Goal: Task Accomplishment & Management: Use online tool/utility

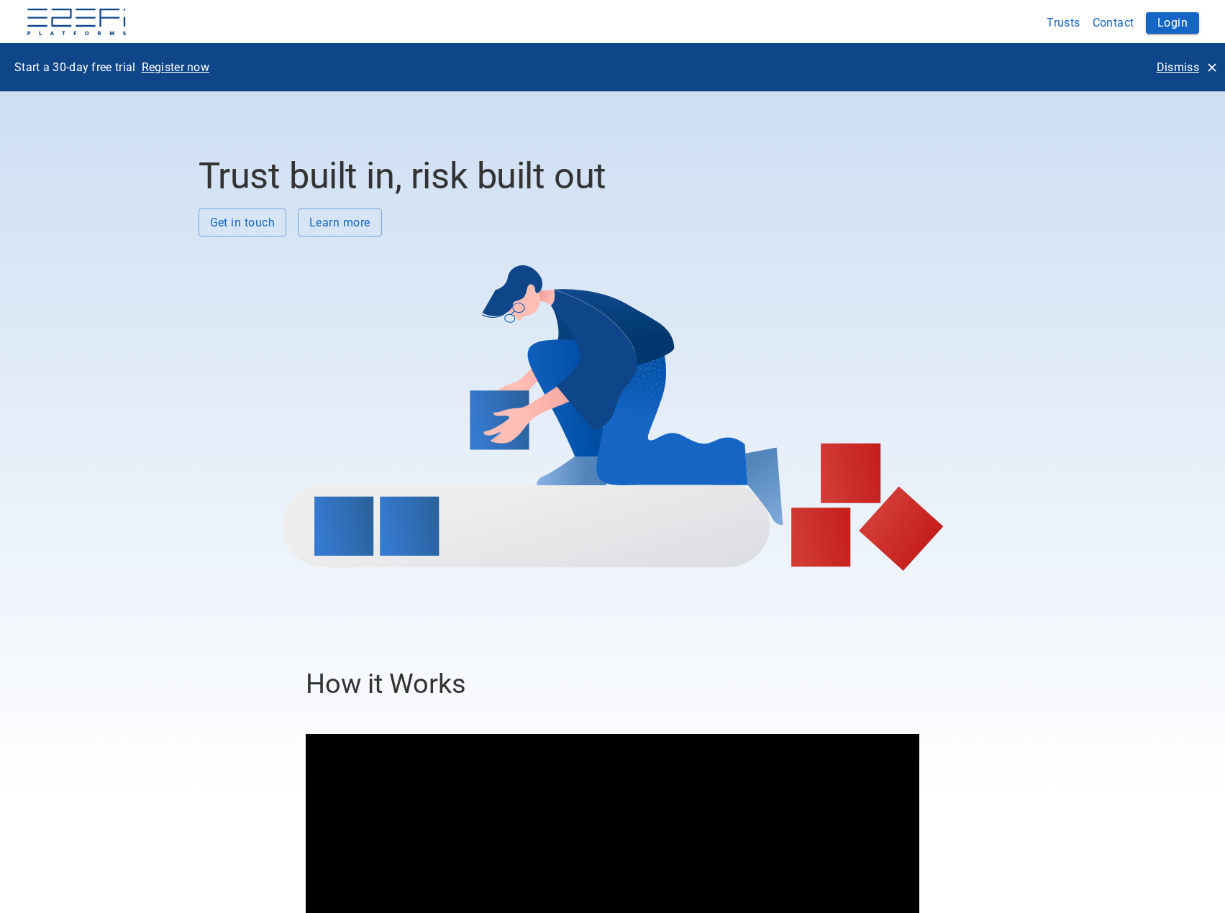
click at [1174, 68] on p "Dismiss" at bounding box center [1178, 67] width 42 height 17
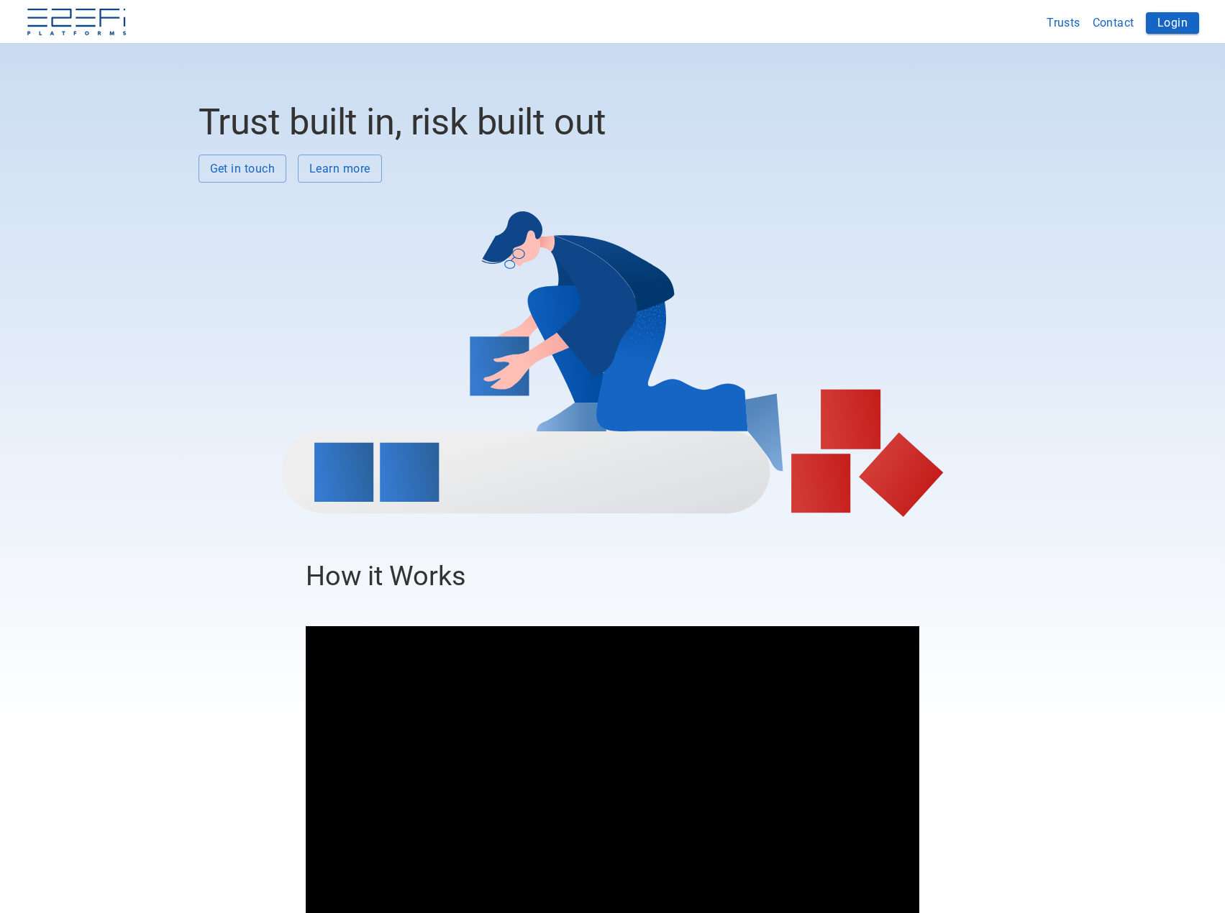
click at [1169, 22] on button "Login" at bounding box center [1172, 23] width 53 height 22
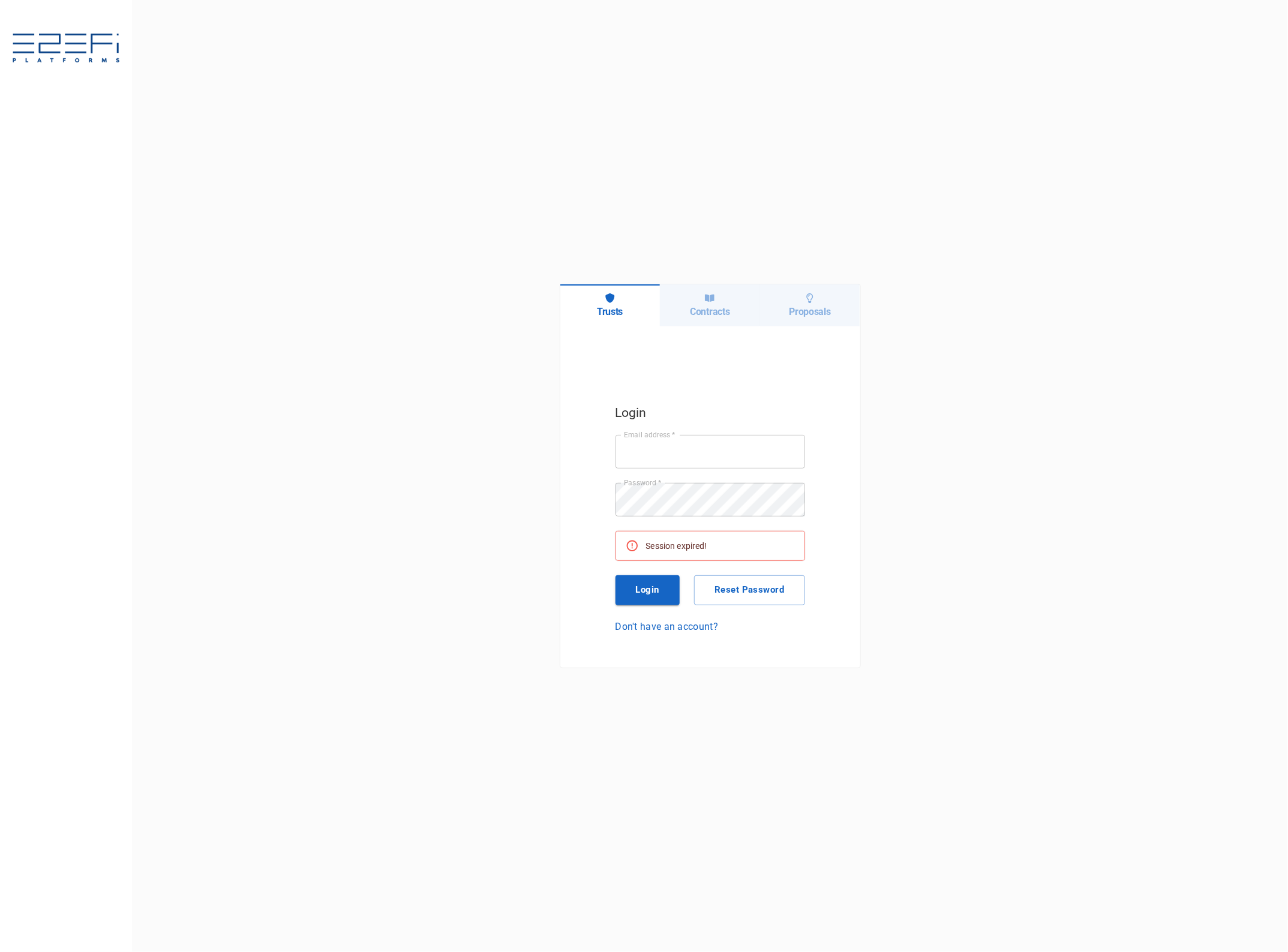
type input "jkennedy@boxandco.com.au"
drag, startPoint x: 656, startPoint y: 600, endPoint x: 657, endPoint y: 588, distance: 12.0
click at [655, 599] on button "Login" at bounding box center [648, 591] width 65 height 30
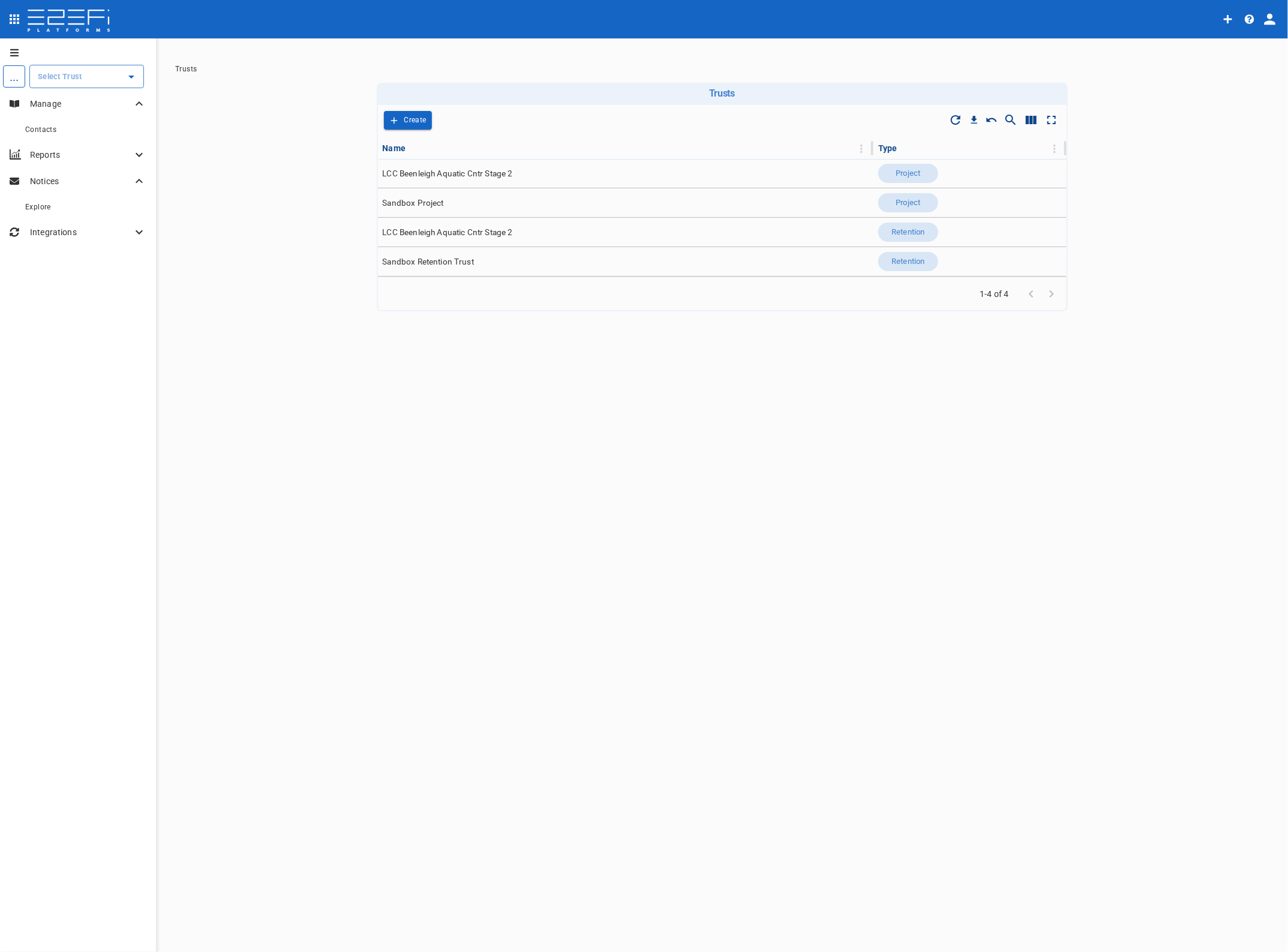
click at [81, 76] on input "text" at bounding box center [78, 76] width 86 height 13
click at [69, 136] on p "LCC Beenleigh A..." at bounding box center [58, 137] width 79 height 14
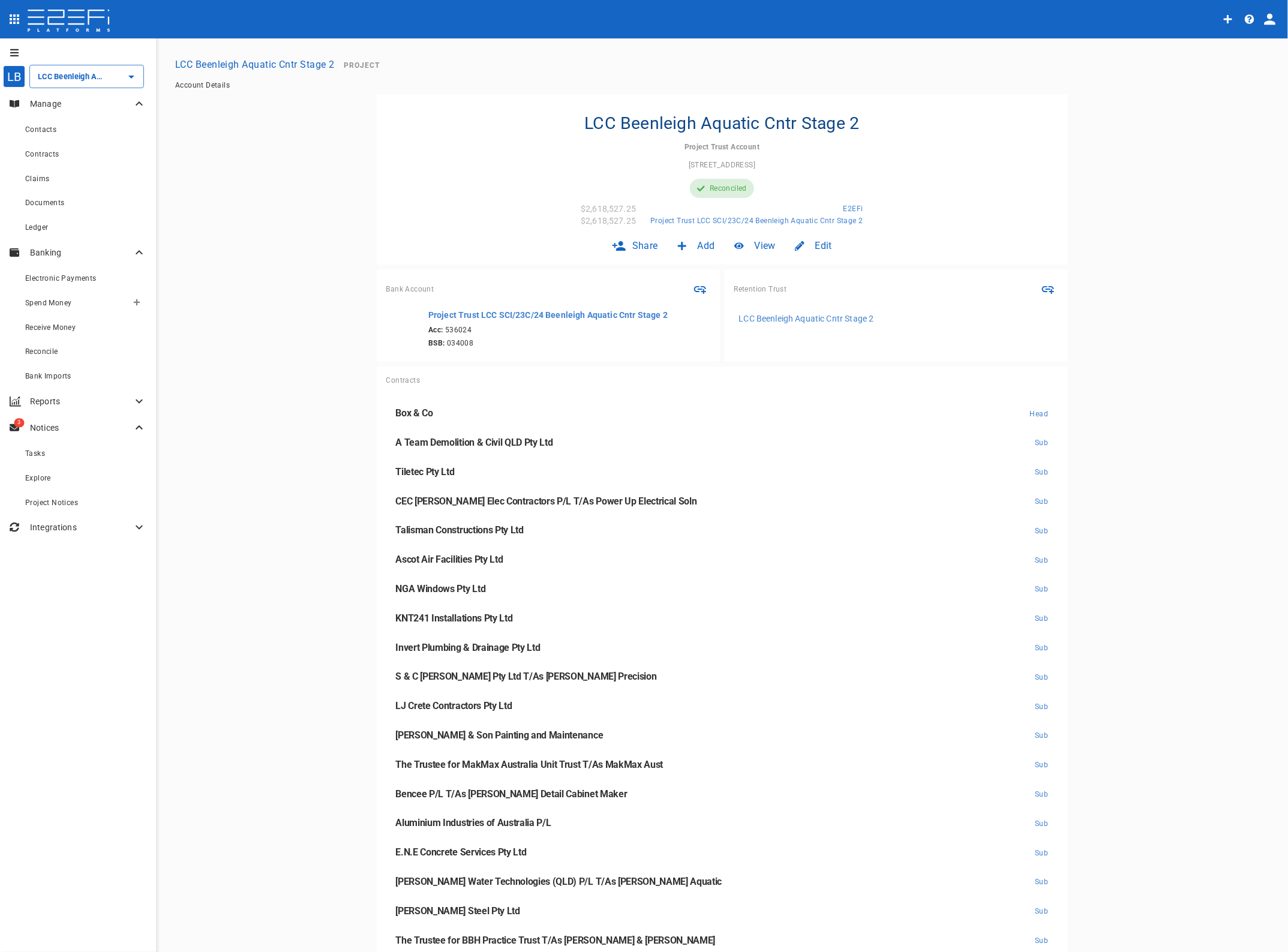
click at [63, 299] on span "Spend Money" at bounding box center [48, 303] width 46 height 8
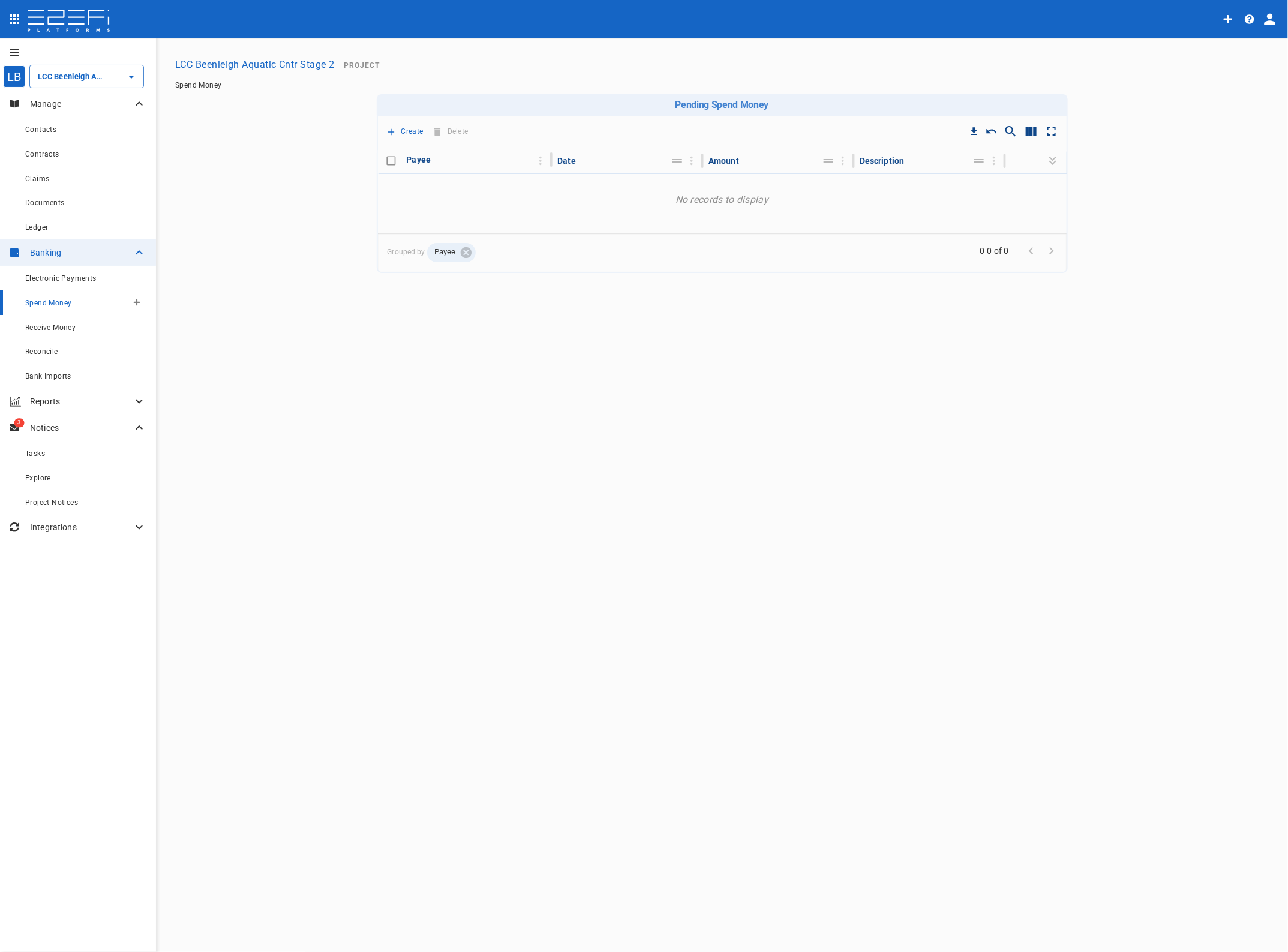
click at [137, 306] on button "button" at bounding box center [136, 302] width 19 height 19
click at [171, 370] on span "Trustee Payment" at bounding box center [173, 370] width 72 height 14
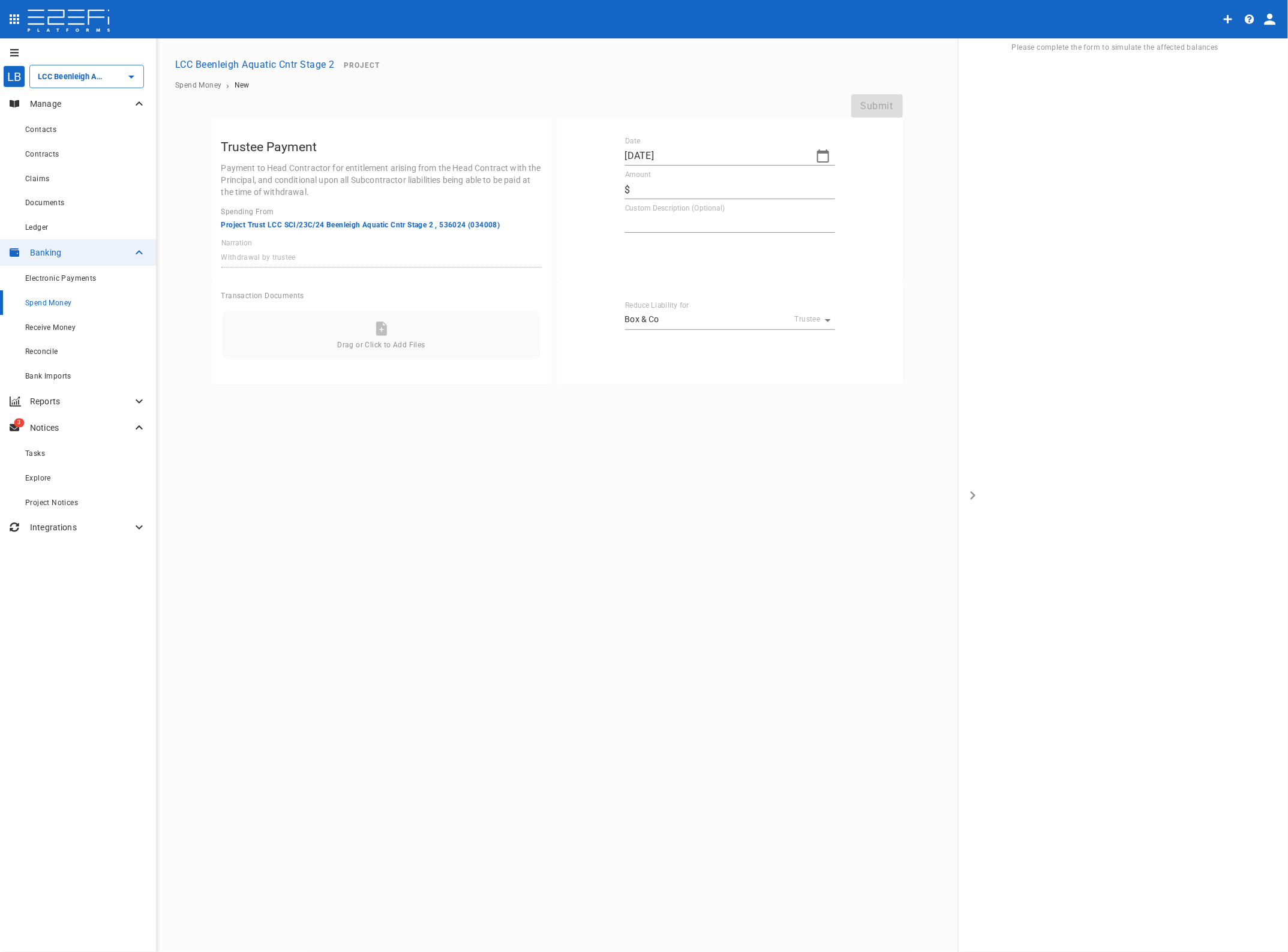
click at [817, 158] on icon "button" at bounding box center [823, 155] width 14 height 14
click at [635, 169] on button "button" at bounding box center [636, 177] width 22 height 22
drag, startPoint x: 738, startPoint y: 316, endPoint x: 725, endPoint y: 301, distance: 19.8
click at [737, 316] on div "29" at bounding box center [734, 319] width 10 height 13
type input "29/08/2025"
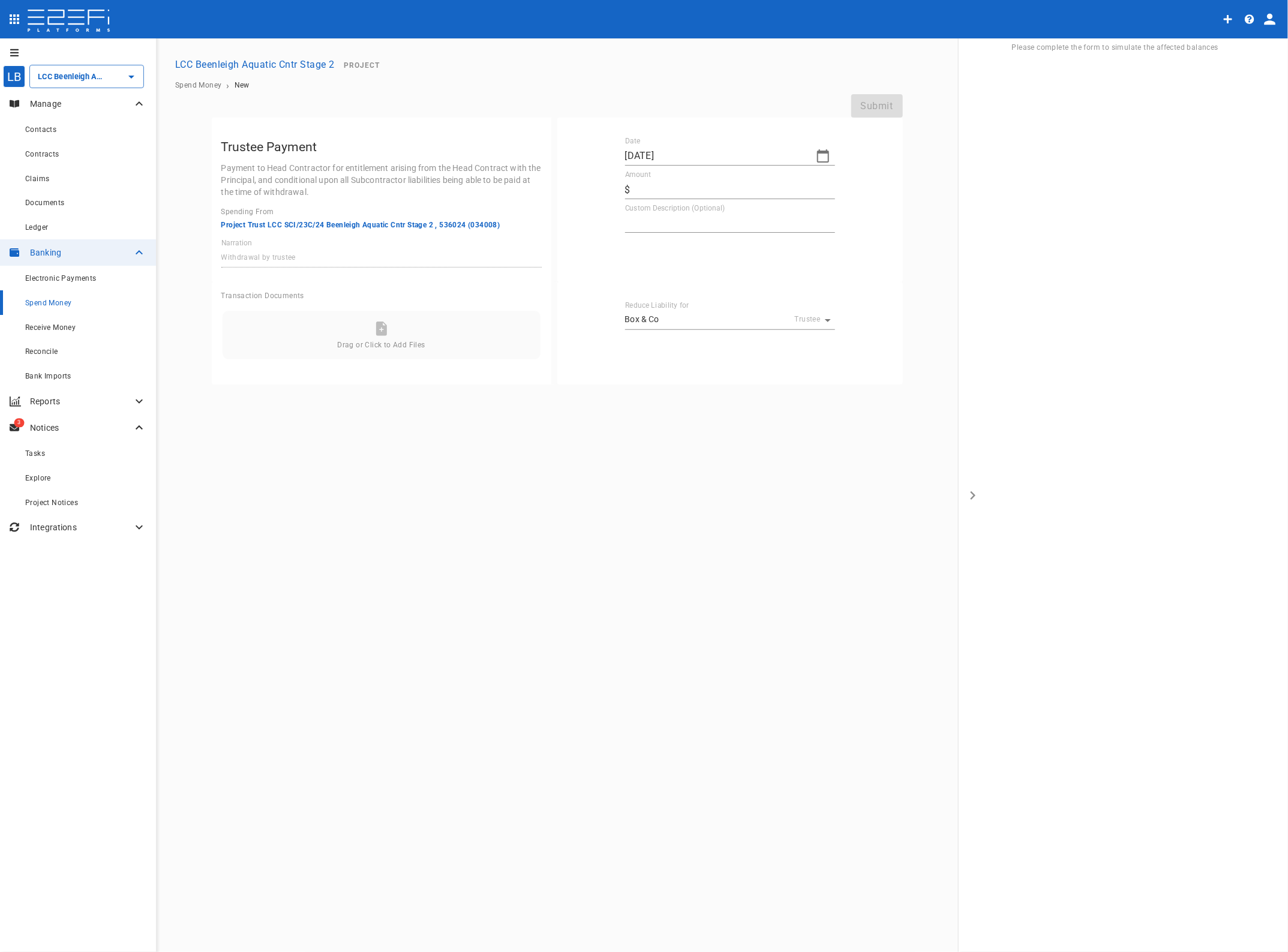
click at [649, 187] on input "Amount" at bounding box center [736, 189] width 200 height 19
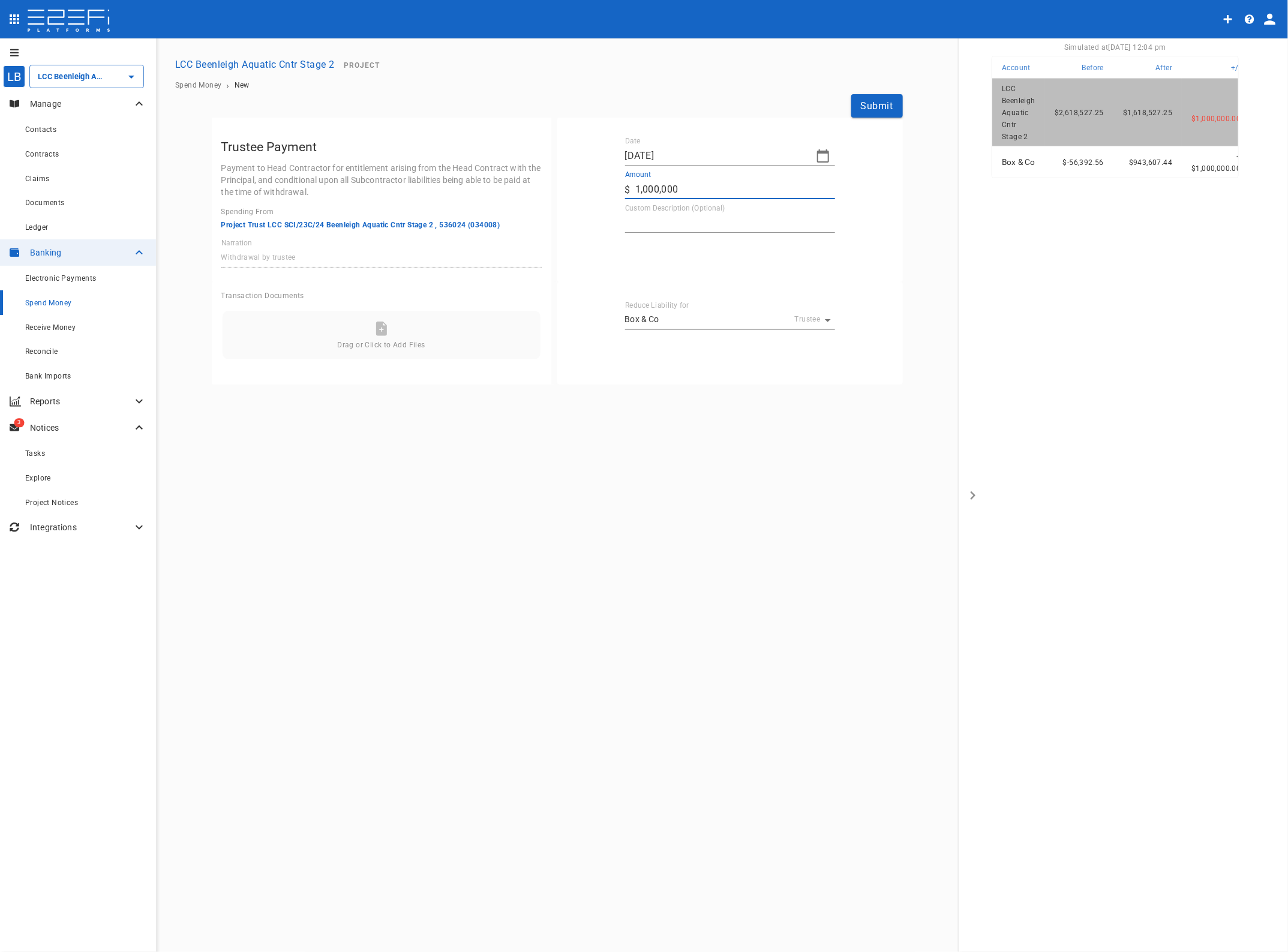
type input "1,000,000"
click at [652, 224] on textarea "Custom Description (Optional)" at bounding box center [730, 223] width 210 height 14
type textarea "PTA Transfer"
click at [786, 502] on div "LB LCC Beenleigh Aquatic Cntr Stage 2 ​ Manage Contacts Contracts Claims Docume…" at bounding box center [644, 496] width 1288 height 915
click at [881, 106] on button "Submit" at bounding box center [878, 106] width 52 height 23
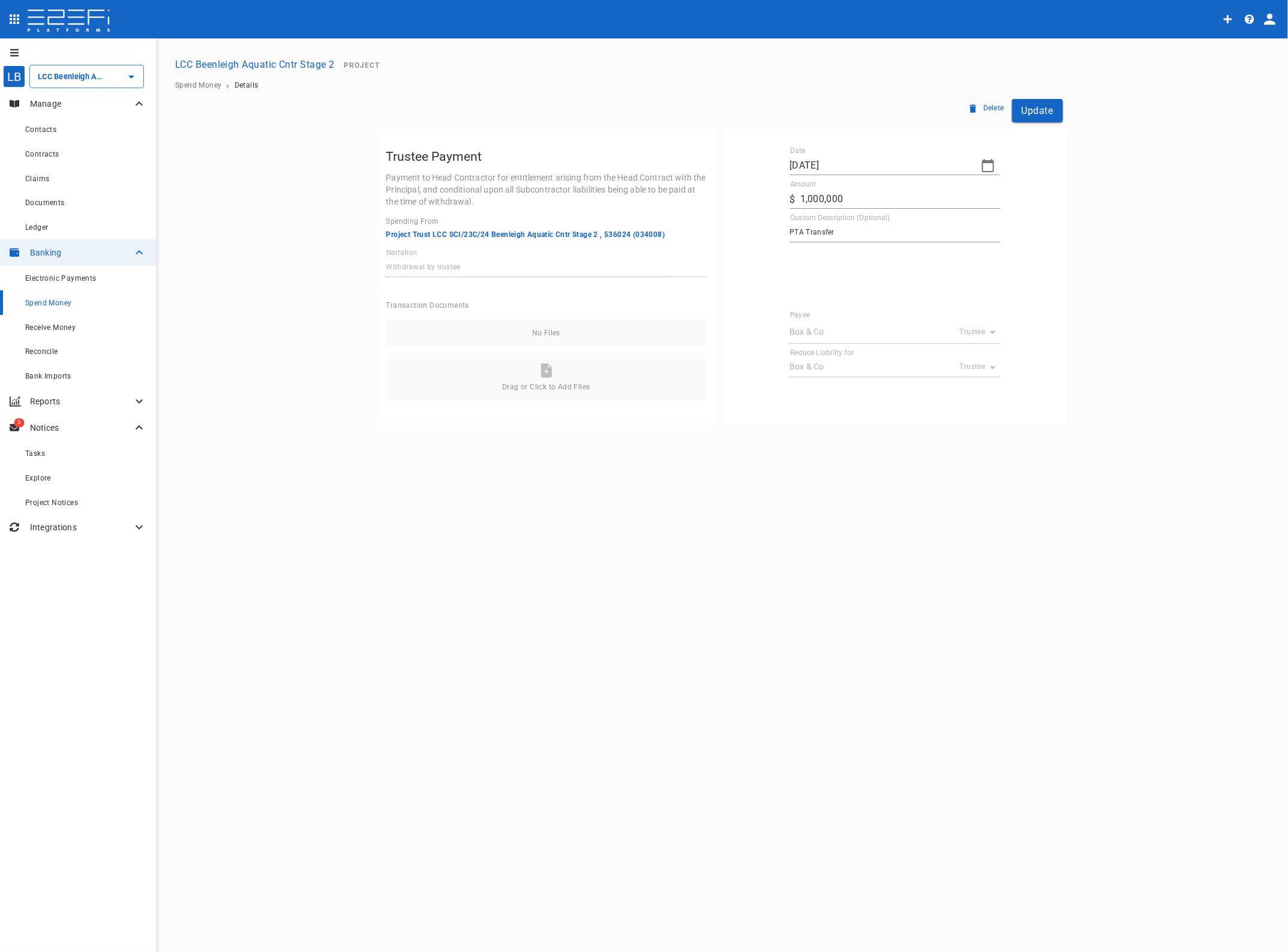
click at [1043, 106] on button "Update" at bounding box center [1037, 111] width 51 height 23
click at [48, 300] on span "Spend Money" at bounding box center [48, 303] width 46 height 8
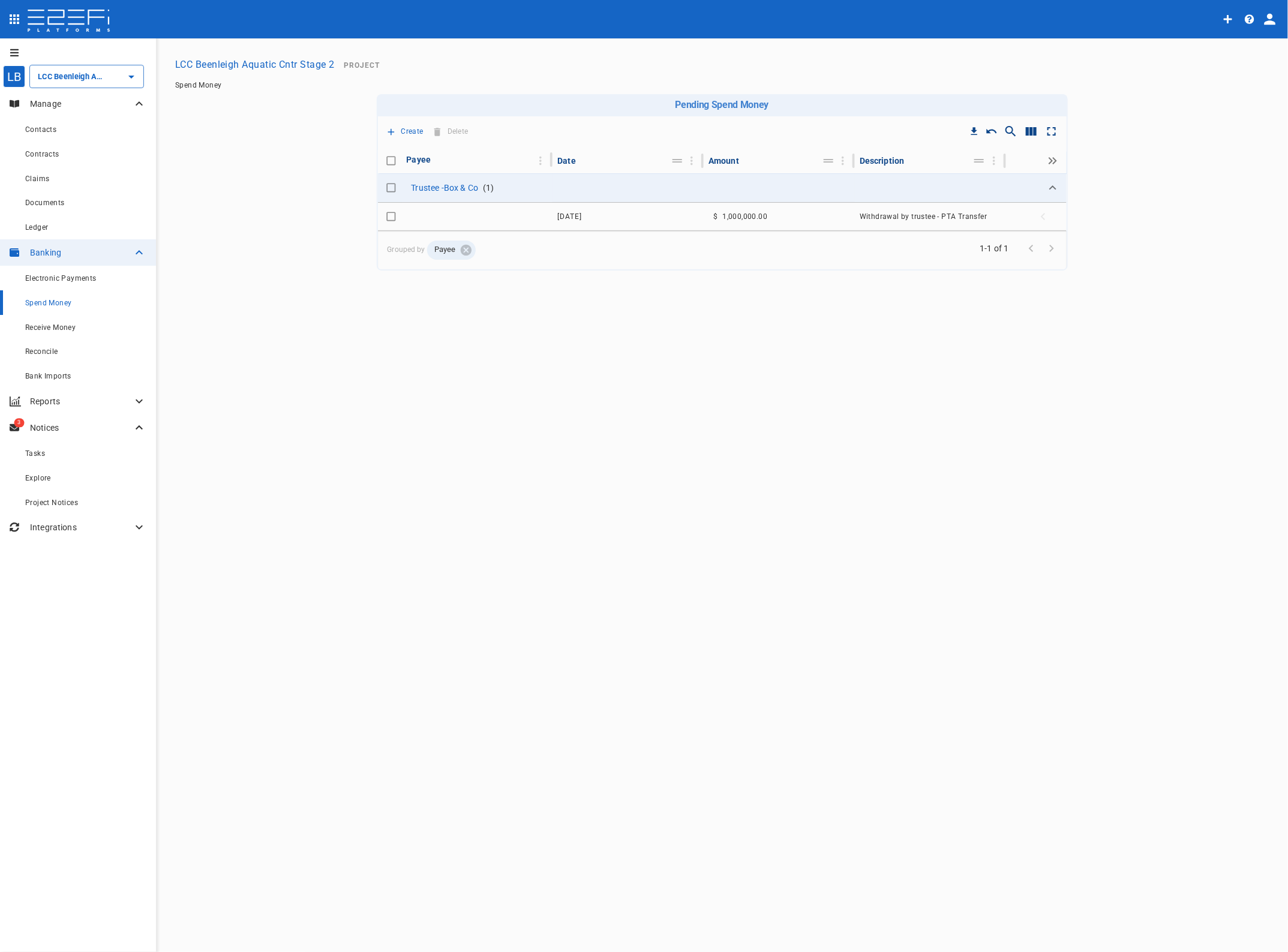
click at [54, 275] on span "Electronic Payments" at bounding box center [61, 279] width 72 height 8
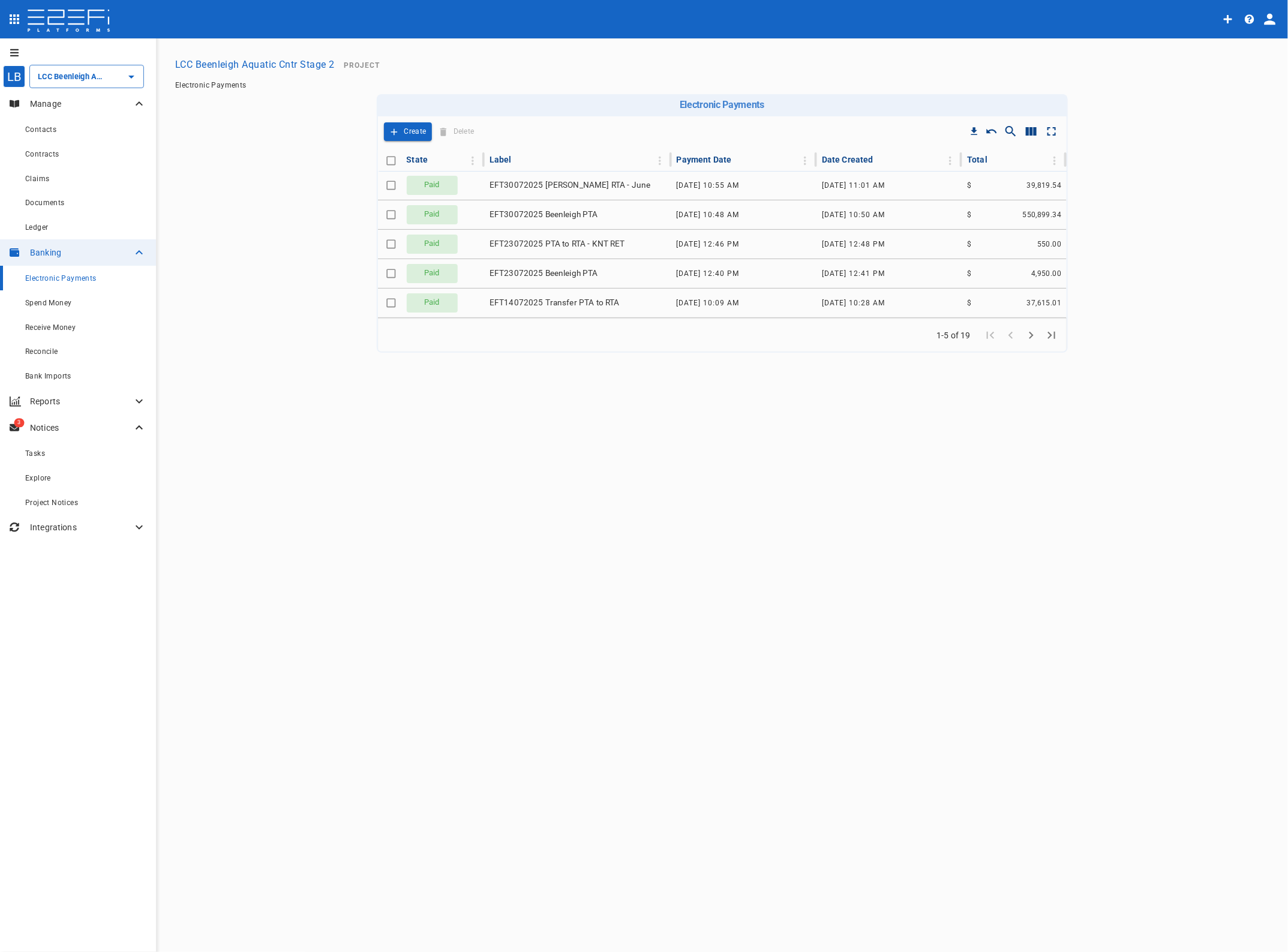
click at [43, 350] on span "Reconcile" at bounding box center [42, 351] width 33 height 8
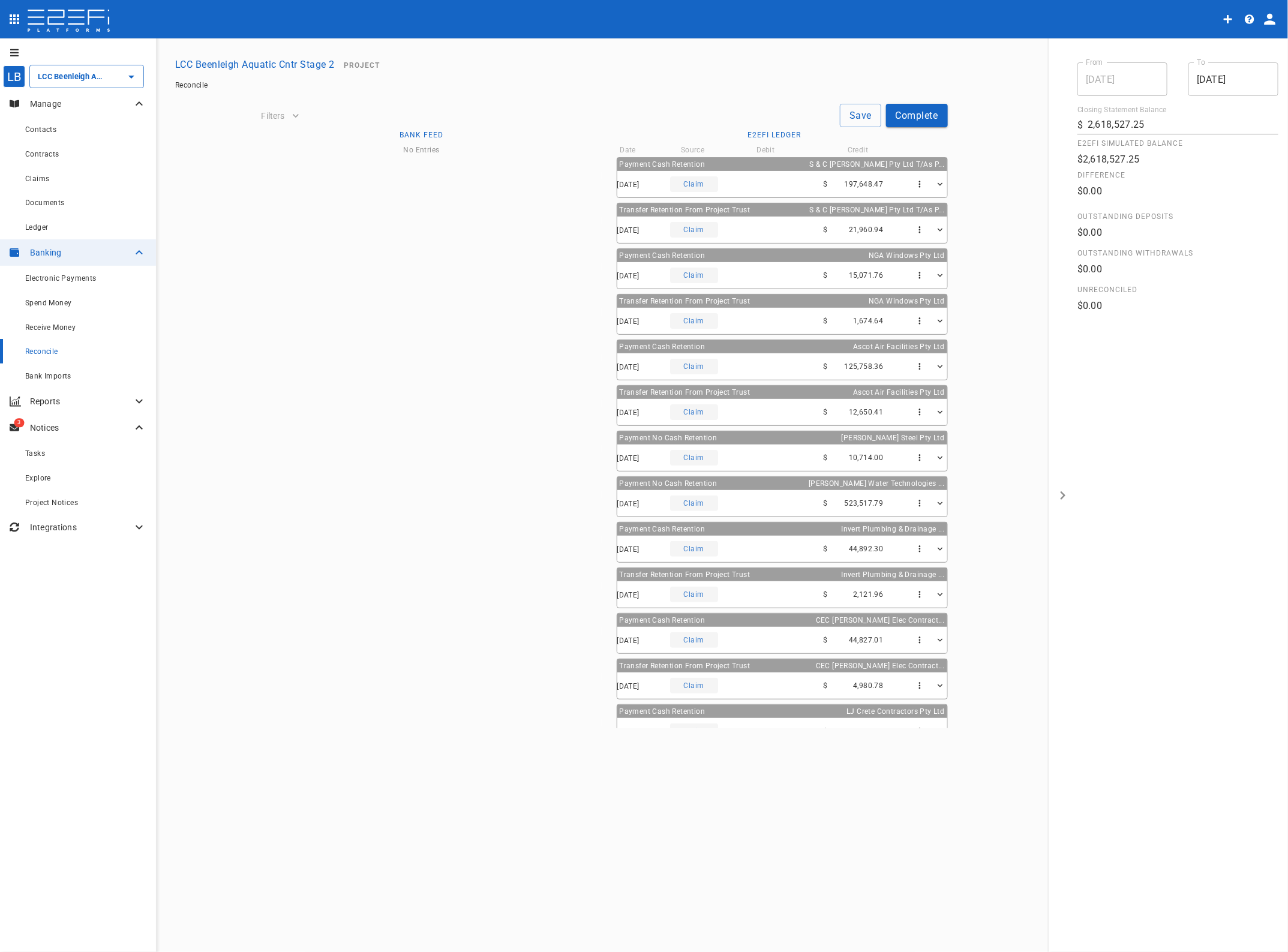
click at [47, 378] on span "Bank Imports" at bounding box center [48, 376] width 46 height 8
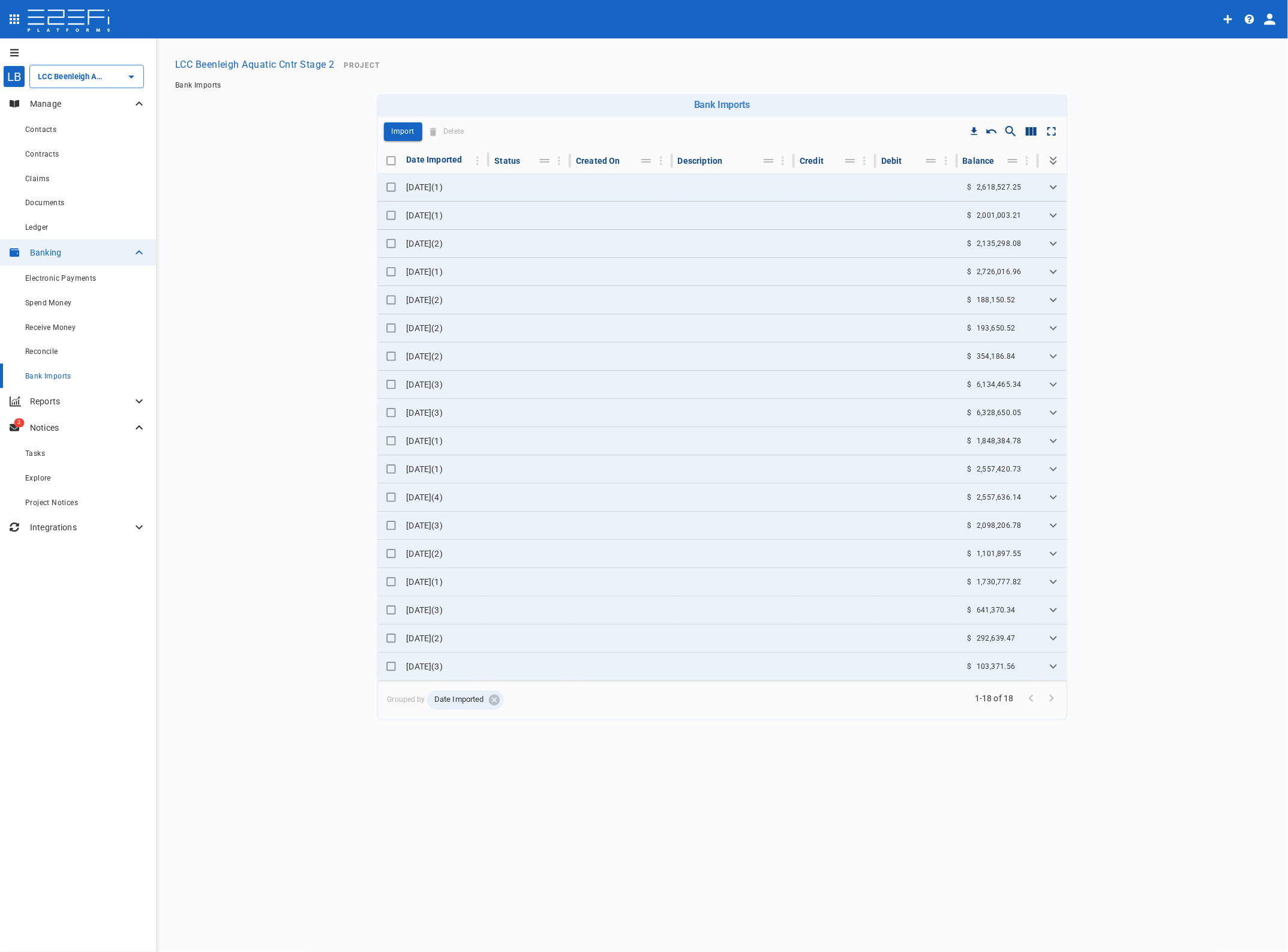
click at [1054, 183] on icon "Expand" at bounding box center [1053, 187] width 14 height 14
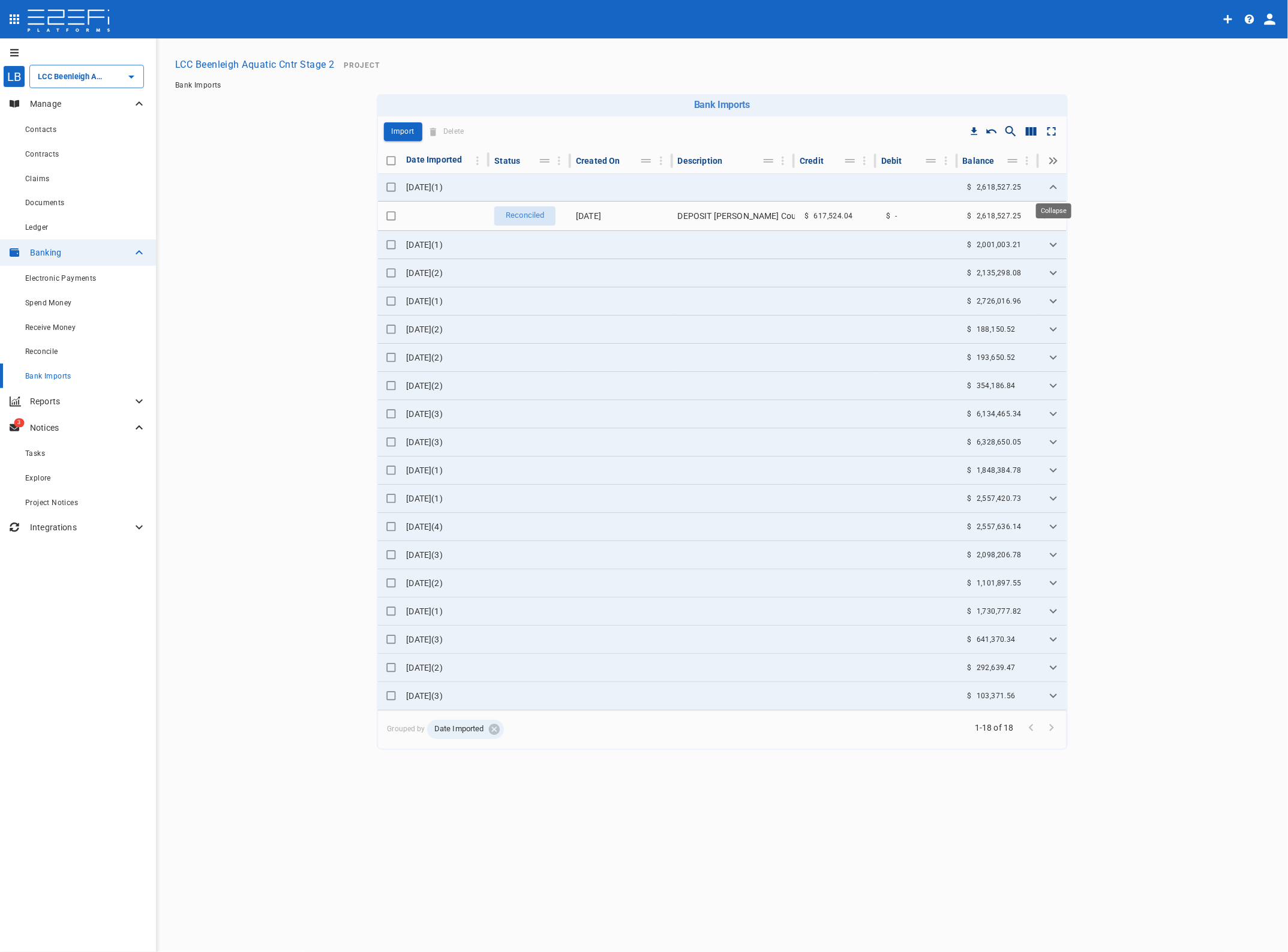
click at [1054, 185] on icon "Expand" at bounding box center [1054, 187] width 8 height 4
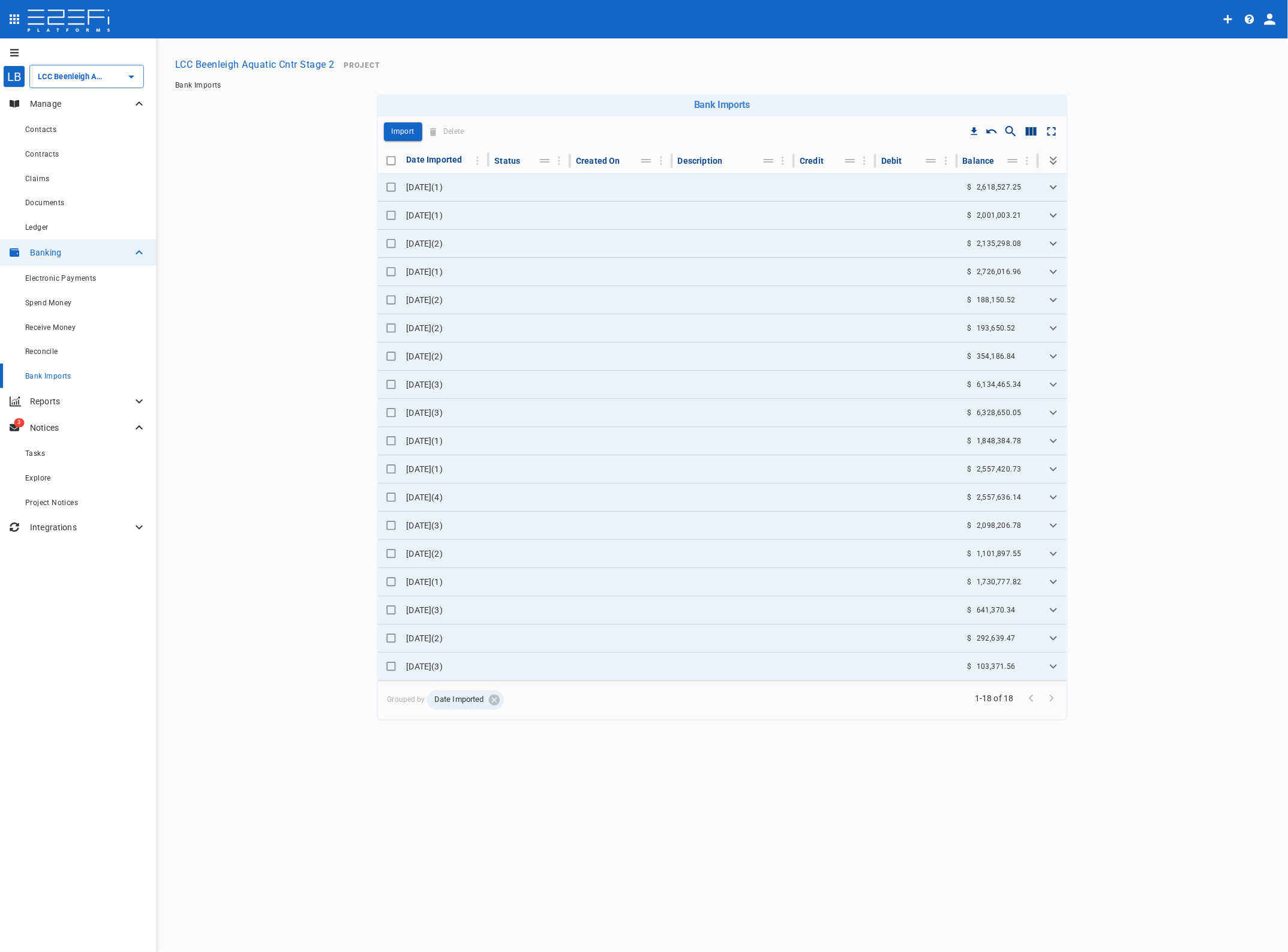
click at [46, 373] on span "Bank Imports" at bounding box center [48, 376] width 46 height 8
click at [408, 130] on p "Import" at bounding box center [403, 132] width 23 height 14
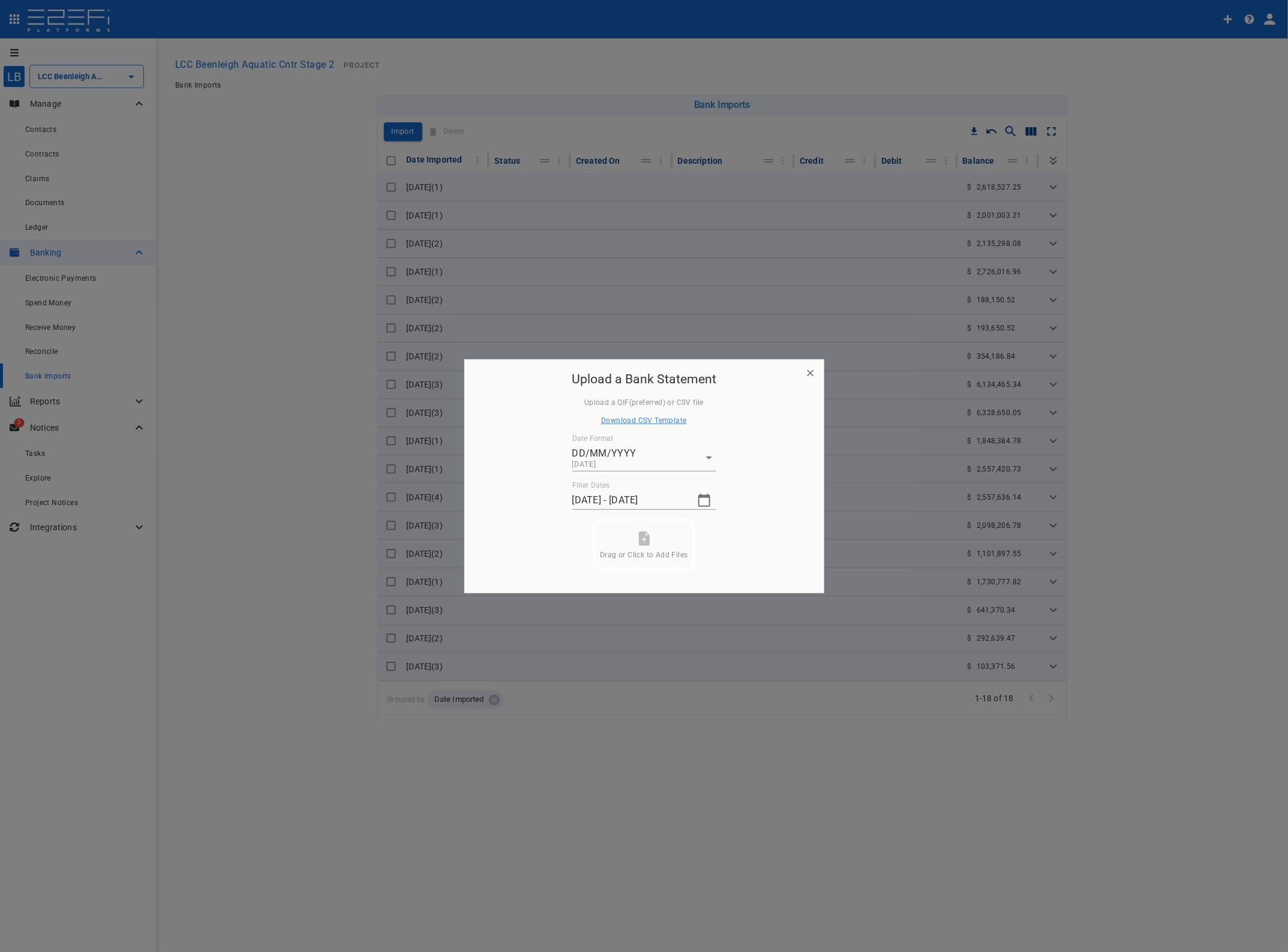
click at [702, 505] on icon "button" at bounding box center [704, 500] width 14 height 14
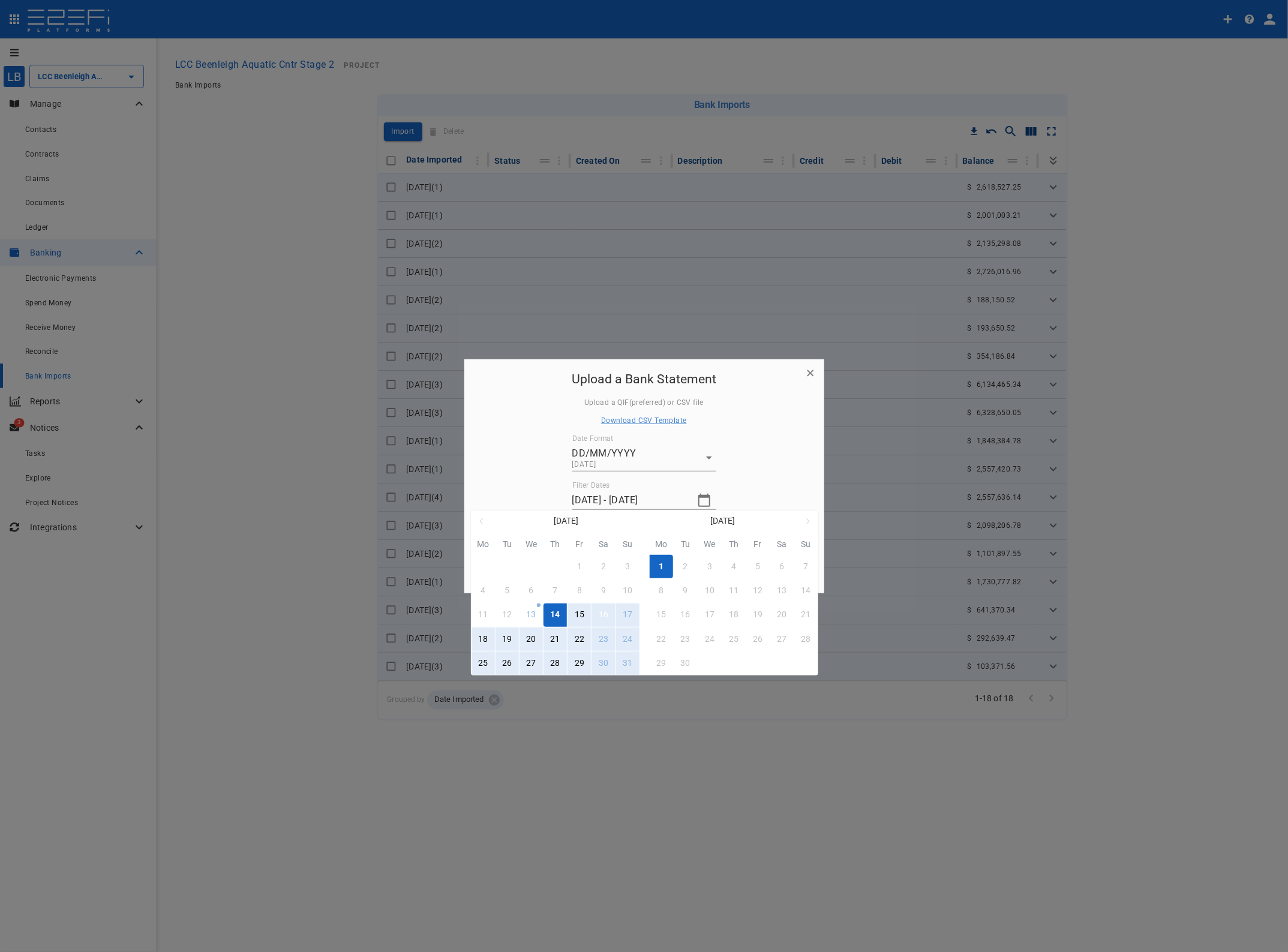
click at [607, 617] on button "16" at bounding box center [603, 616] width 23 height 23
click at [624, 664] on div "31" at bounding box center [628, 664] width 10 height 13
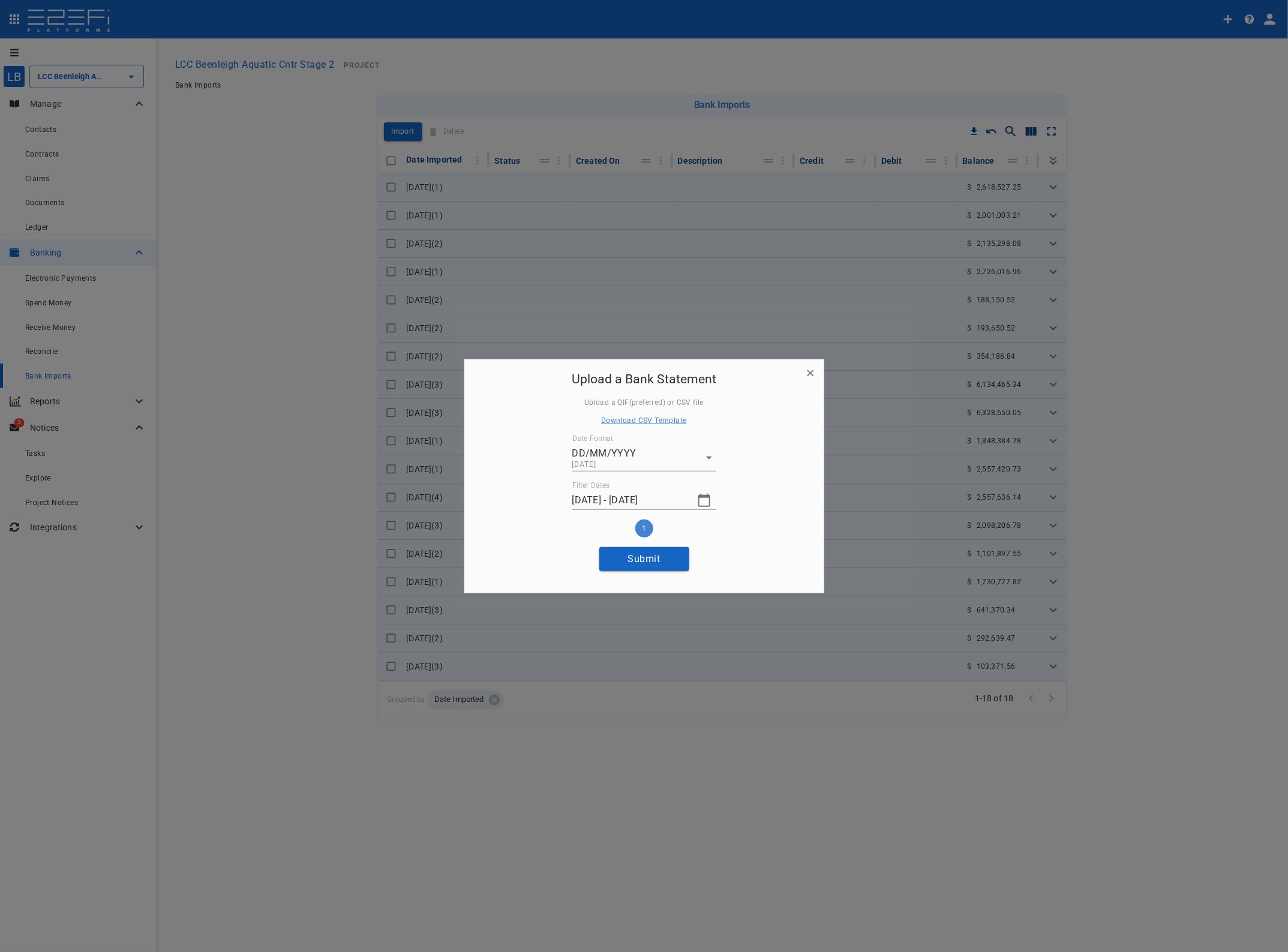
click at [642, 559] on button "Submit" at bounding box center [645, 559] width 90 height 23
type input "30/08/2025 - 01/09/2025"
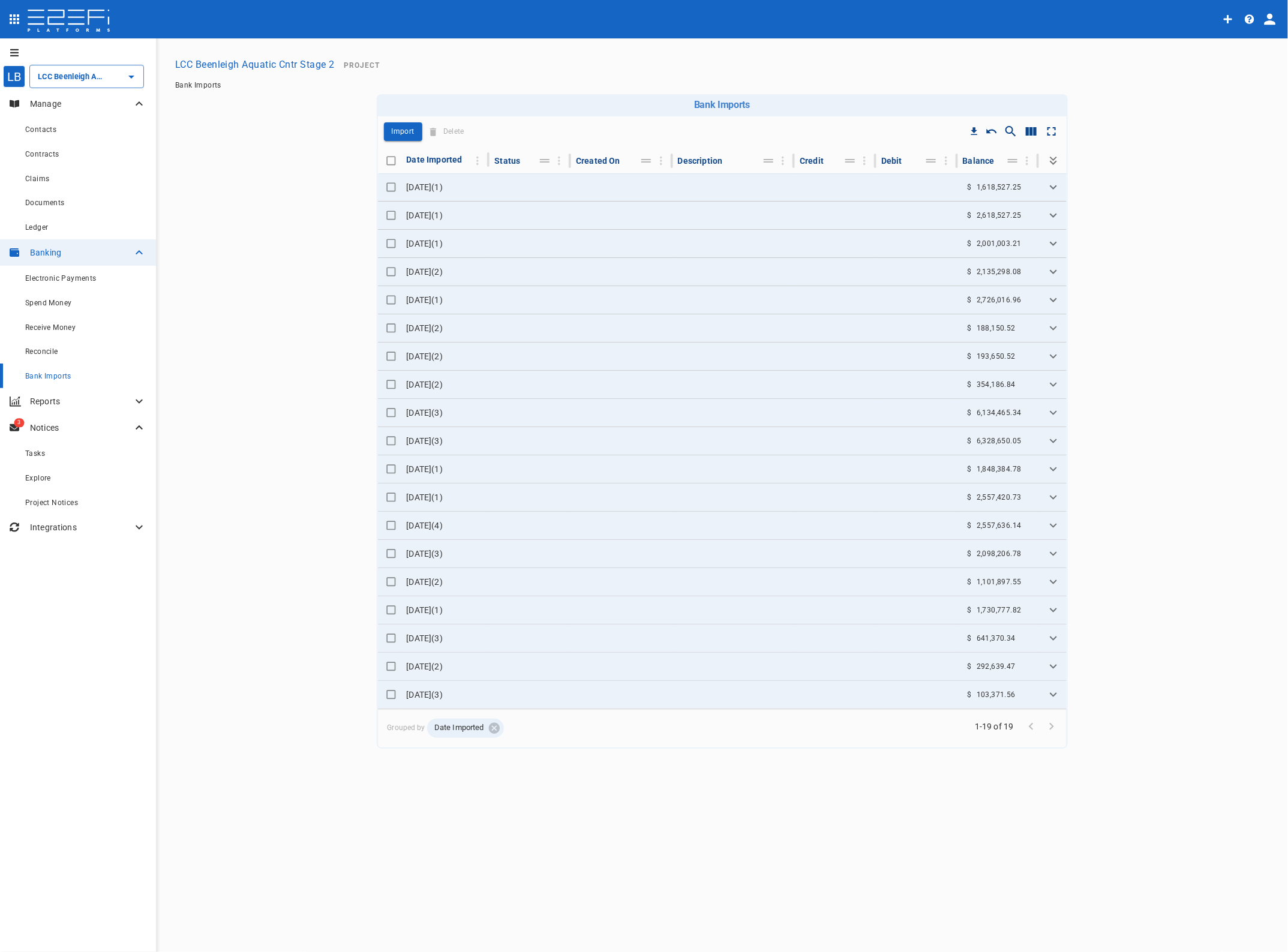
click at [1052, 185] on icon "Expand" at bounding box center [1053, 187] width 14 height 14
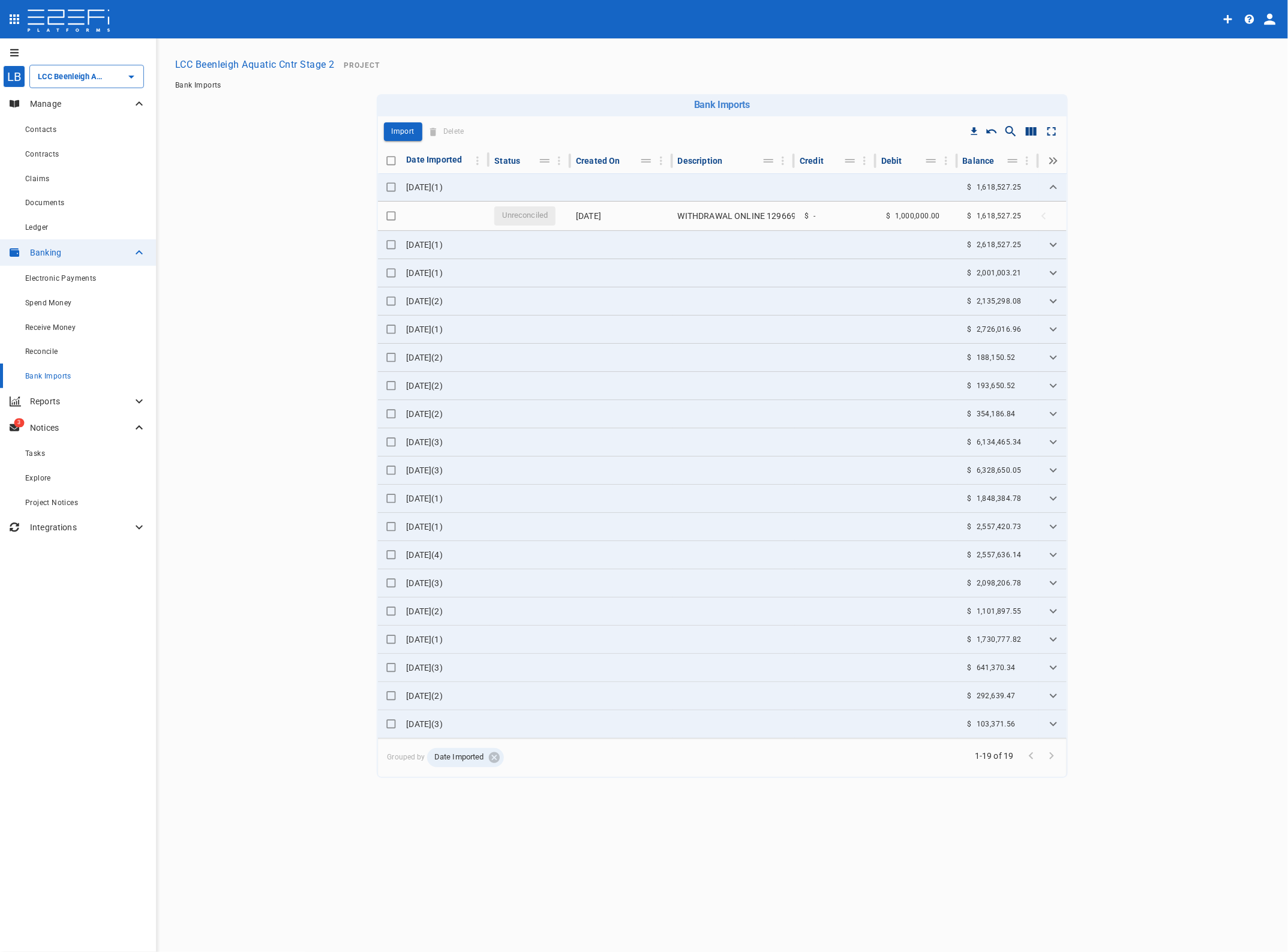
click at [39, 350] on span "Reconcile" at bounding box center [42, 351] width 33 height 8
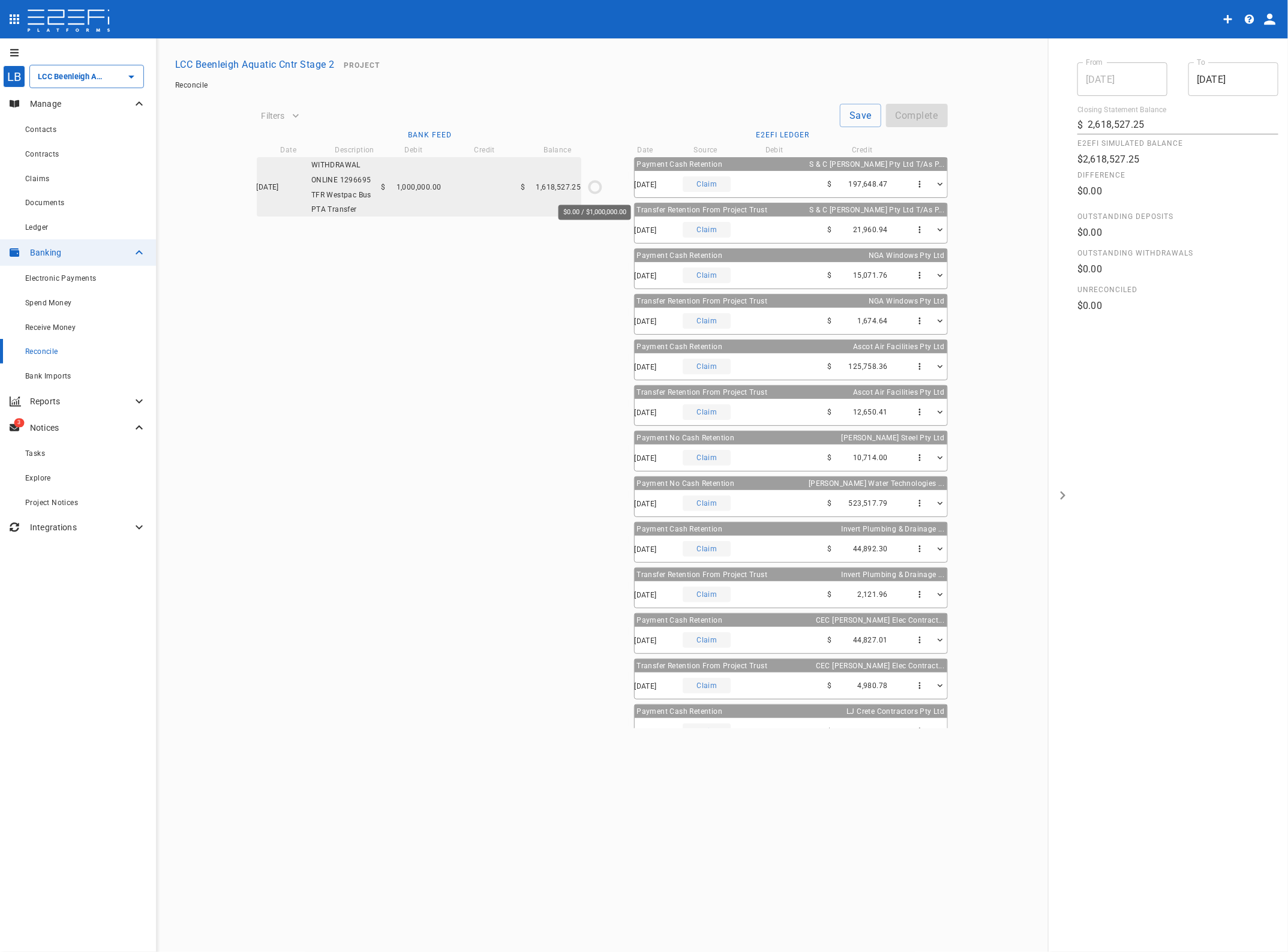
click at [592, 184] on icon "$0.00 / $1,000,000.00" at bounding box center [596, 188] width 18 height 18
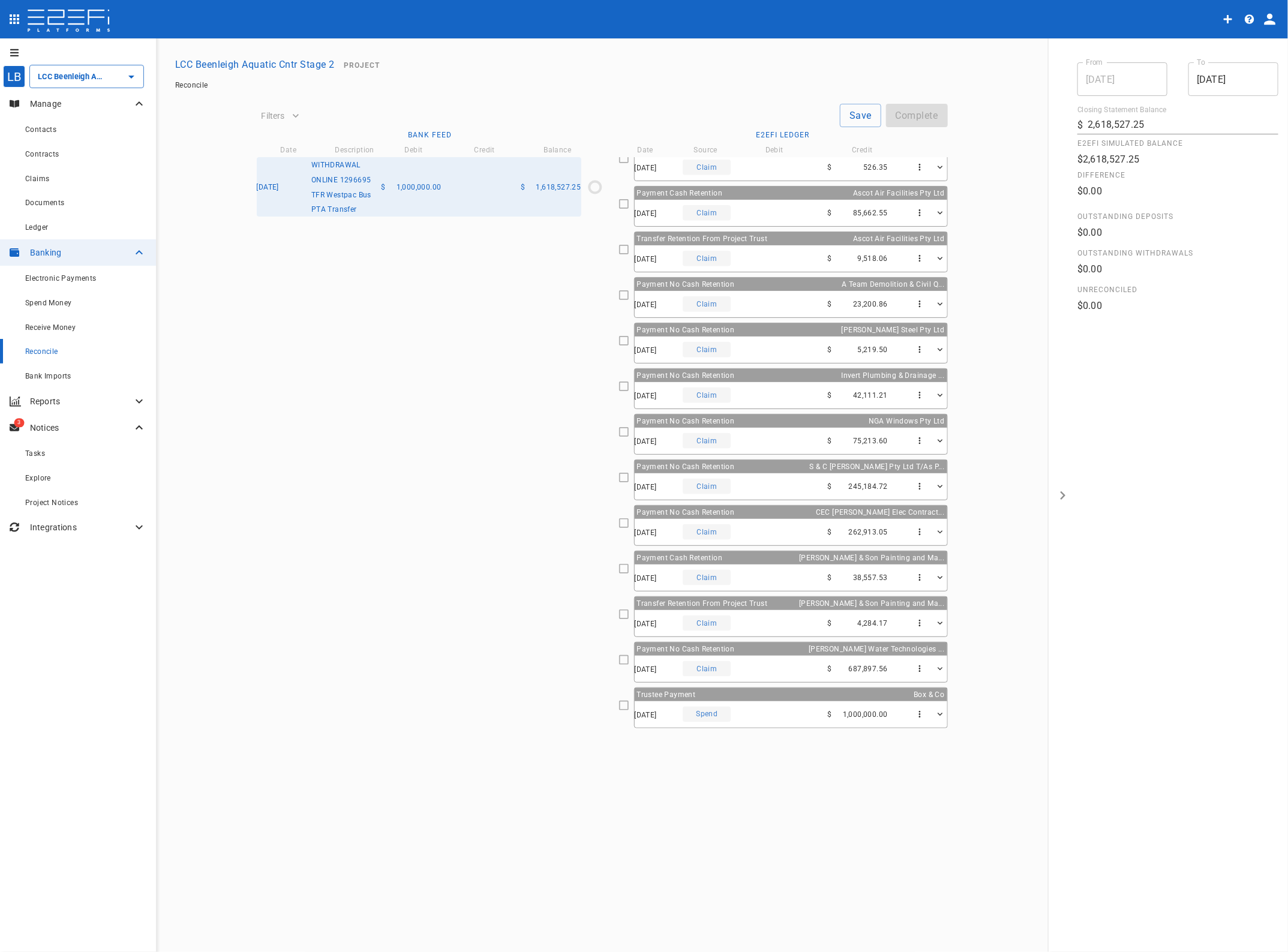
scroll to position [753, 0]
click at [624, 708] on icon at bounding box center [624, 705] width 11 height 11
type input "29/08/2025"
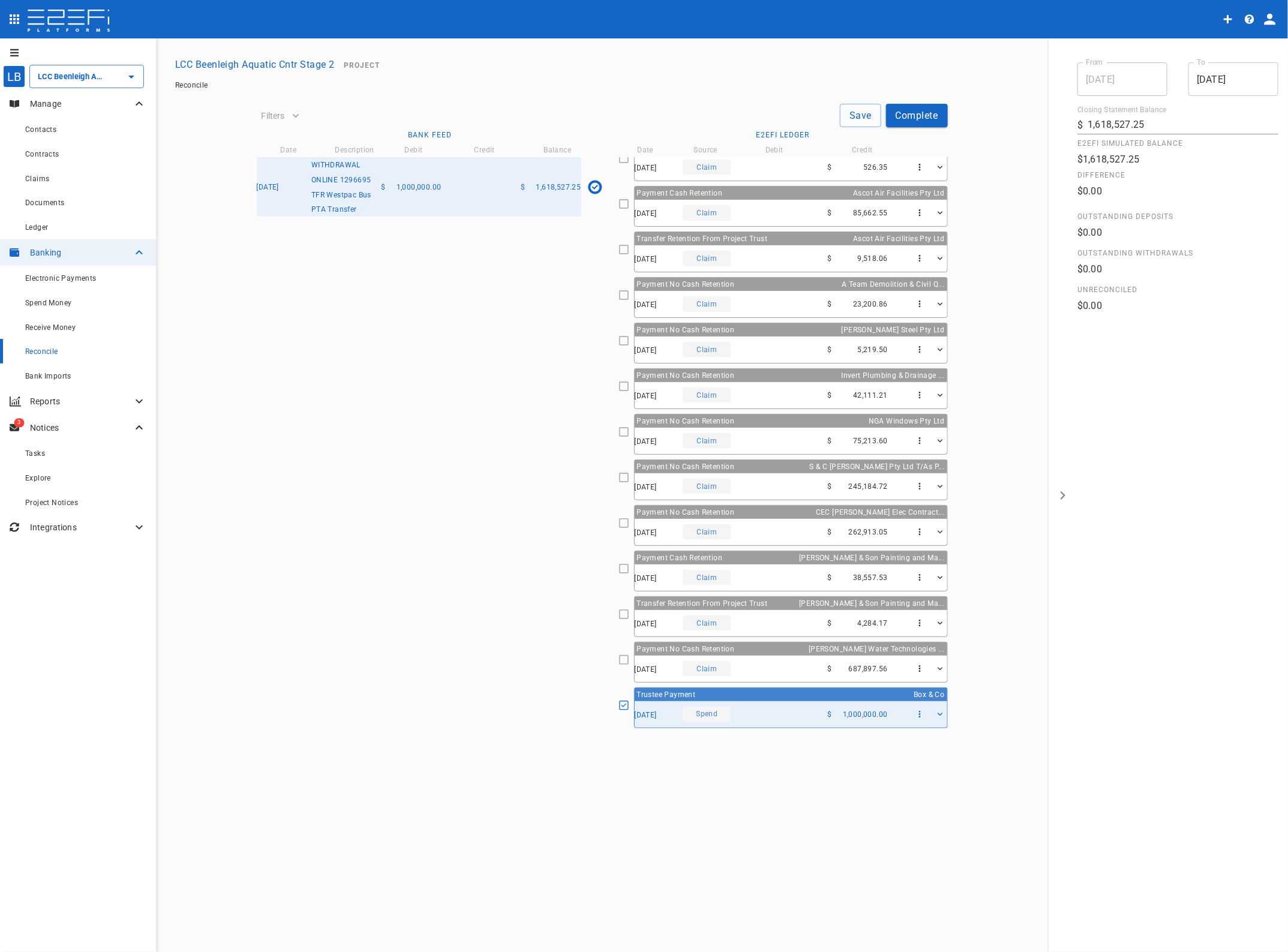
click at [921, 116] on button "Complete" at bounding box center [917, 115] width 62 height 23
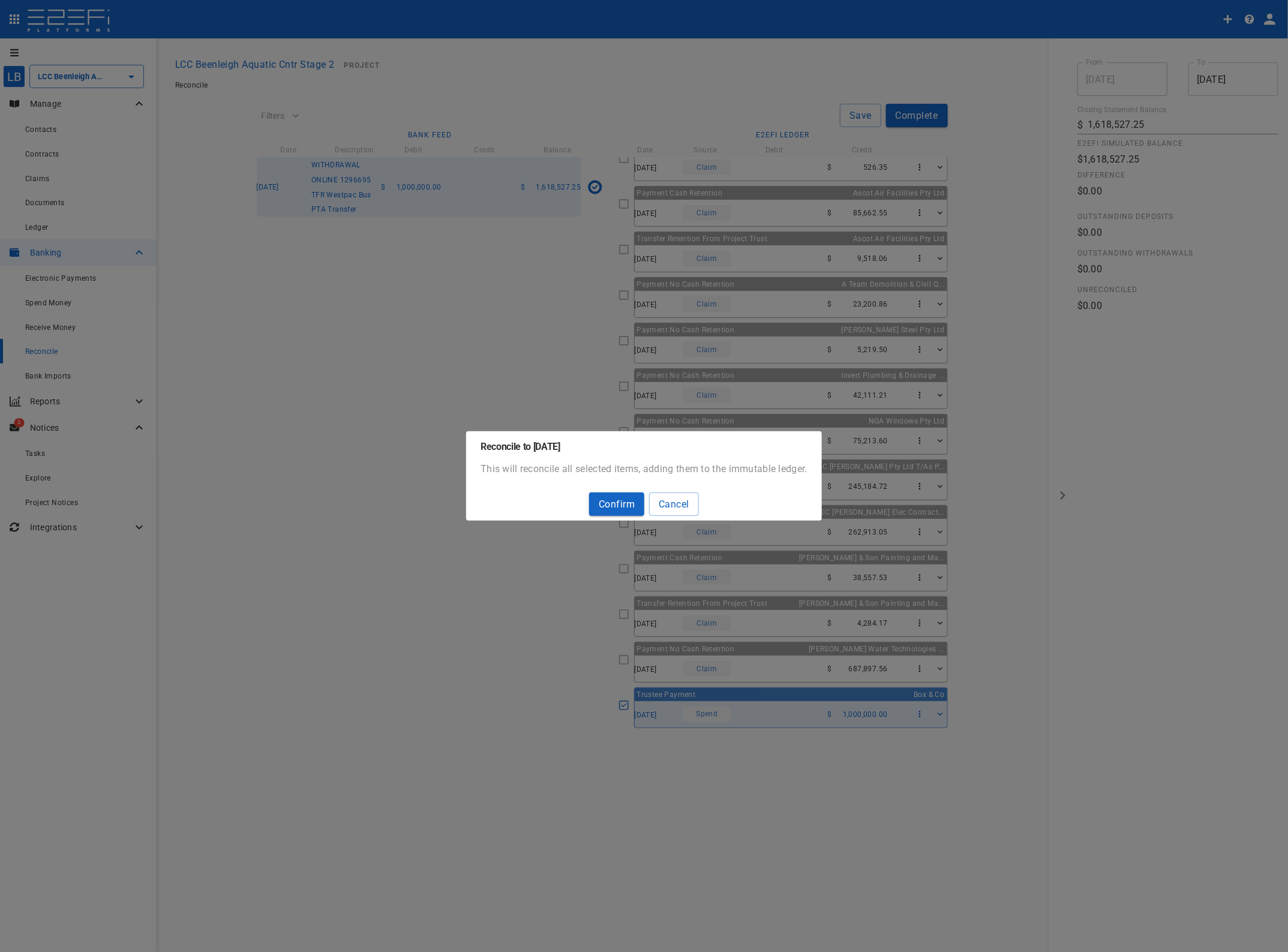
click at [624, 503] on button "Confirm" at bounding box center [616, 504] width 55 height 23
type input "2,618,527.25"
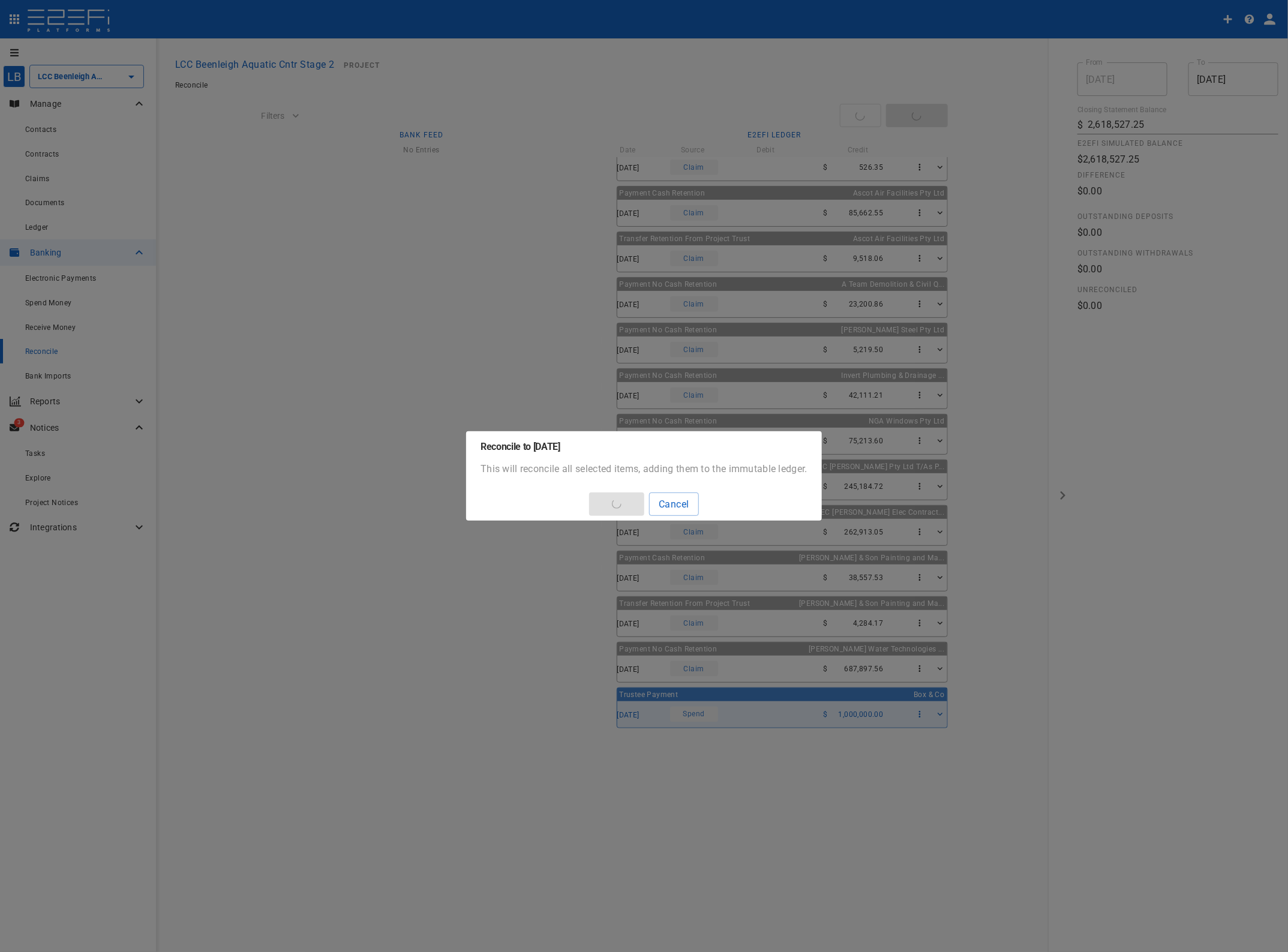
type input "30/08/2025"
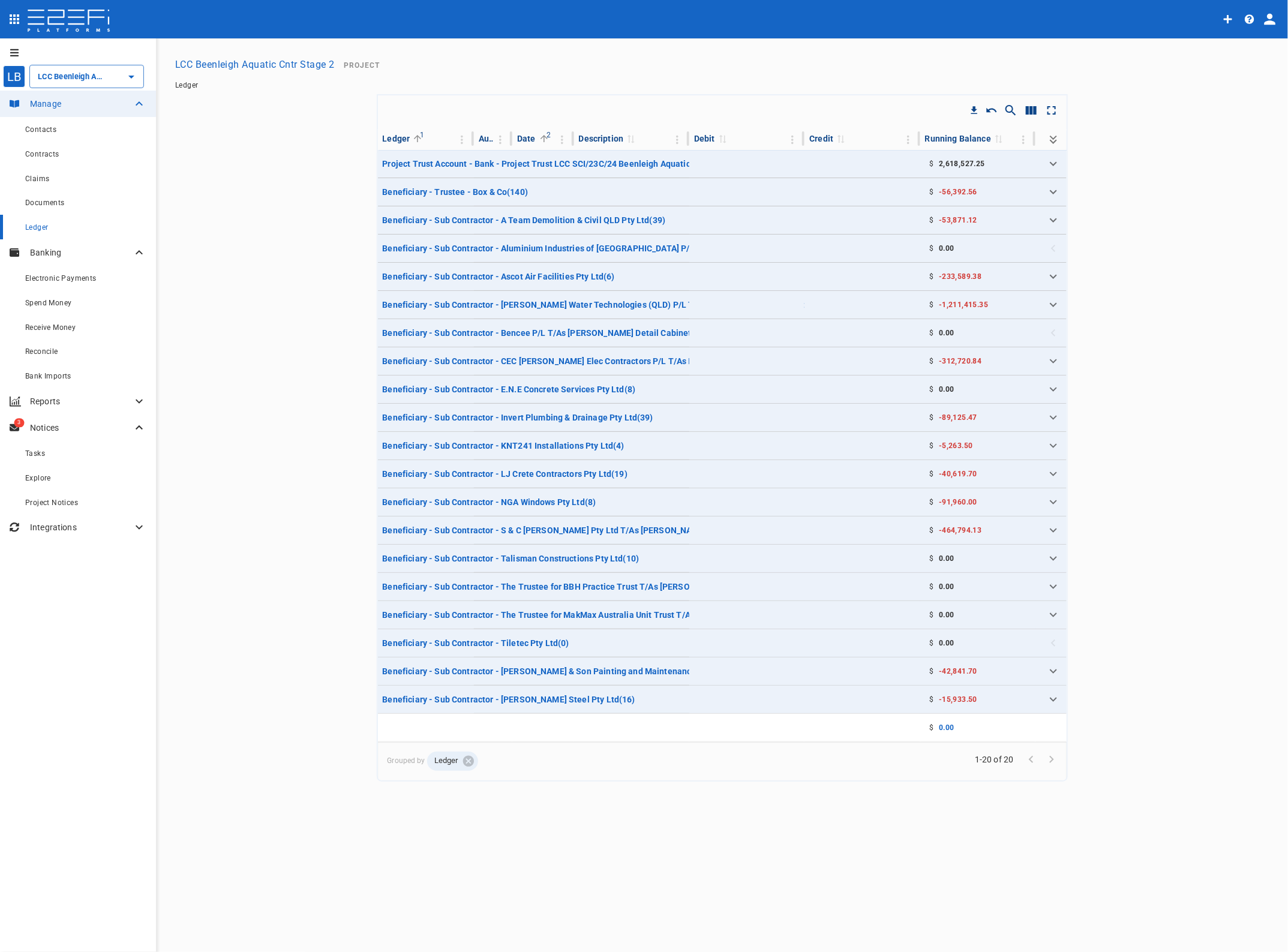
click at [42, 346] on div "Reconcile" at bounding box center [85, 351] width 121 height 15
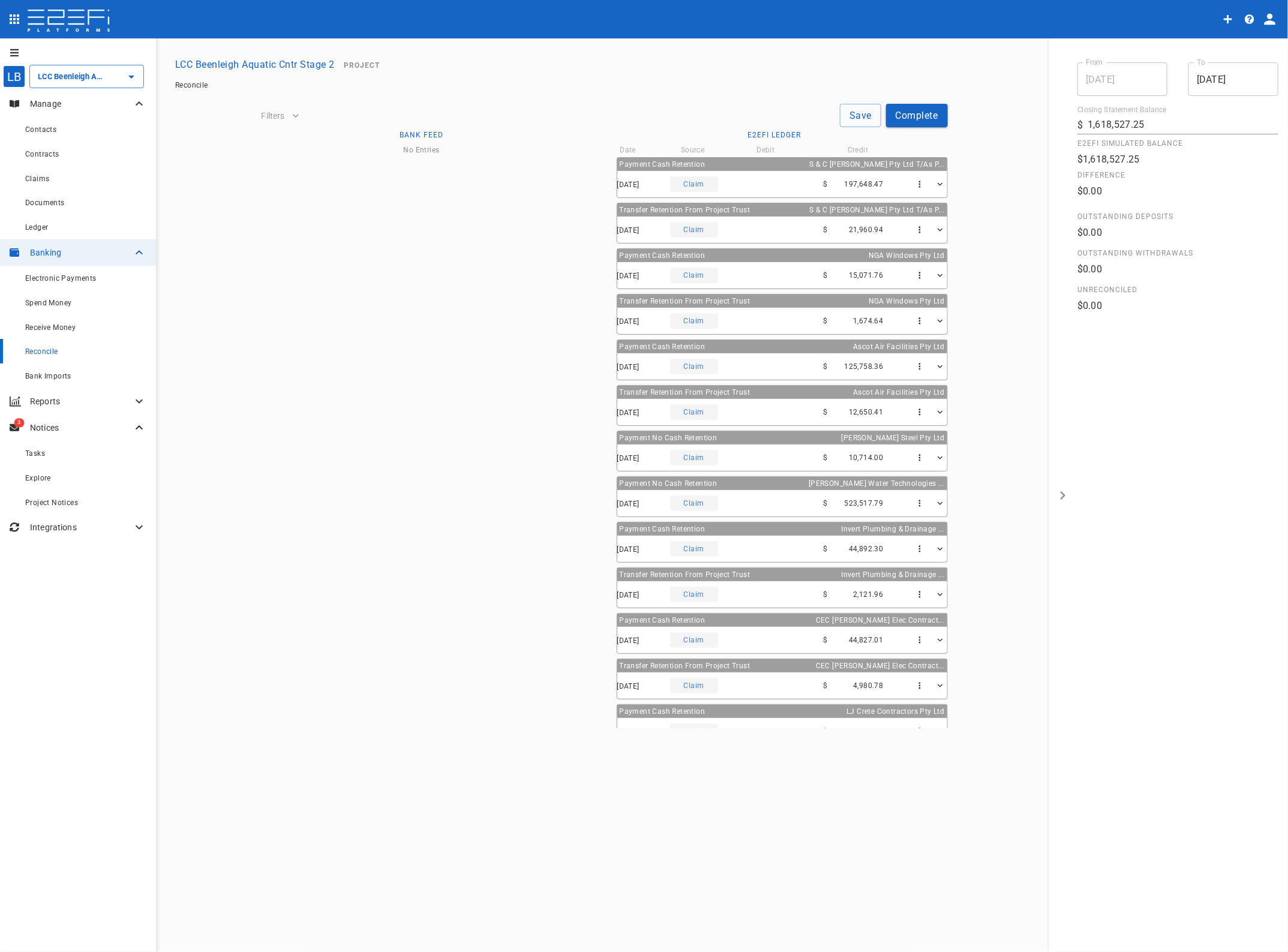
click at [55, 276] on span "Electronic Payments" at bounding box center [61, 279] width 72 height 8
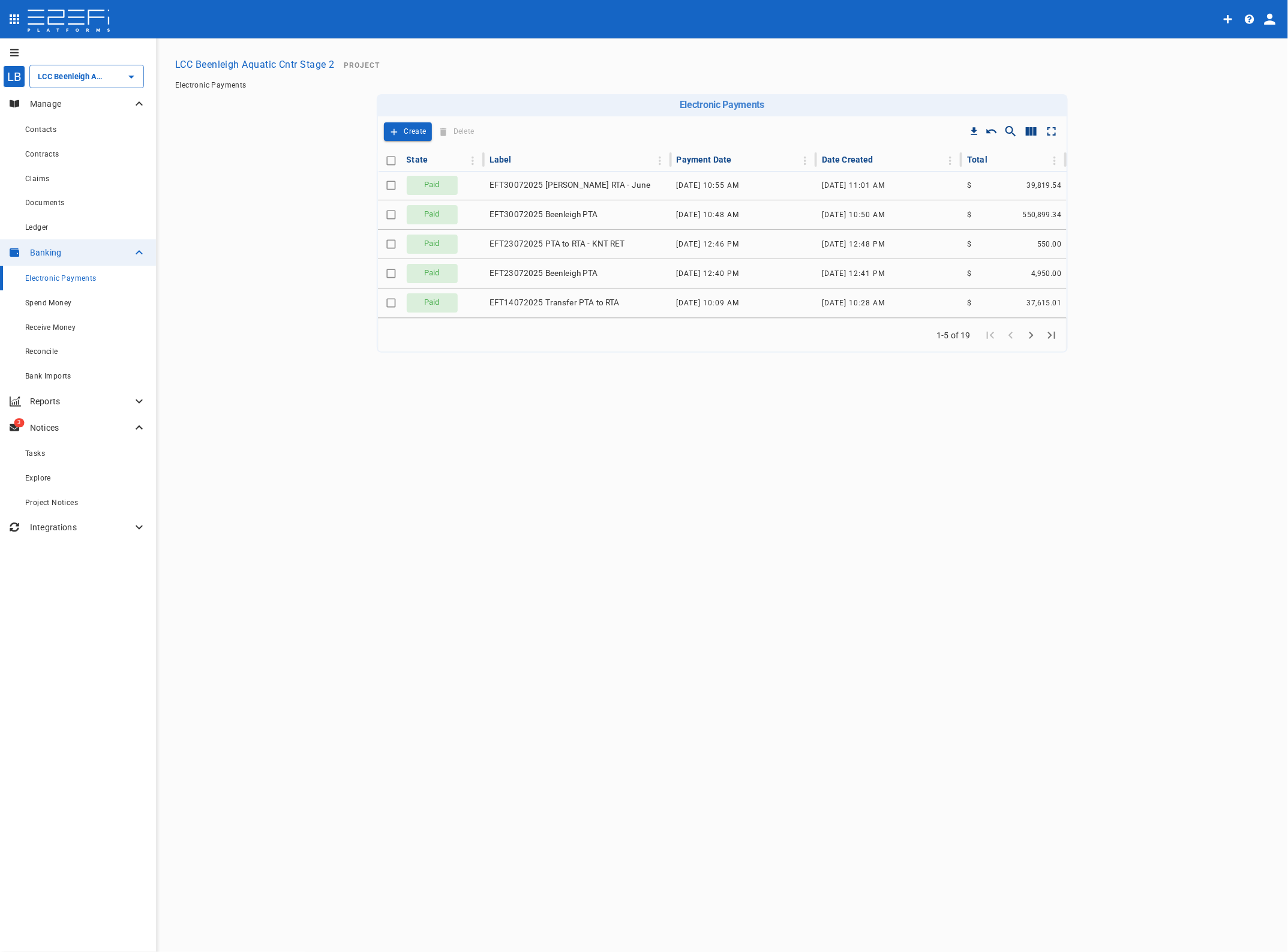
type input "LCC Beenleigh Aquatic Cntr Stage 2"
click at [409, 129] on p "Create" at bounding box center [415, 132] width 23 height 14
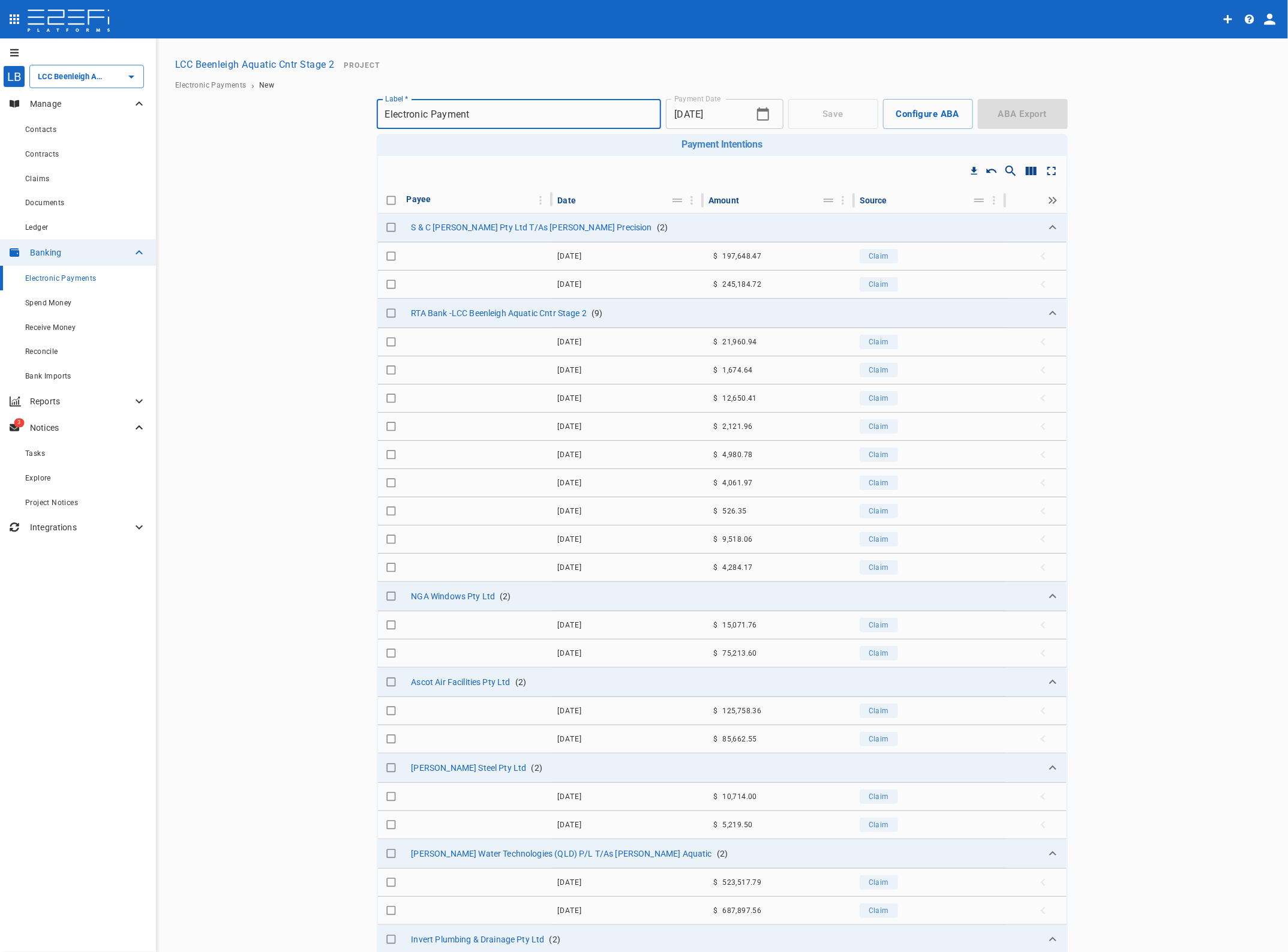
drag, startPoint x: 495, startPoint y: 112, endPoint x: 192, endPoint y: 111, distance: 303.0
click at [210, 111] on main "LCC Beenleigh Aquatic Cntr Stage 2 Project Electronic Payments › New Save Confi…" at bounding box center [722, 599] width 1104 height 1093
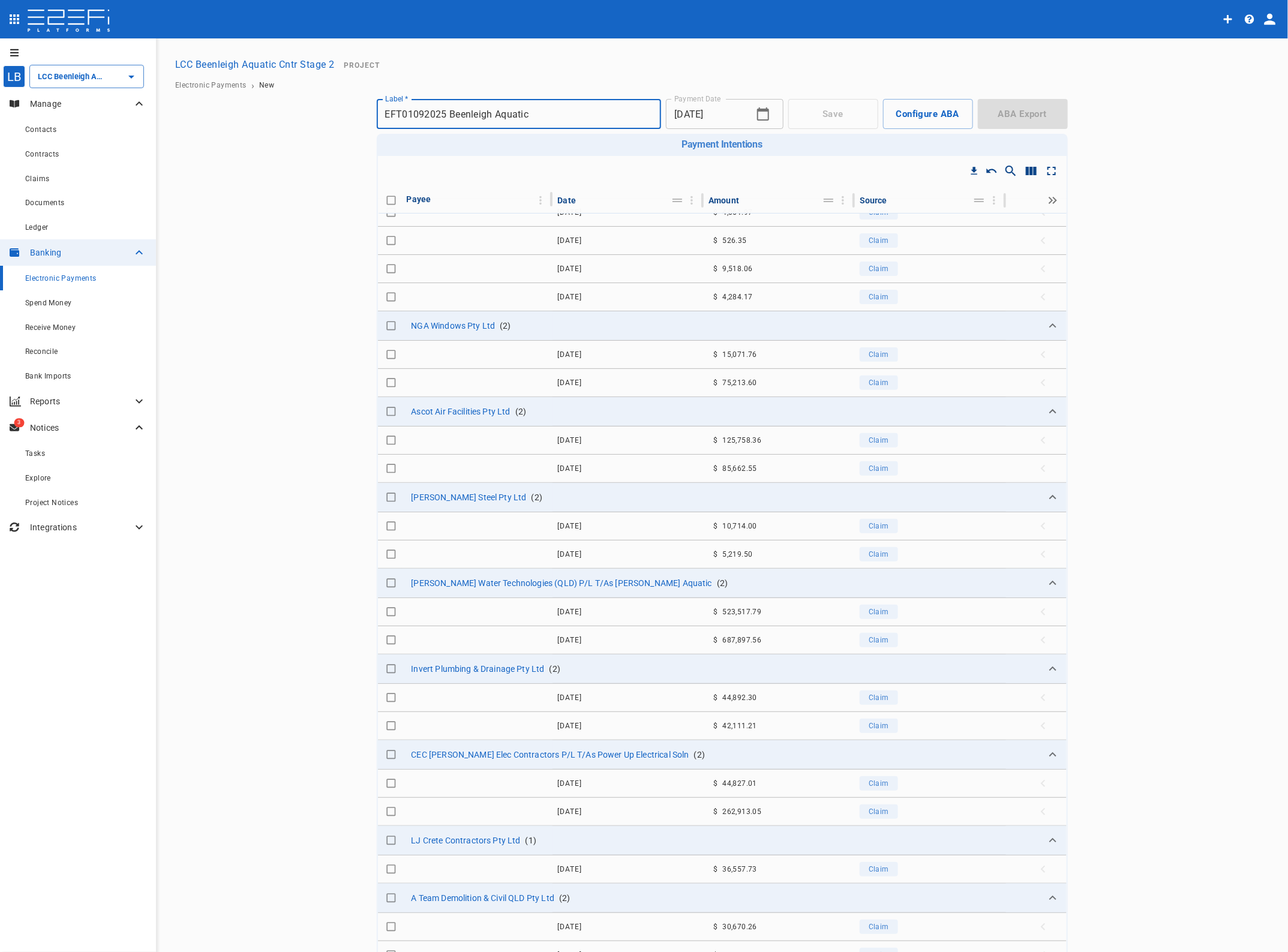
scroll to position [290, 0]
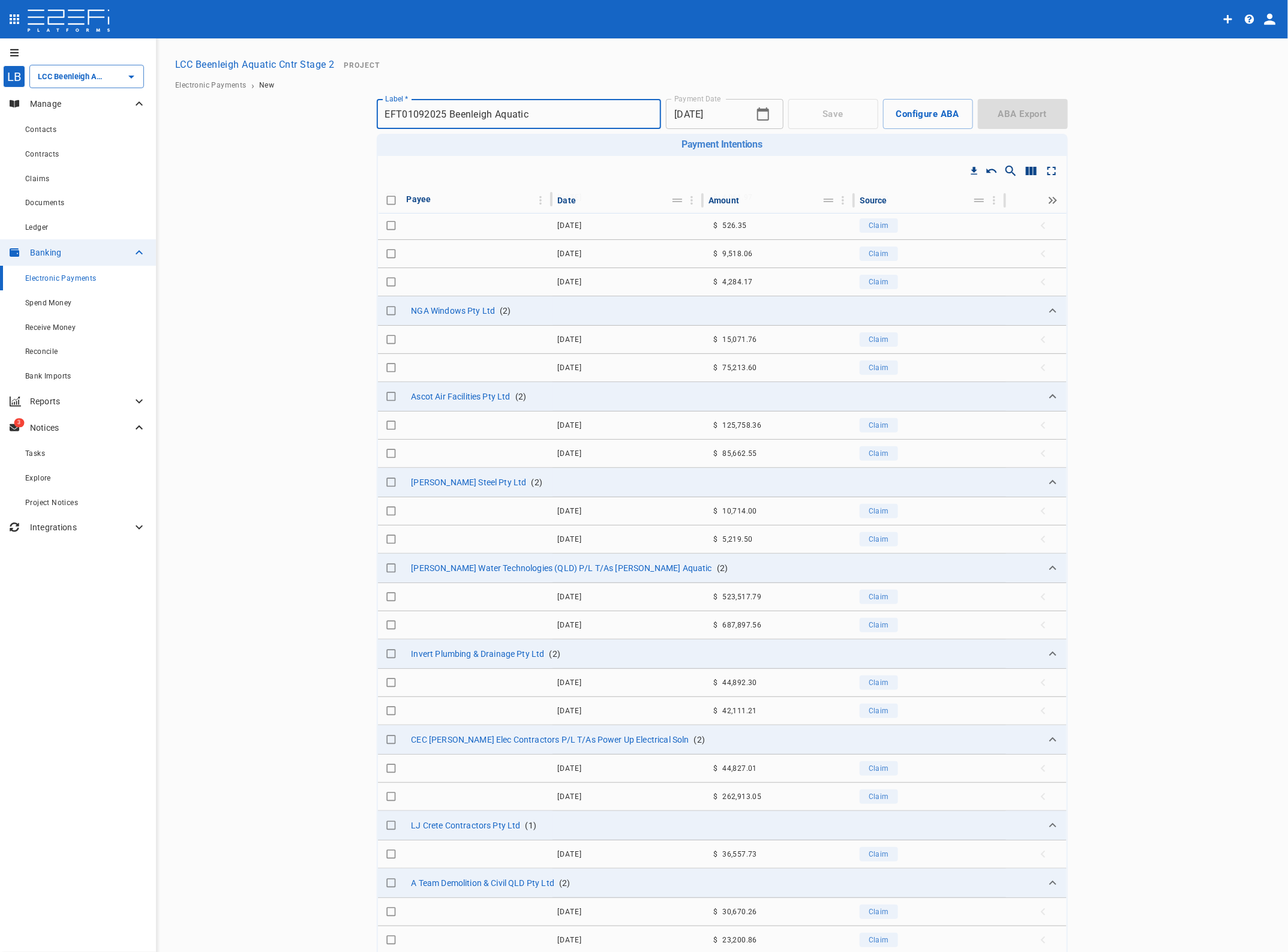
type input "EFT01092025 Beenleigh Aquatic"
click at [385, 910] on input "Toggle select row" at bounding box center [391, 912] width 17 height 17
checkbox input "true"
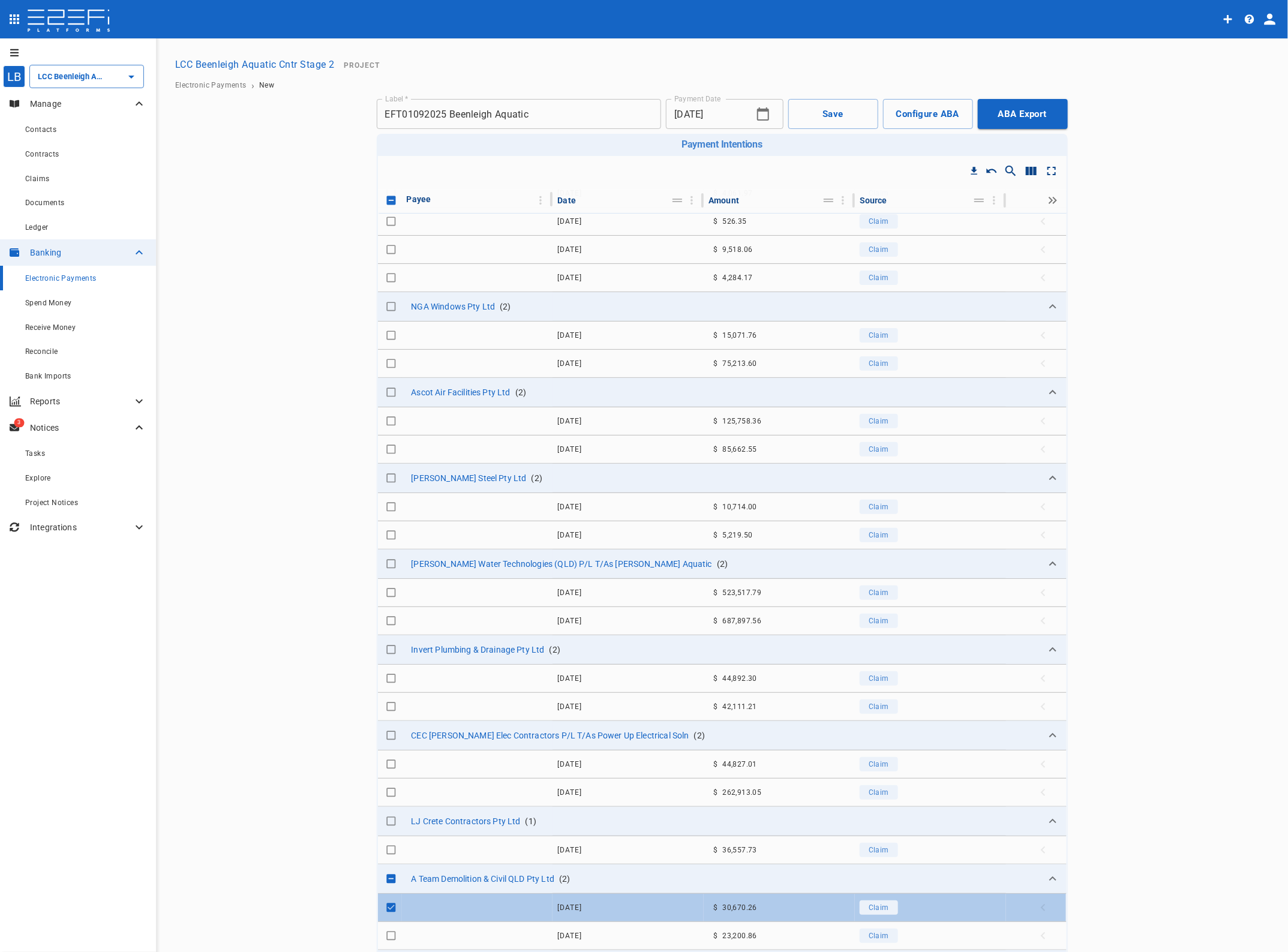
click at [384, 424] on input "Toggle select row" at bounding box center [391, 421] width 17 height 17
checkbox input "true"
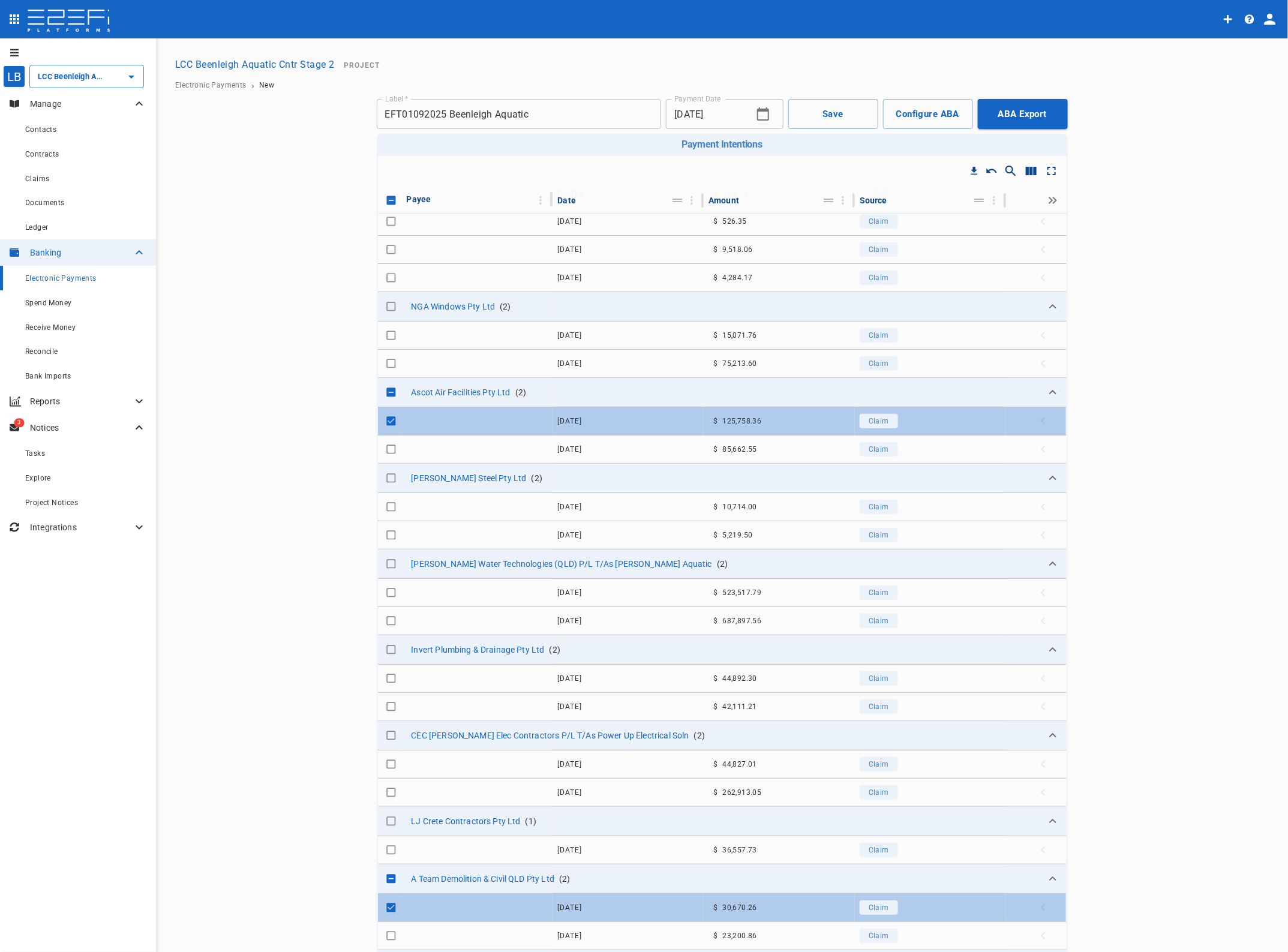
click at [385, 596] on input "Toggle select row" at bounding box center [391, 593] width 17 height 17
checkbox input "true"
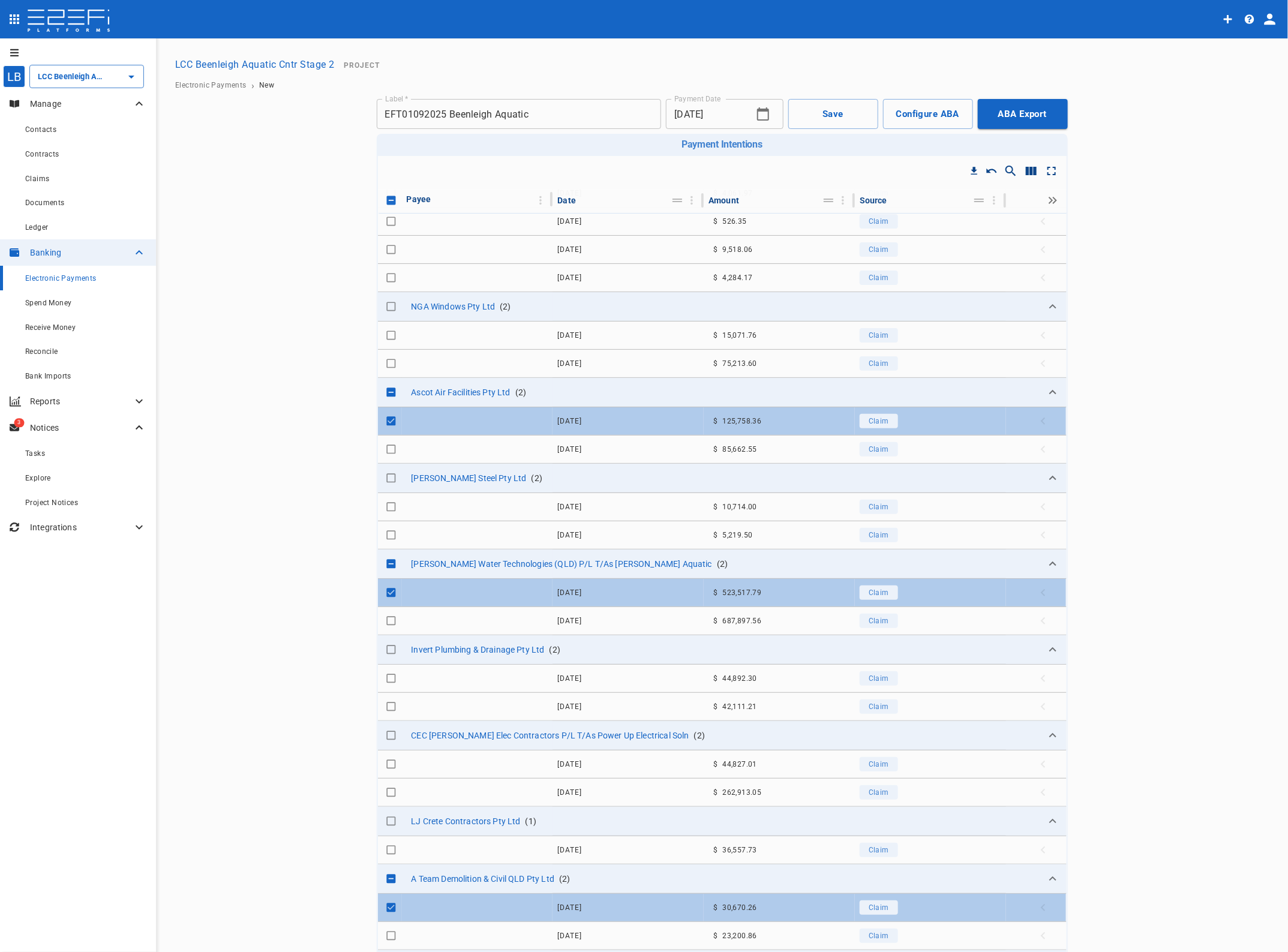
click at [385, 766] on input "Toggle select row" at bounding box center [391, 764] width 17 height 17
checkbox input "true"
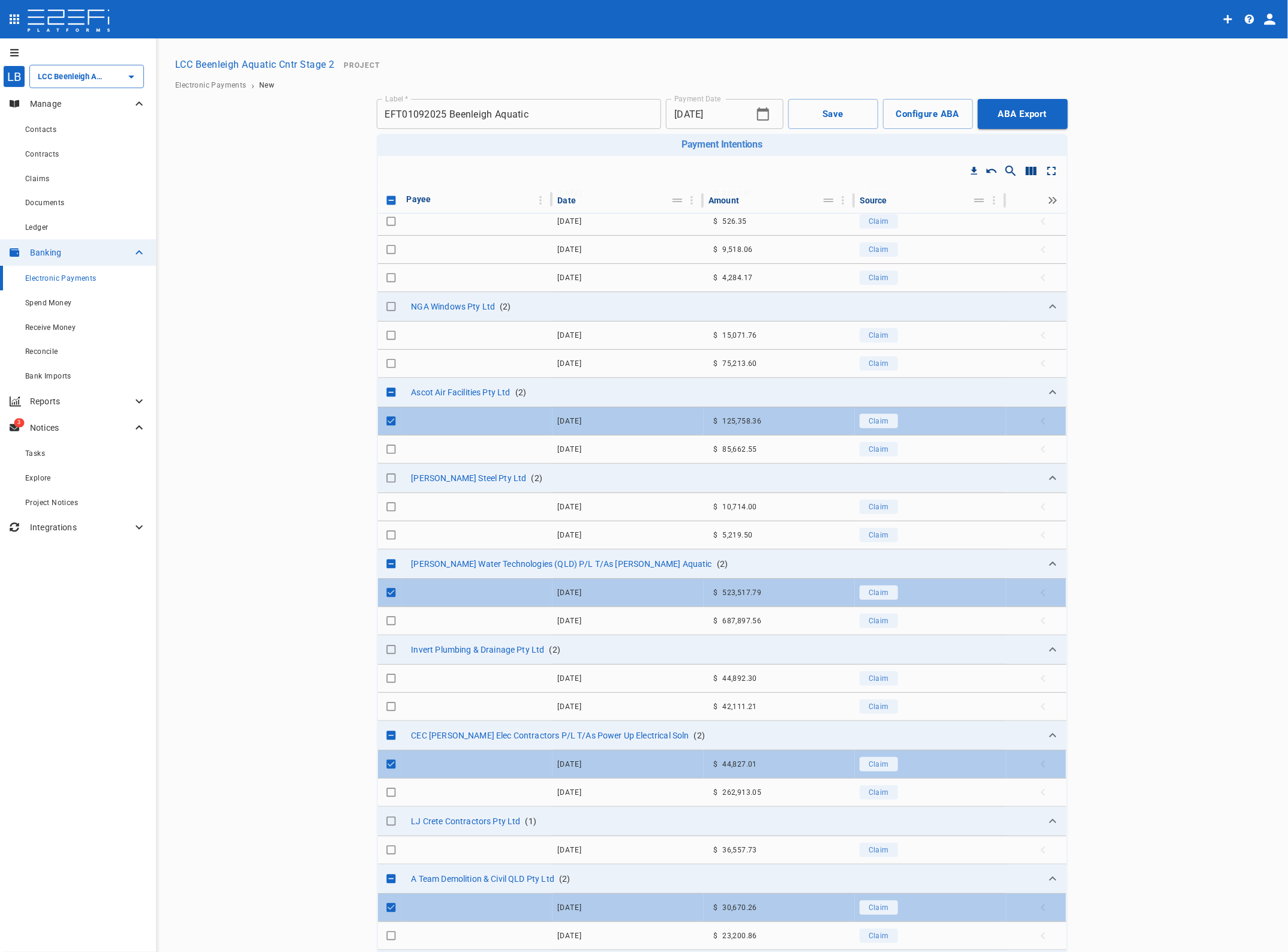
click at [385, 680] on input "Toggle select row" at bounding box center [391, 678] width 17 height 17
checkbox input "true"
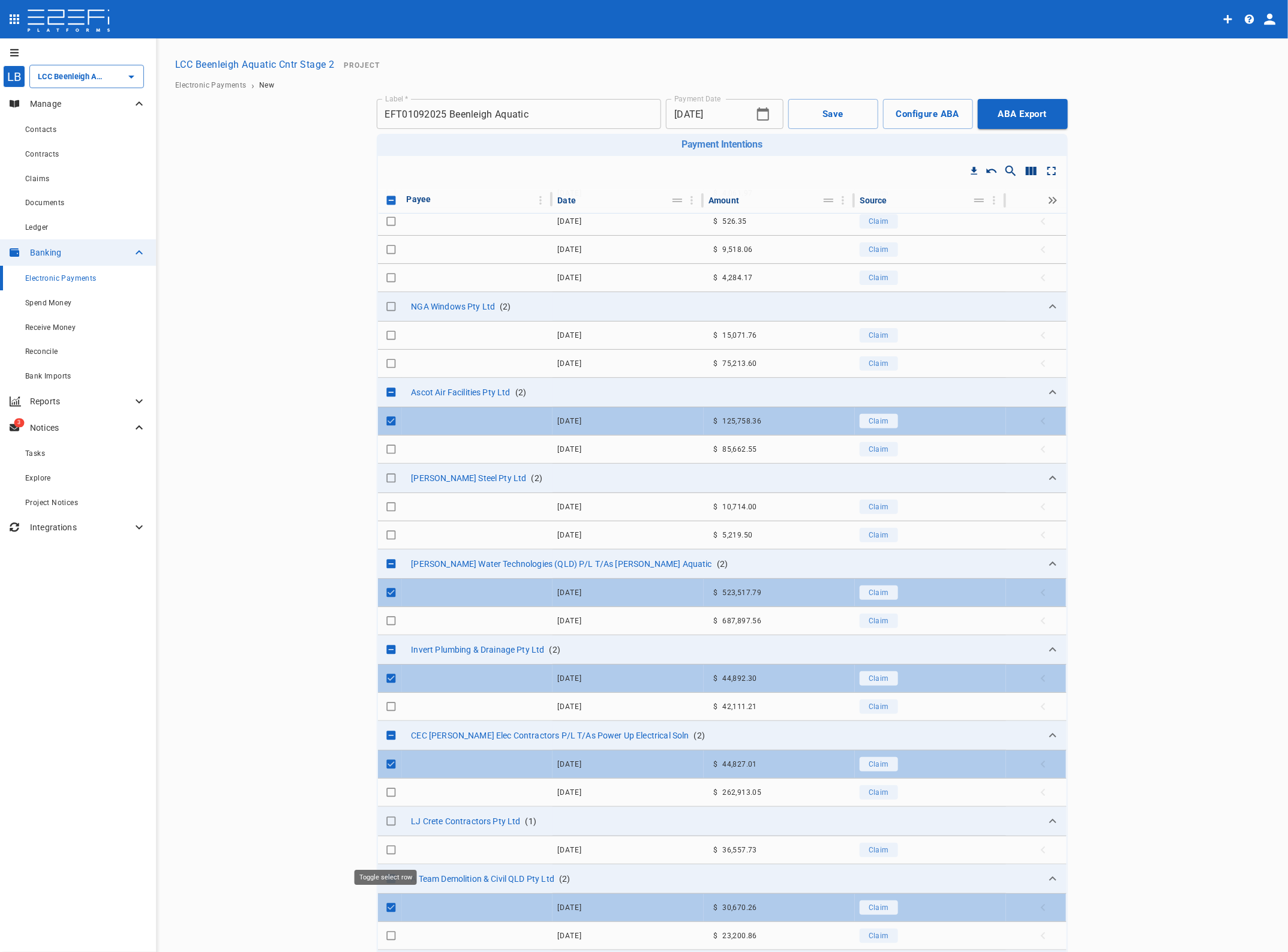
click at [384, 850] on input "Toggle select row" at bounding box center [391, 850] width 17 height 17
checkbox input "true"
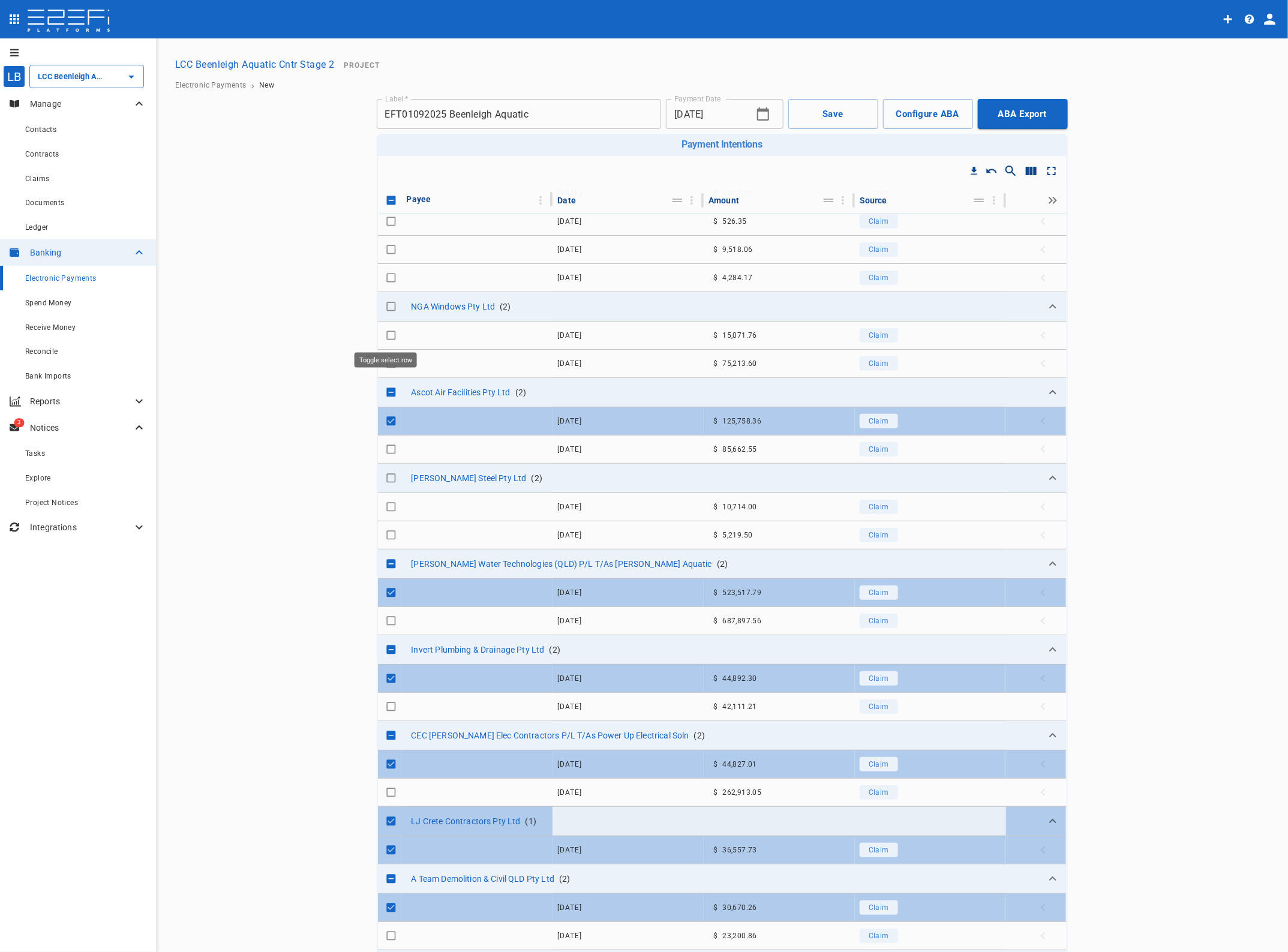
click at [385, 338] on input "Toggle select row" at bounding box center [391, 335] width 17 height 17
checkbox input "true"
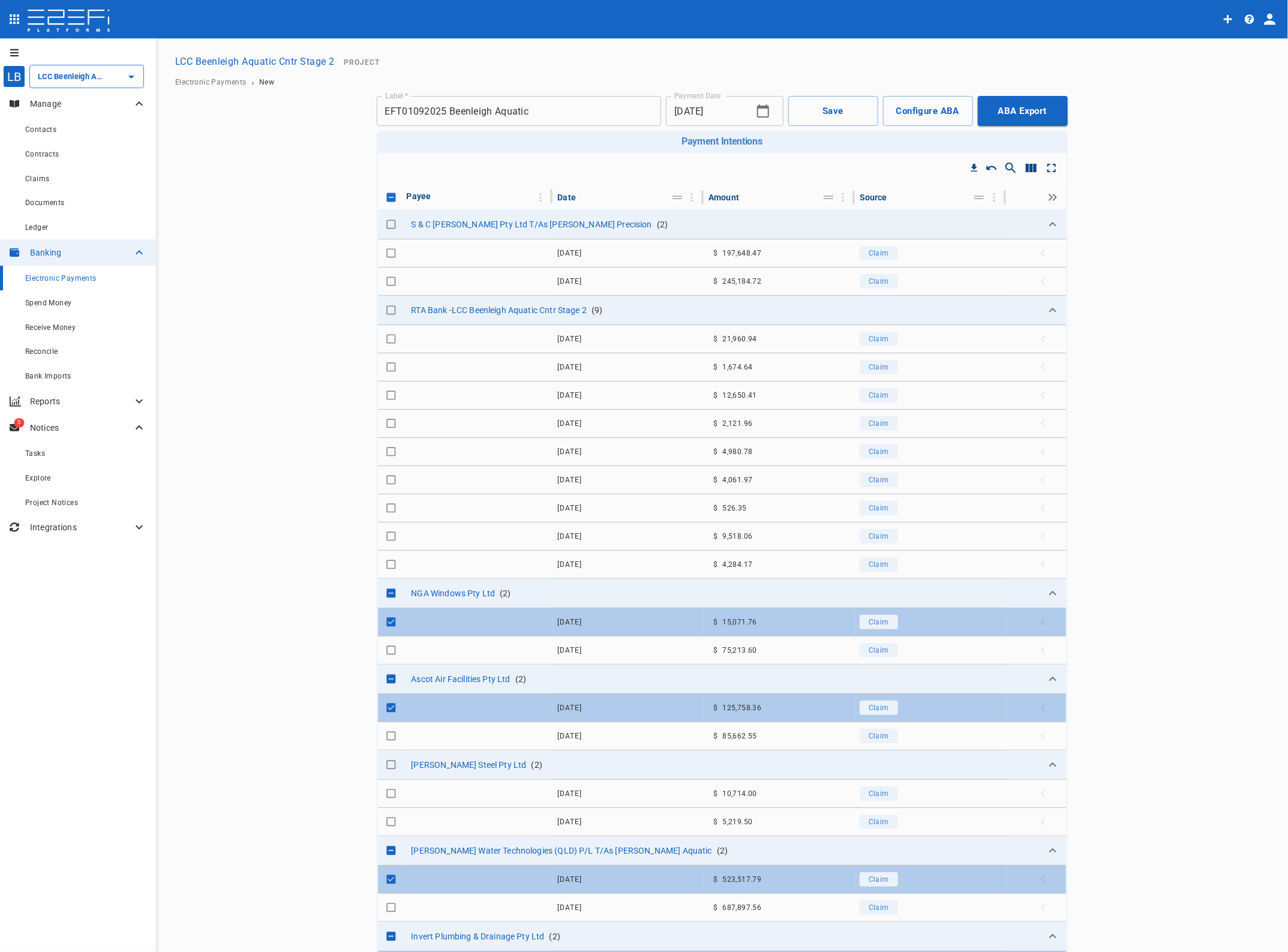
scroll to position [0, 0]
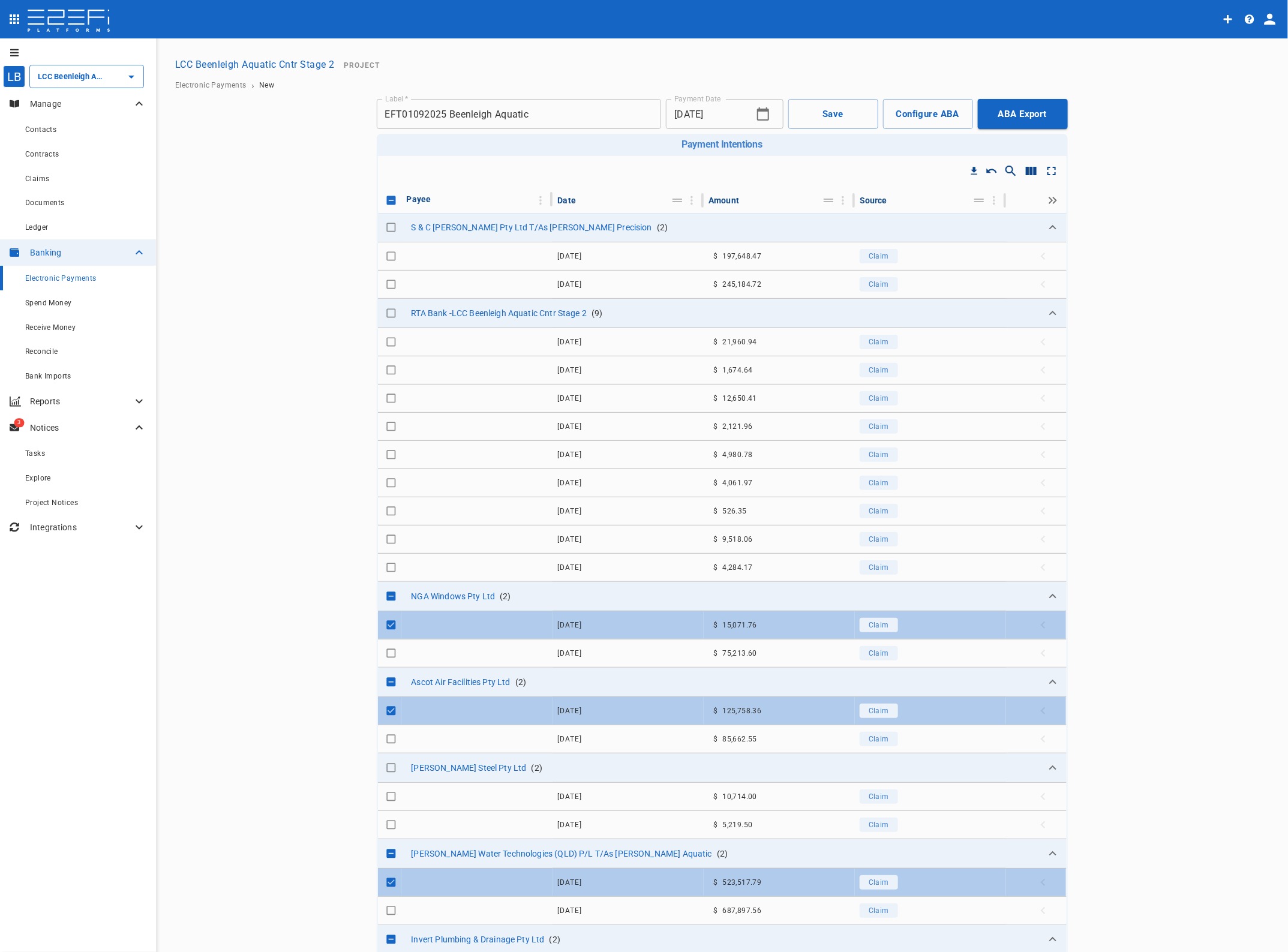
click at [385, 256] on input "Toggle select row" at bounding box center [391, 256] width 17 height 17
checkbox input "true"
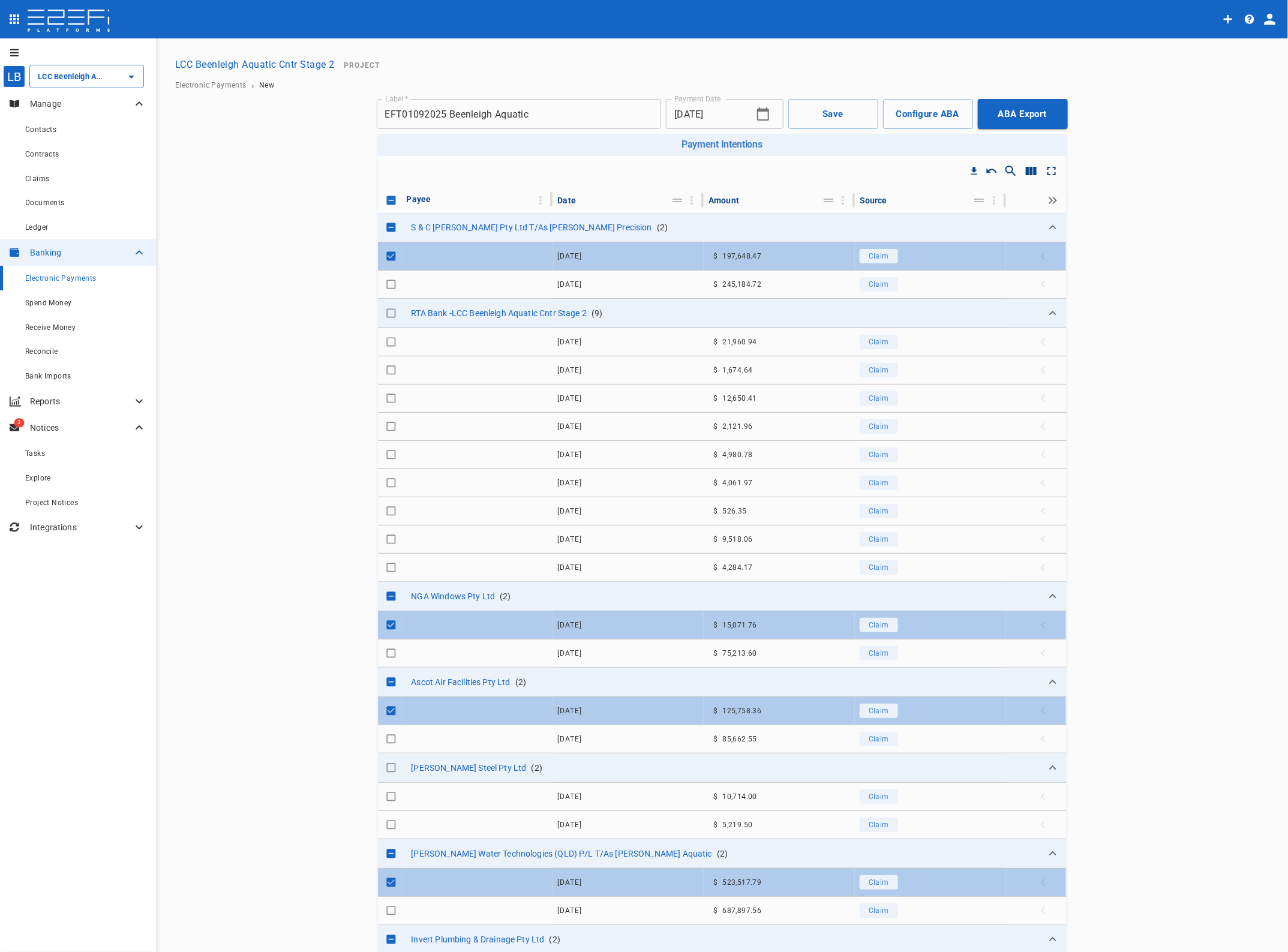
scroll to position [75, 0]
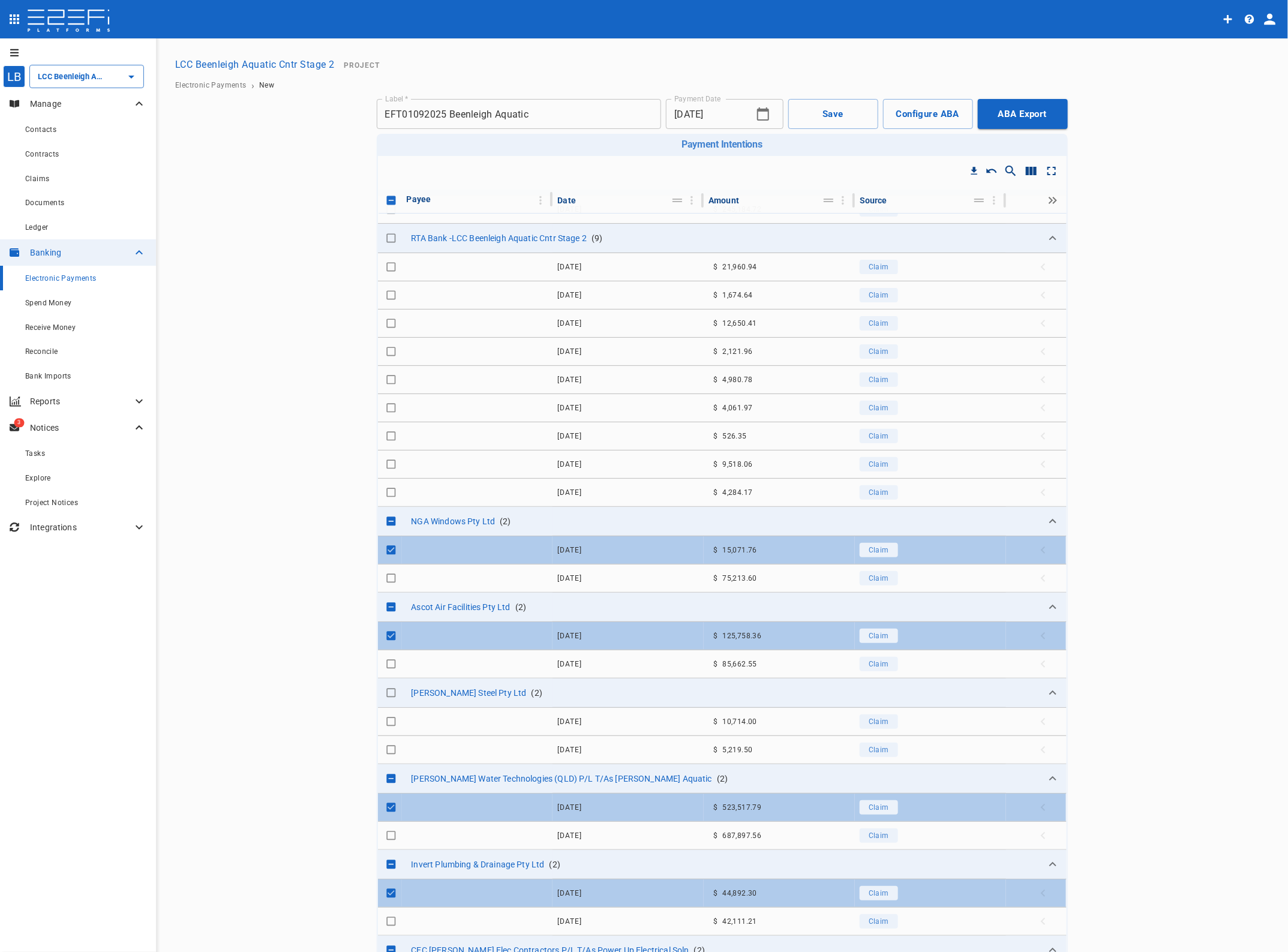
click at [383, 724] on input "Toggle select row" at bounding box center [391, 722] width 17 height 17
checkbox input "true"
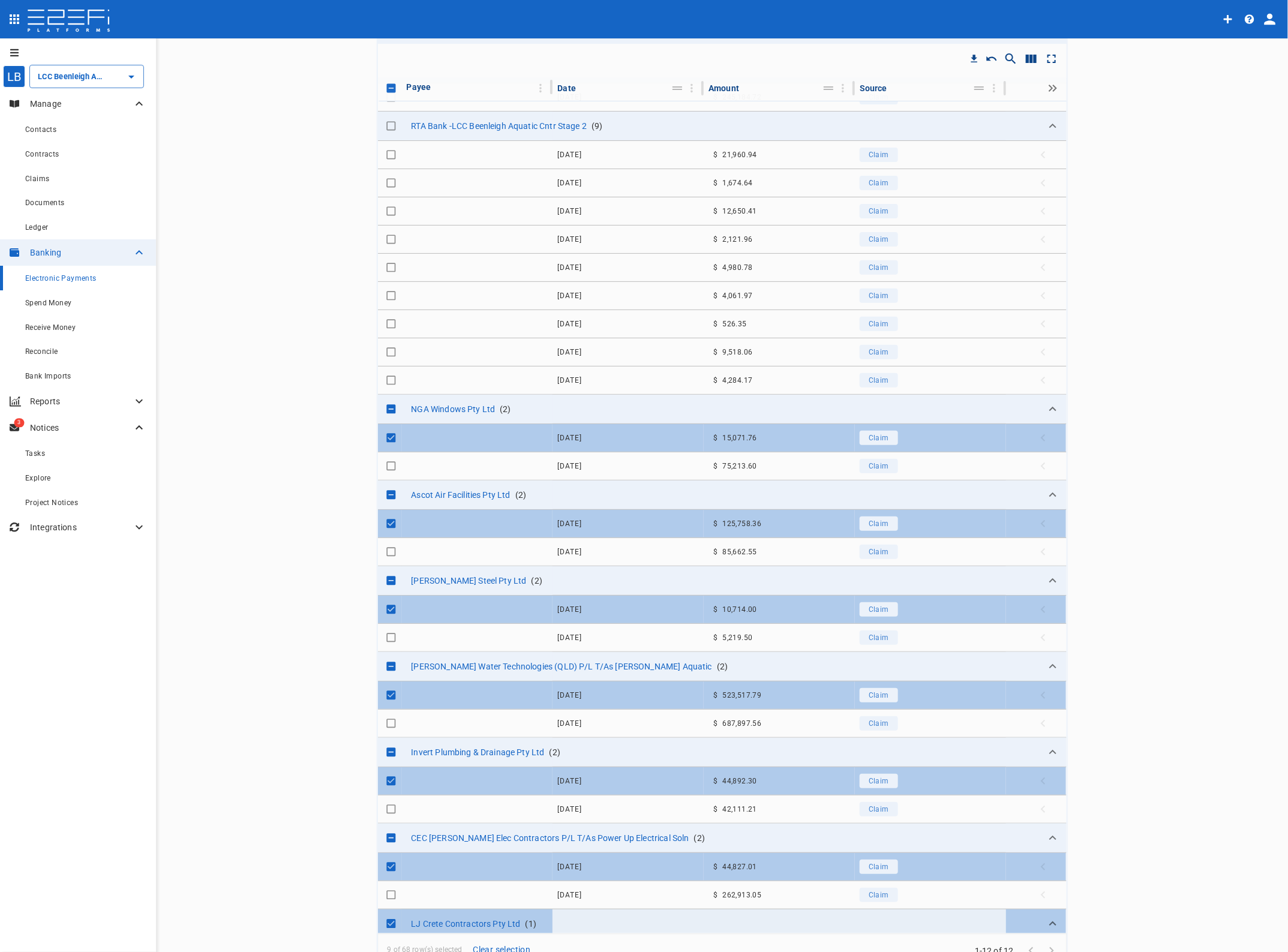
scroll to position [0, 0]
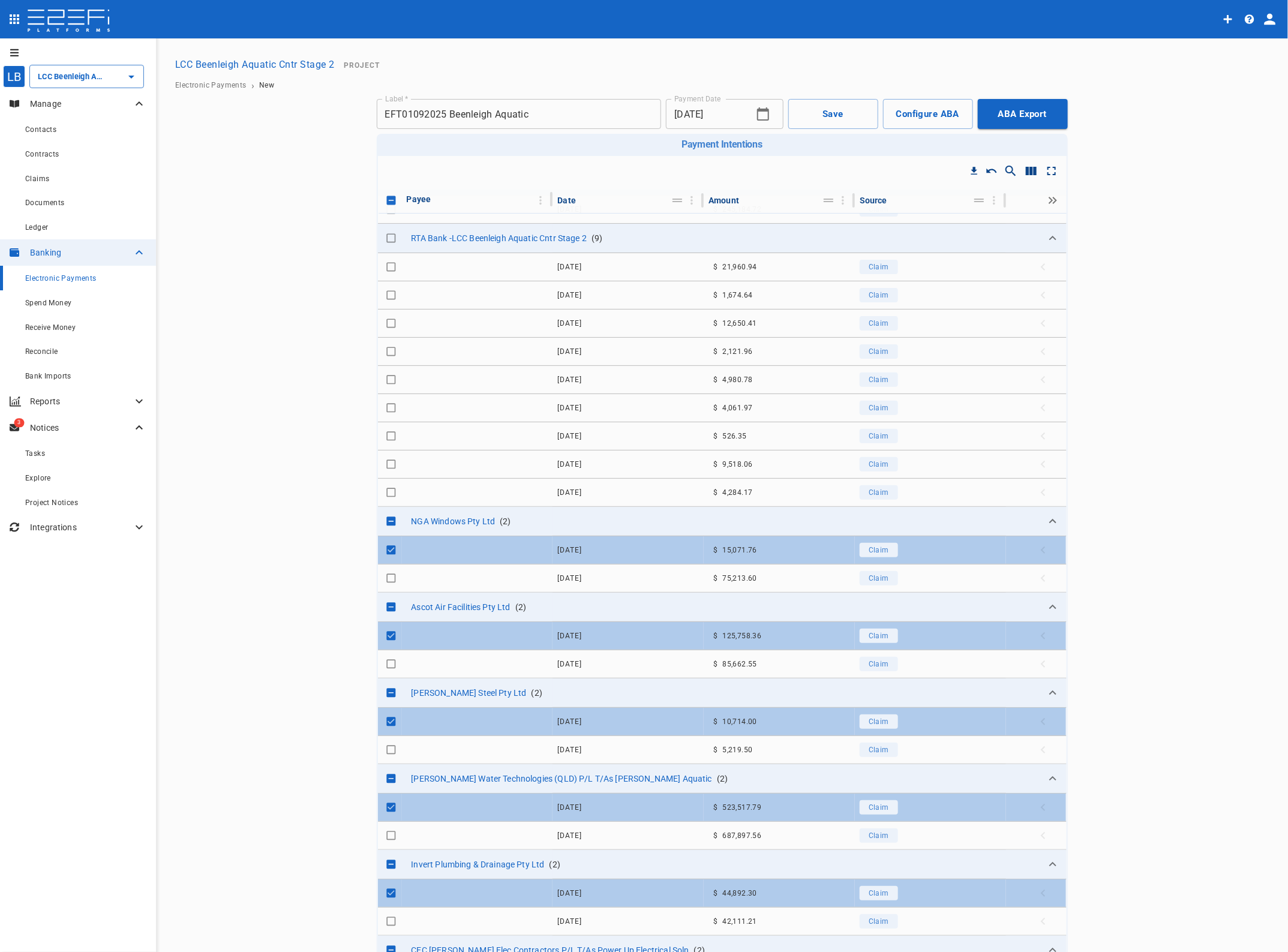
click at [833, 113] on button "Save" at bounding box center [833, 114] width 90 height 30
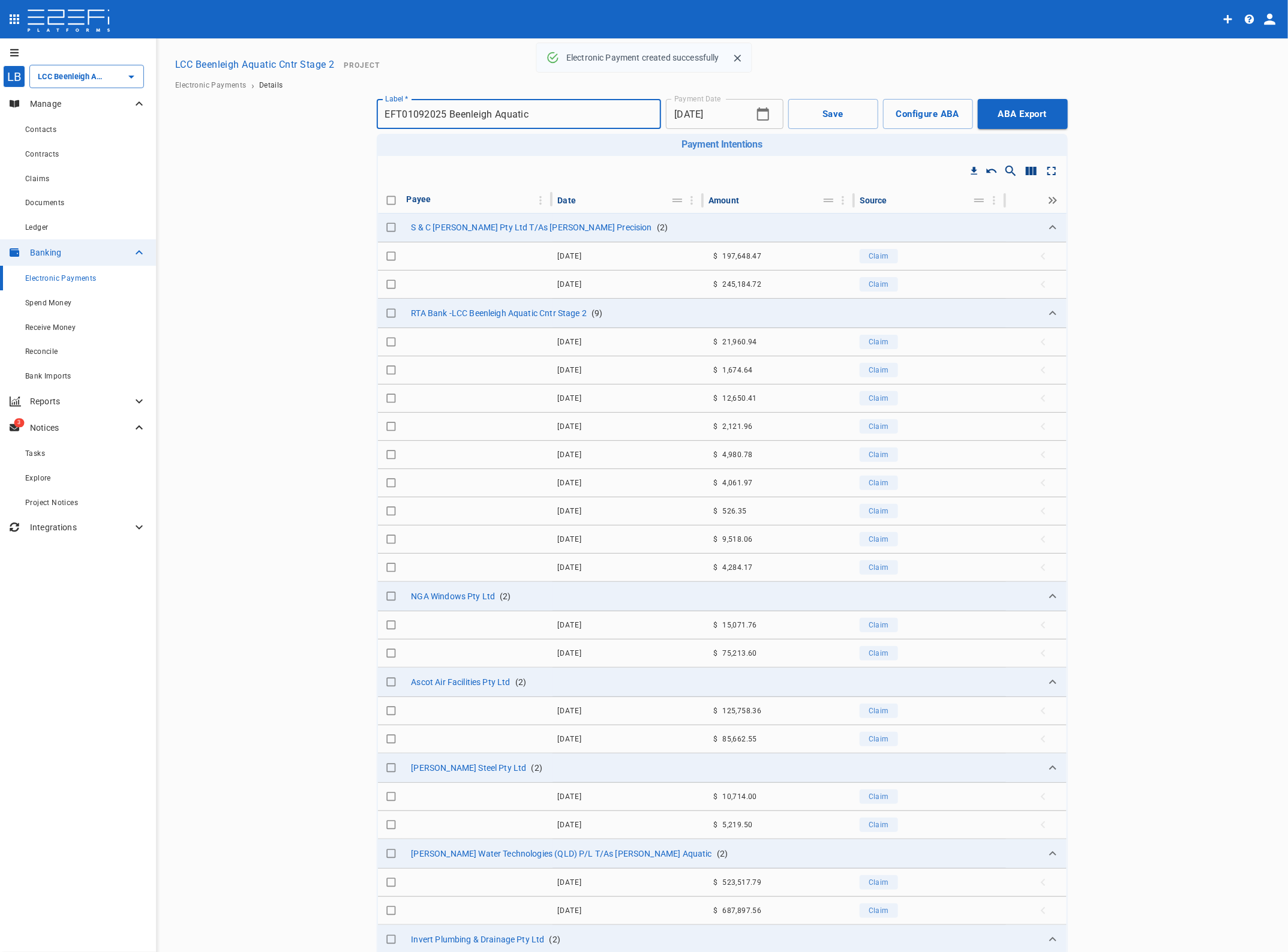
checkbox input "true"
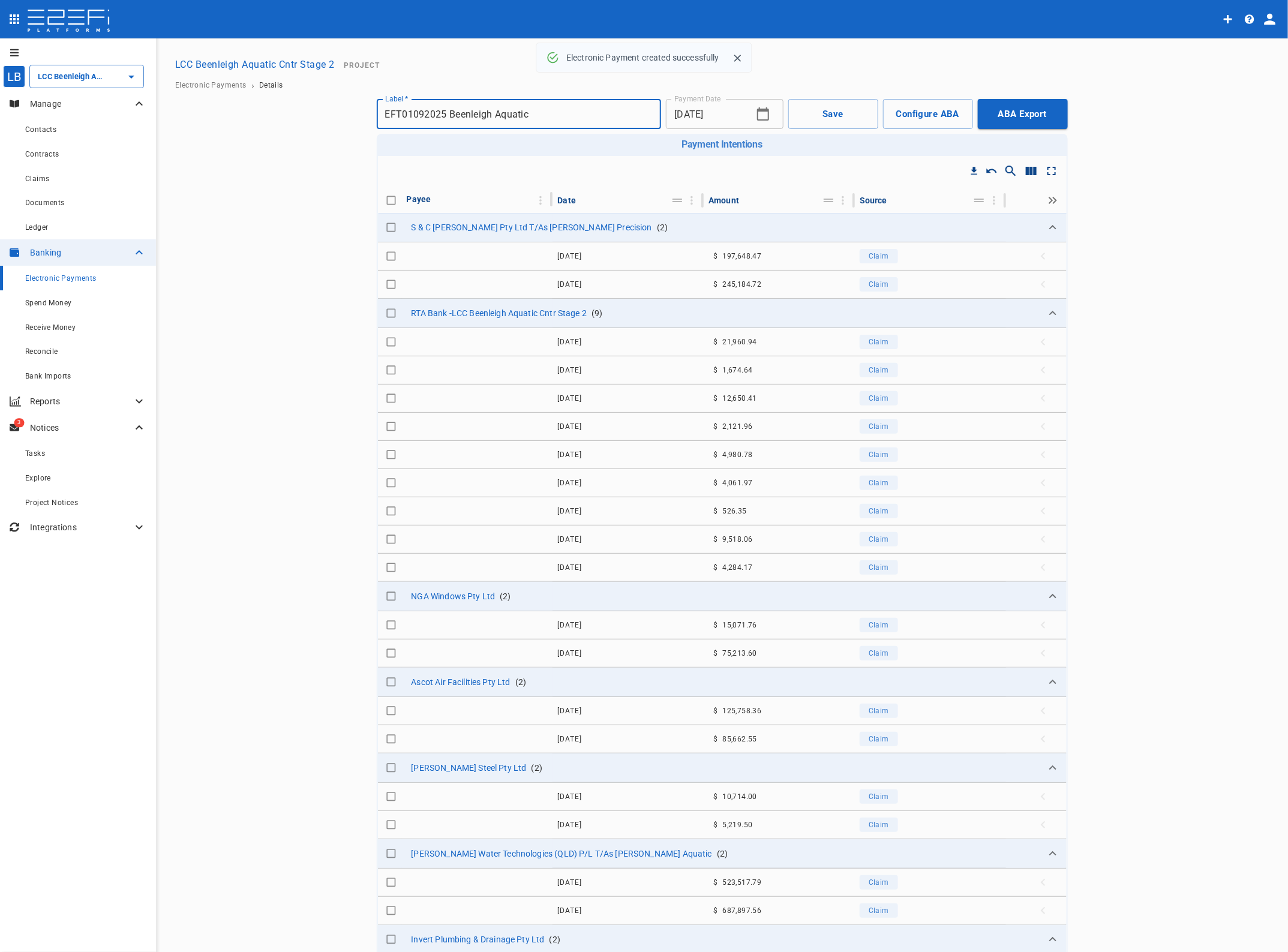
checkbox input "true"
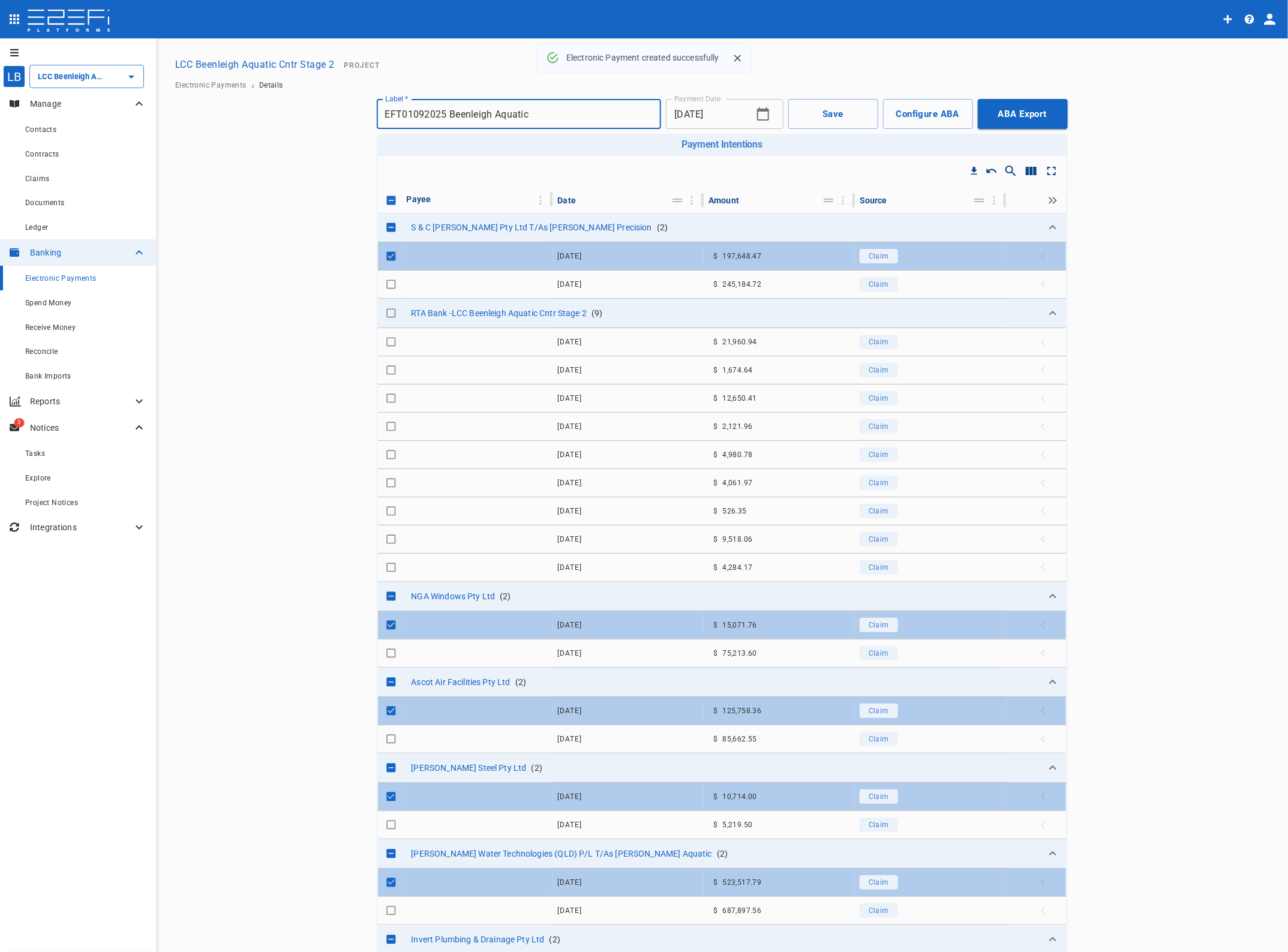
click at [1009, 115] on button "ABA Export" at bounding box center [1023, 114] width 90 height 30
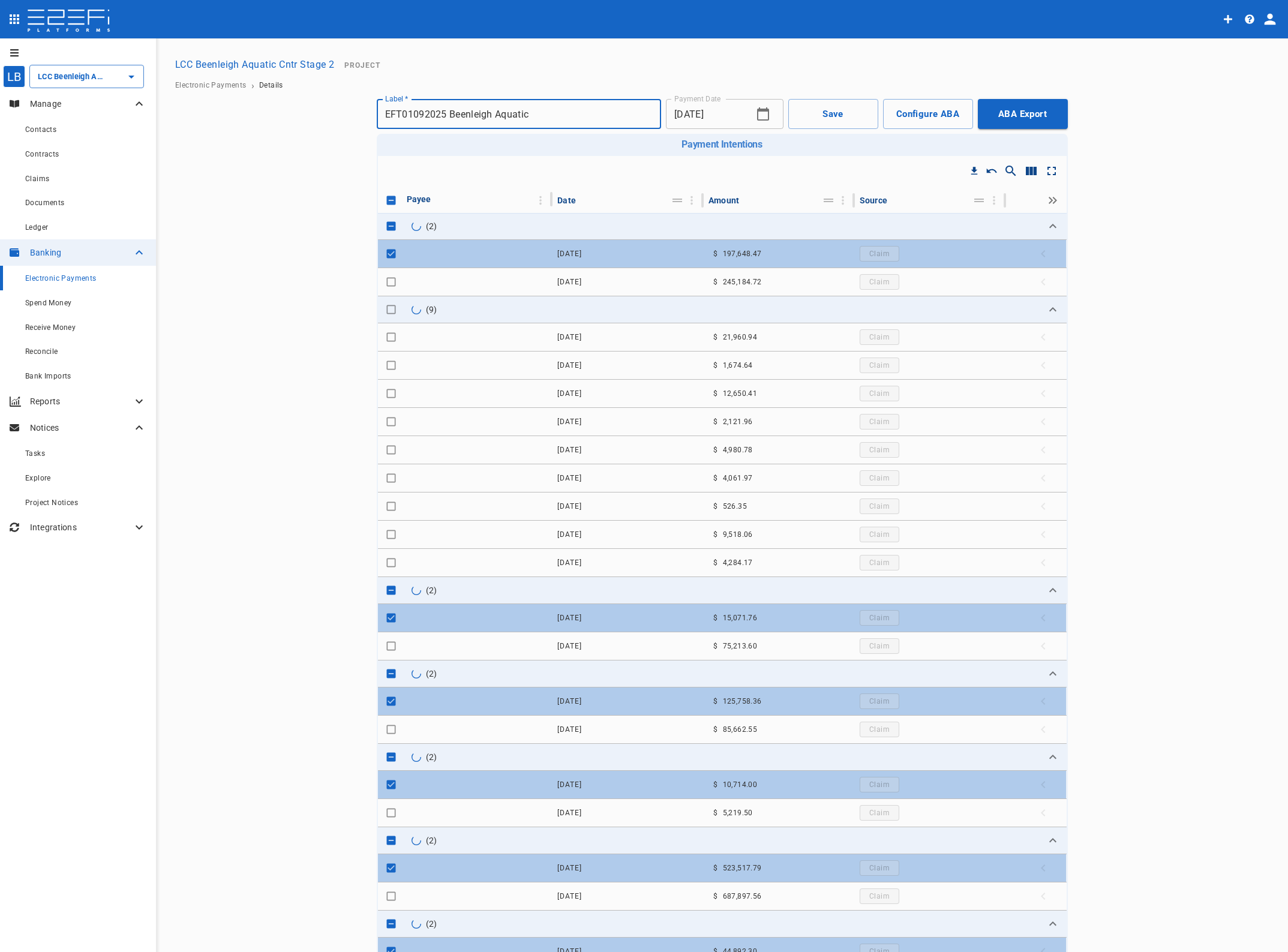
checkbox input "false"
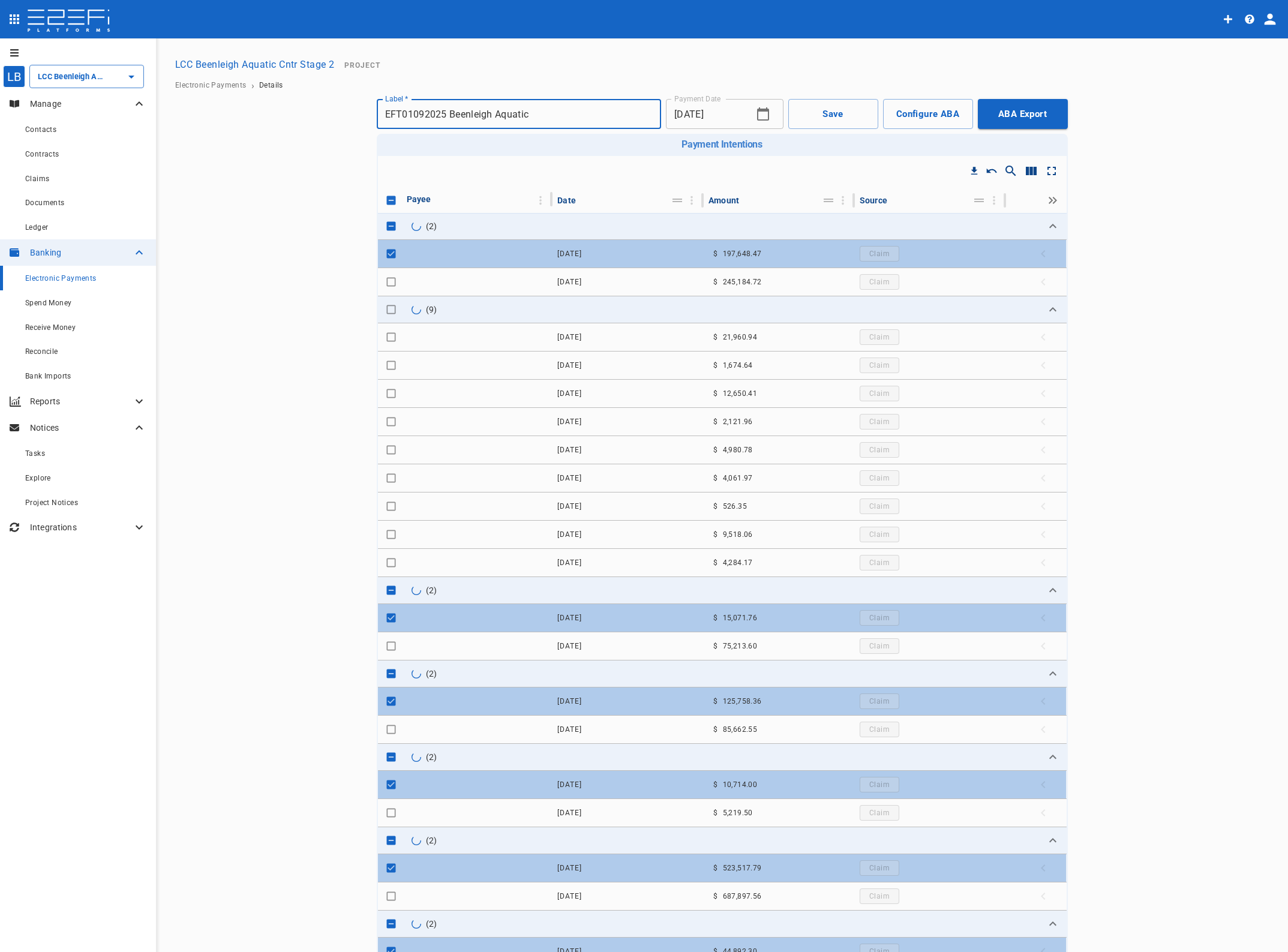
checkbox input "false"
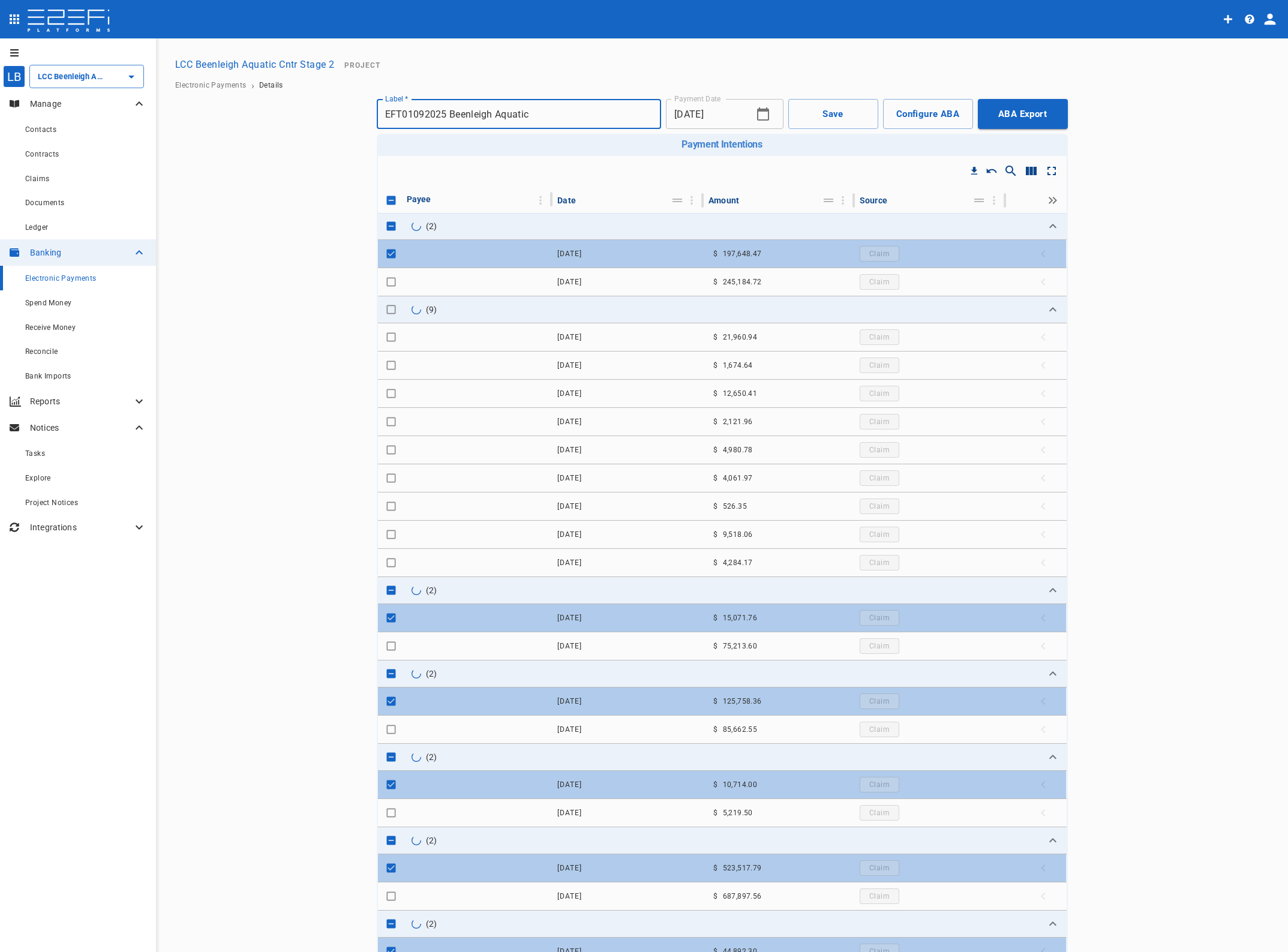
checkbox input "true"
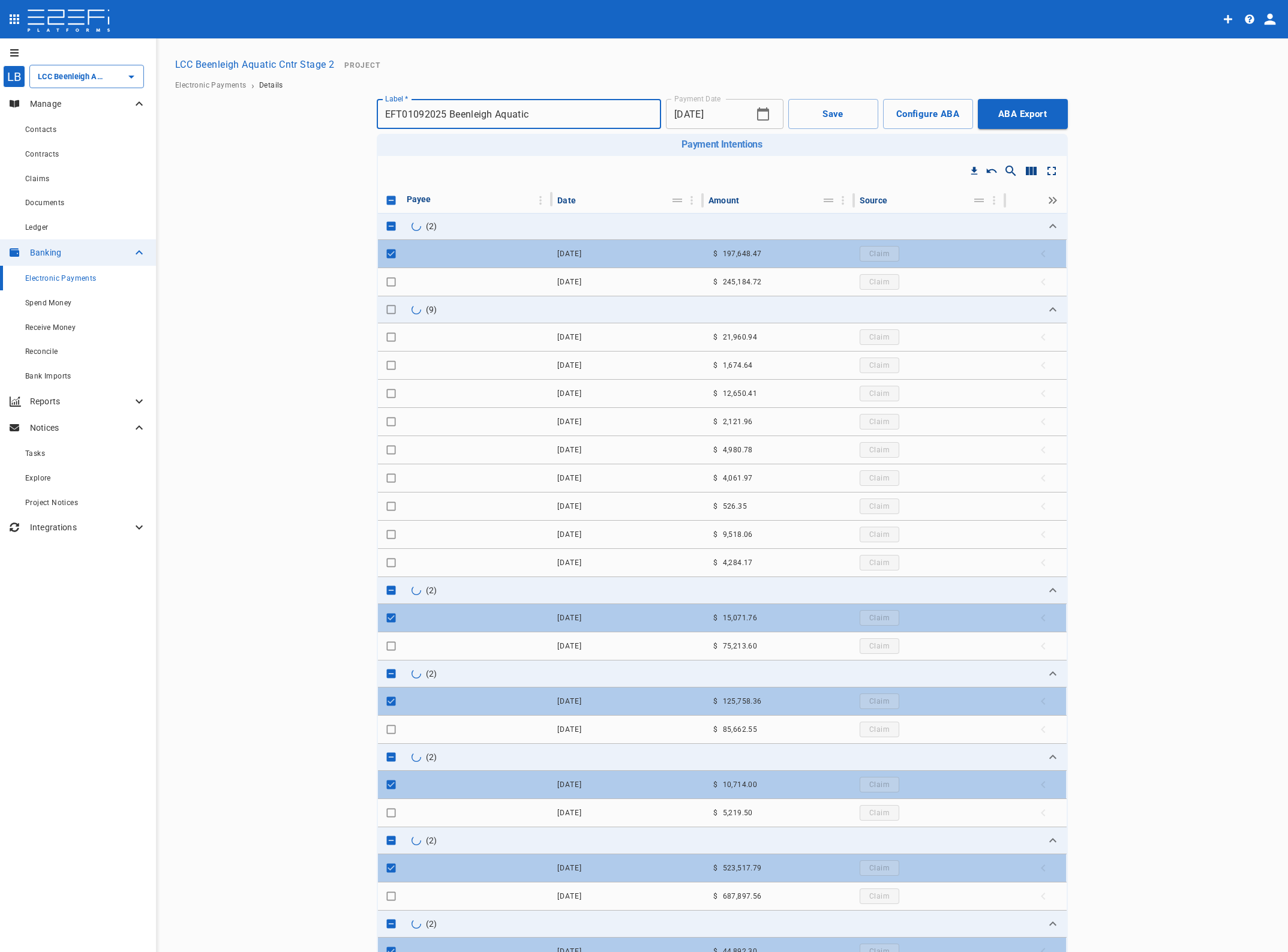
checkbox input "true"
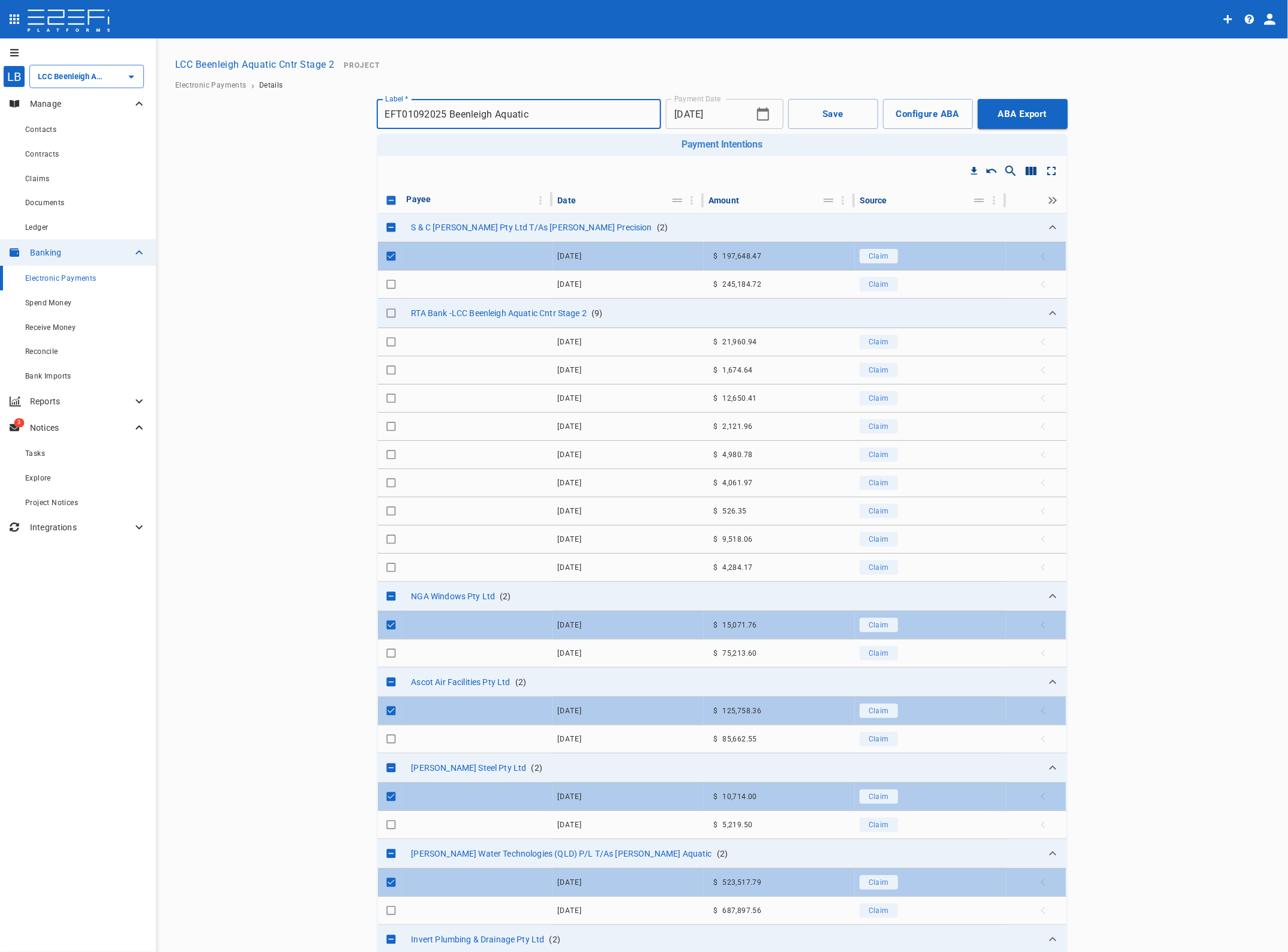
click at [69, 277] on span "Electronic Payments" at bounding box center [61, 279] width 72 height 8
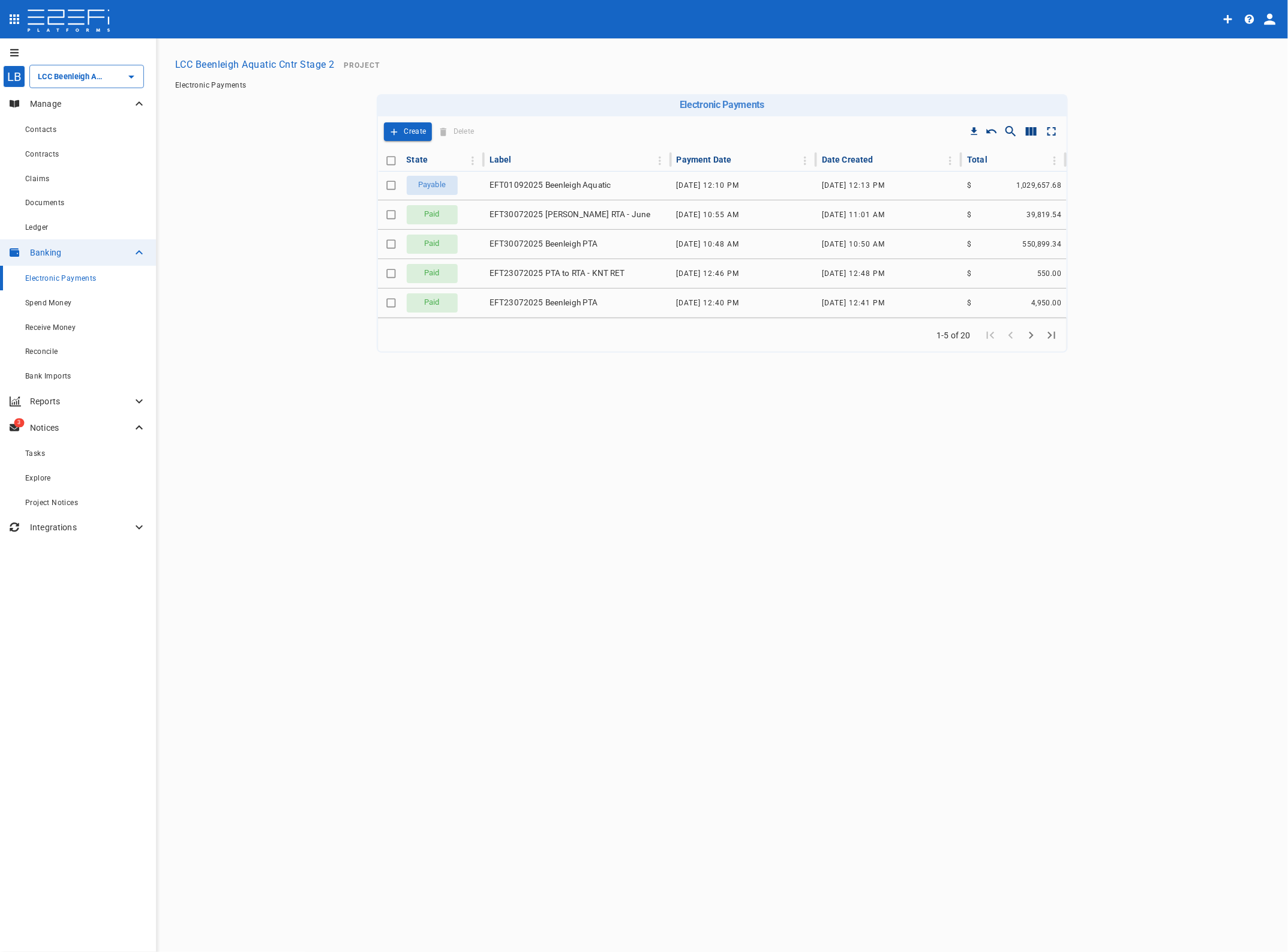
click at [48, 278] on span "Electronic Payments" at bounding box center [61, 279] width 72 height 8
click at [406, 131] on p "Create" at bounding box center [415, 132] width 23 height 14
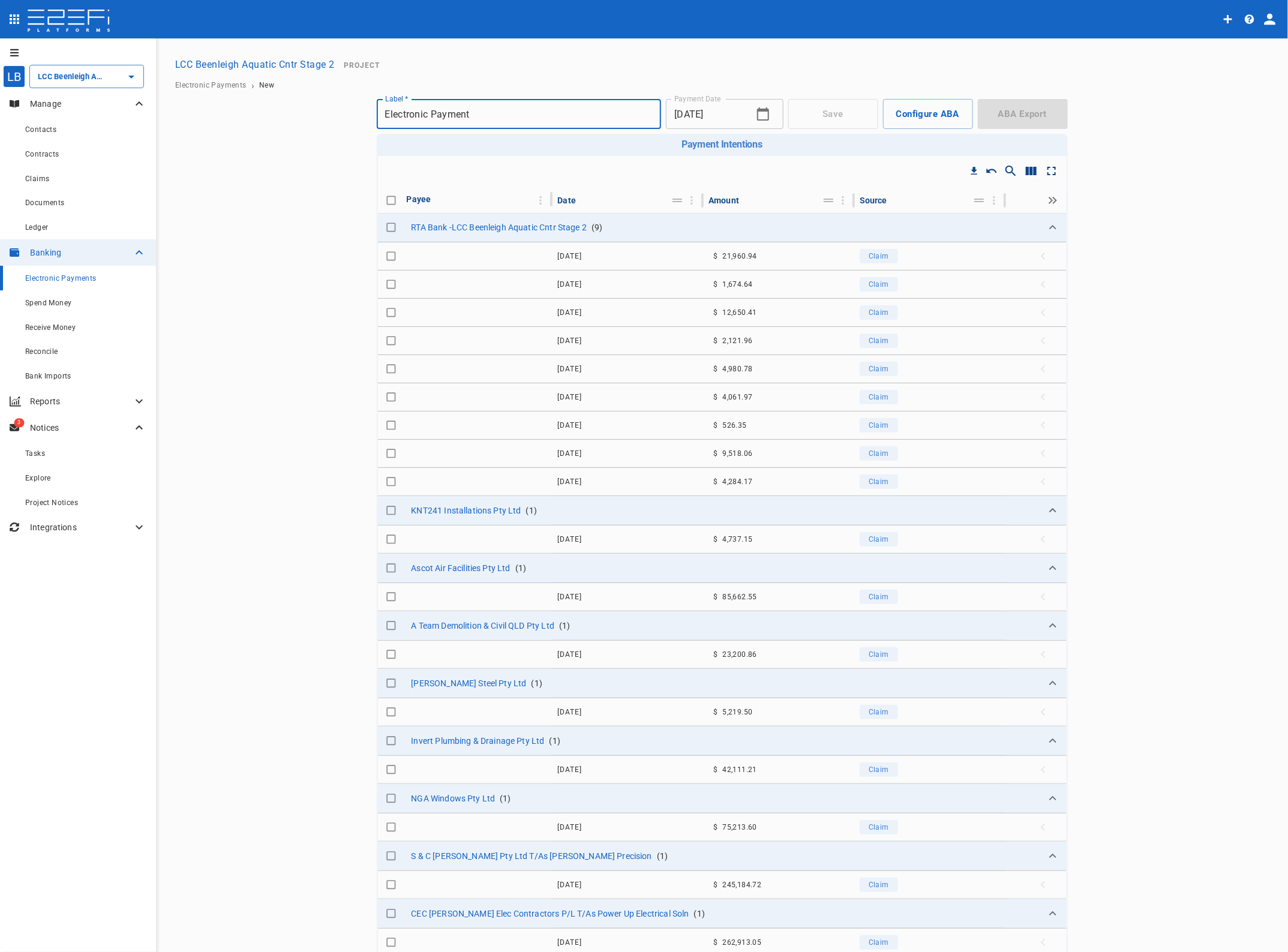
type input "LCC Beenleigh Aquatic Cntr Stage 2"
drag, startPoint x: 475, startPoint y: 112, endPoint x: 165, endPoint y: 88, distance: 310.9
click at [172, 88] on main "LCC Beenleigh Aquatic Cntr Stage 2 Project Electronic Payments › New Save Confi…" at bounding box center [722, 599] width 1104 height 1093
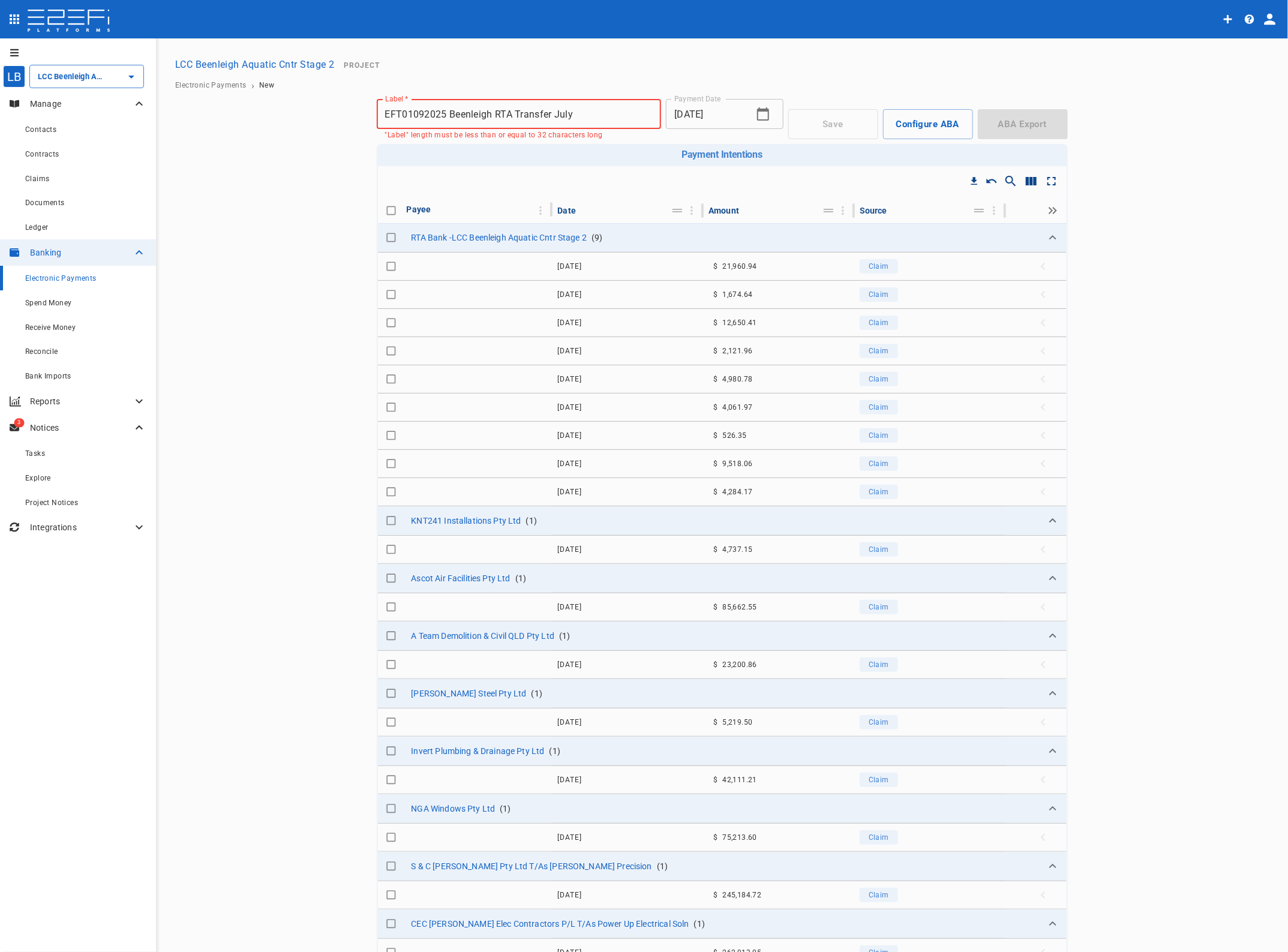
click at [469, 114] on input "EFT01092025 Beenleigh RTA Transfer July" at bounding box center [520, 114] width 285 height 33
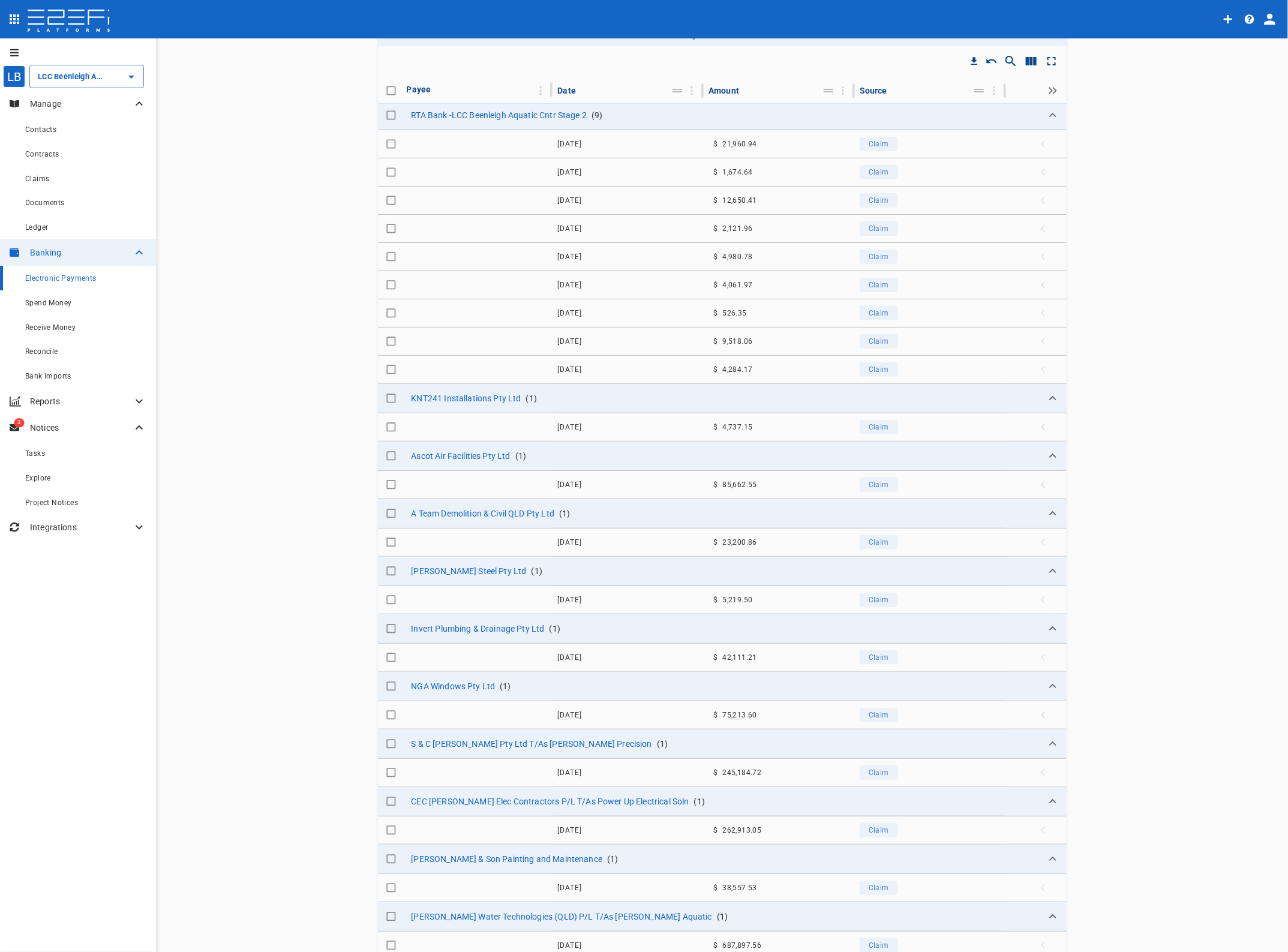
scroll to position [232, 0]
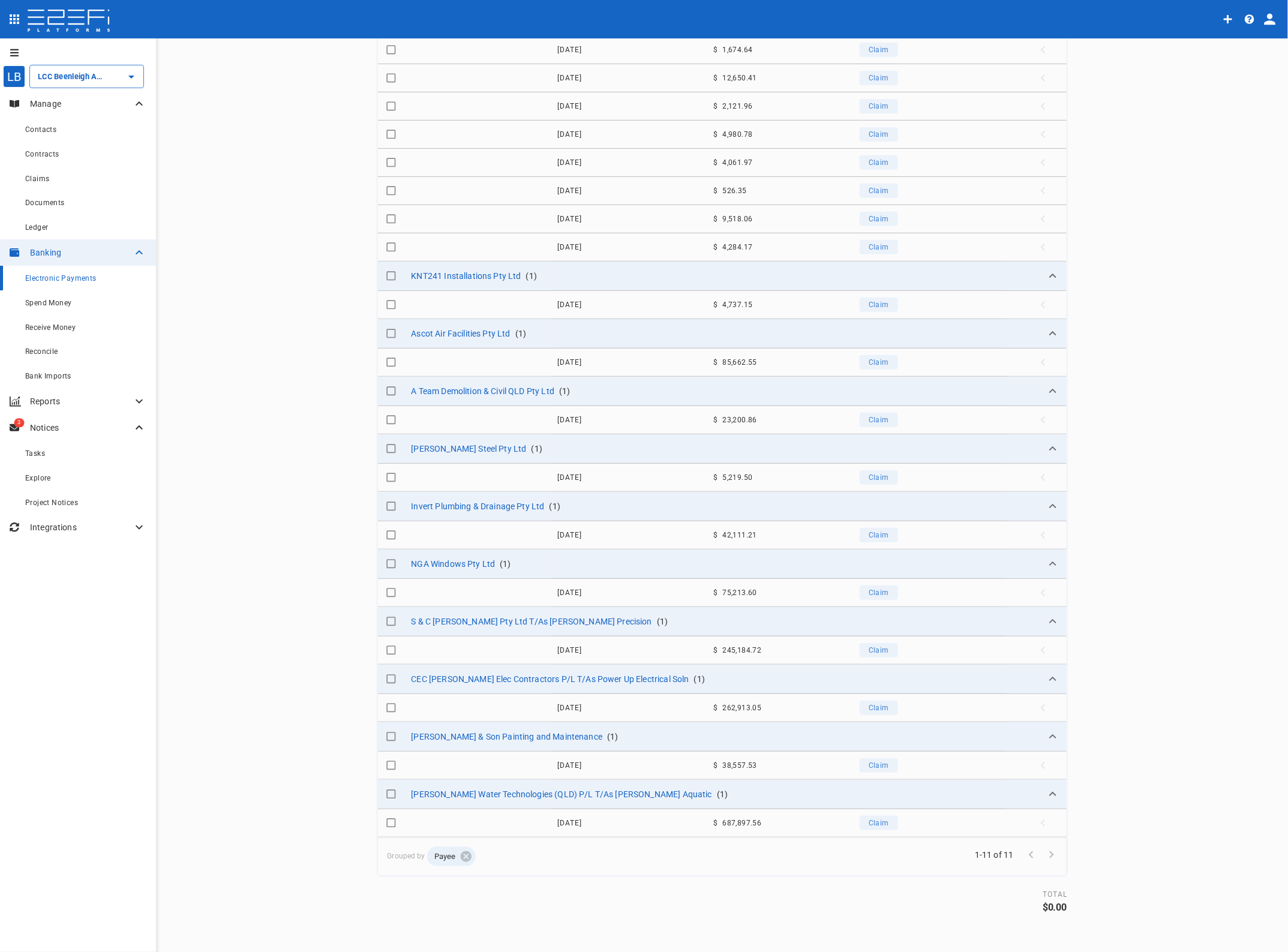
type input "EFT01092025 RTA Transfer July"
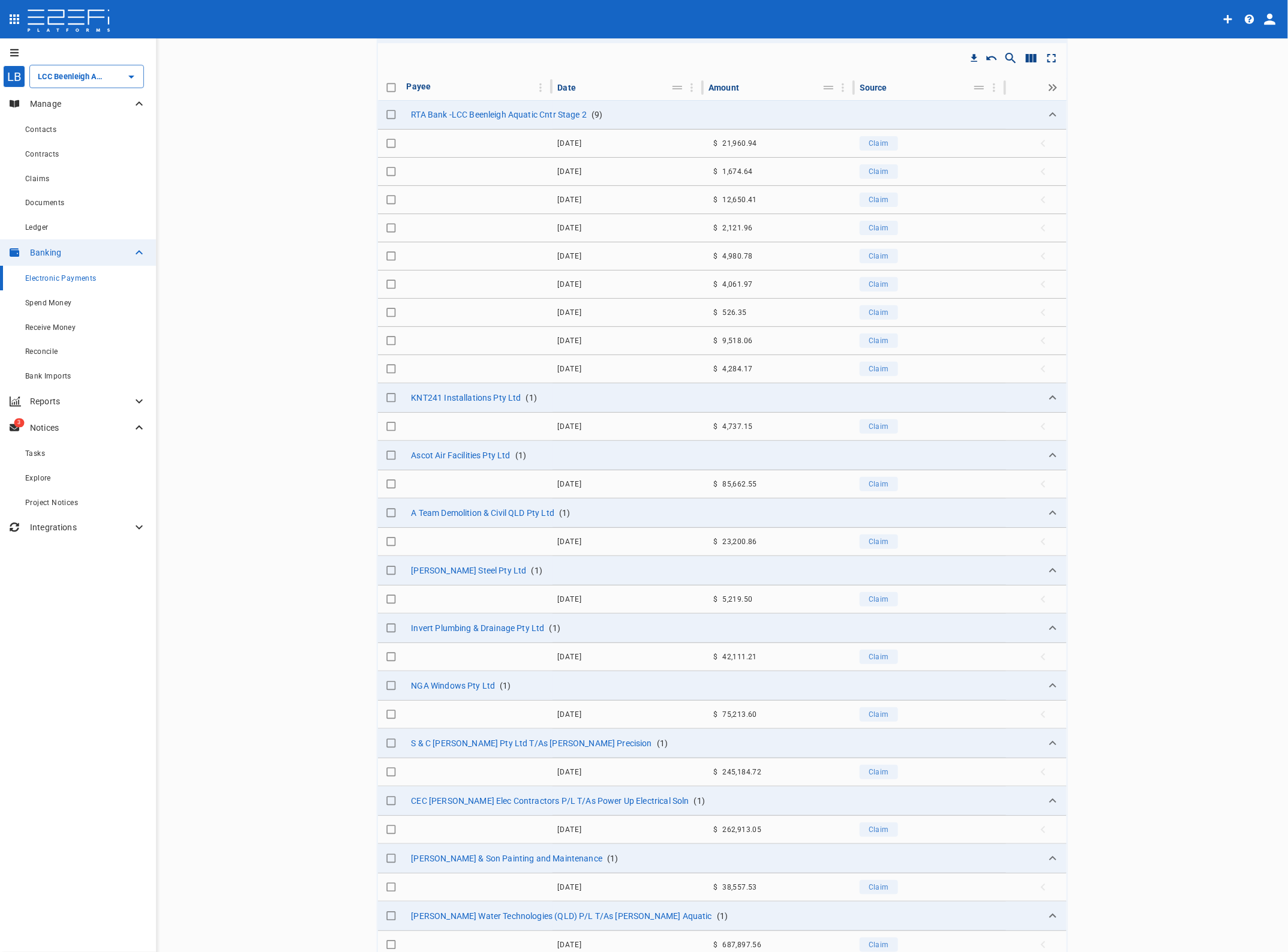
scroll to position [0, 0]
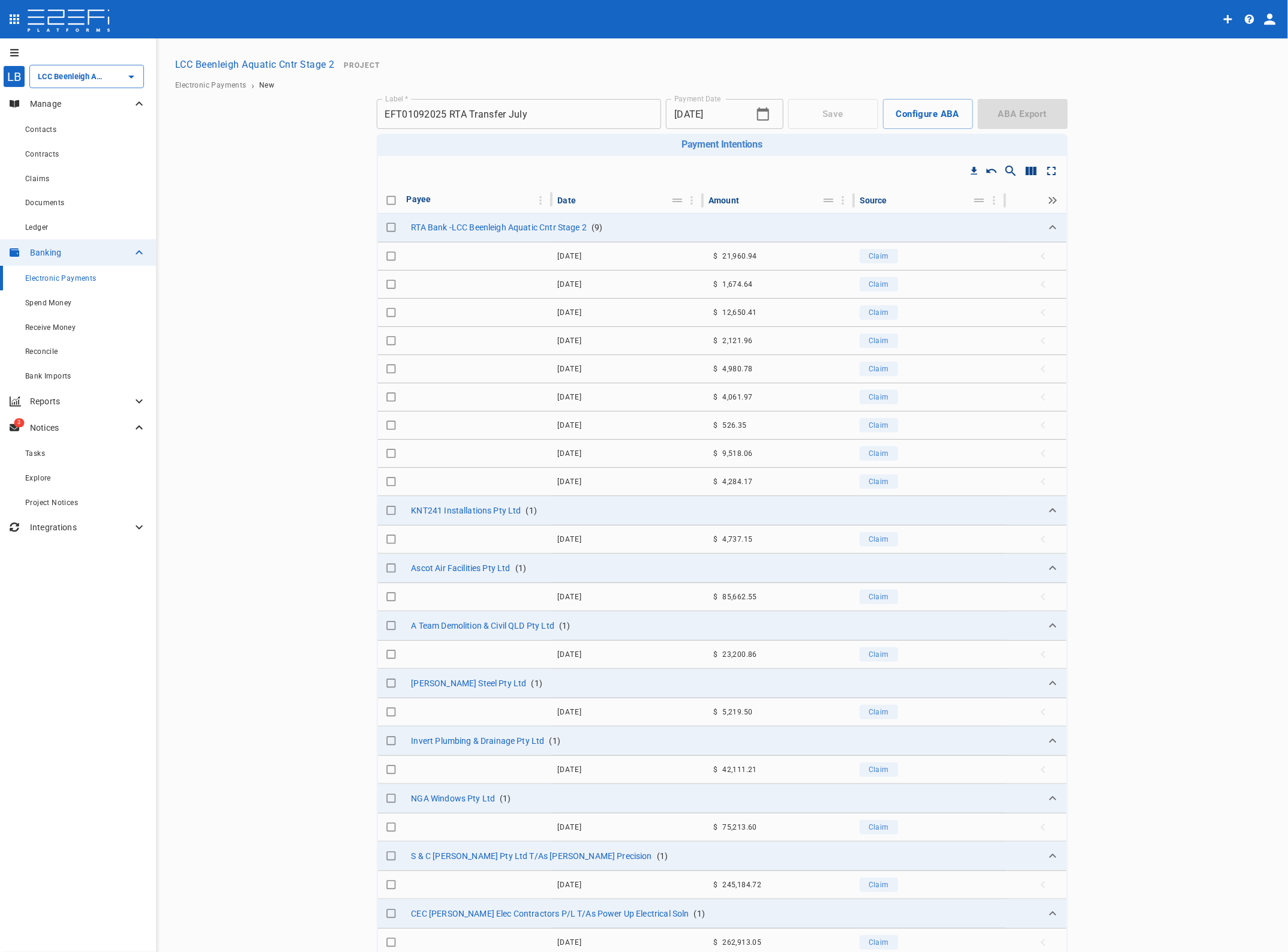
click at [384, 257] on input "Toggle select row" at bounding box center [391, 256] width 17 height 17
checkbox input "true"
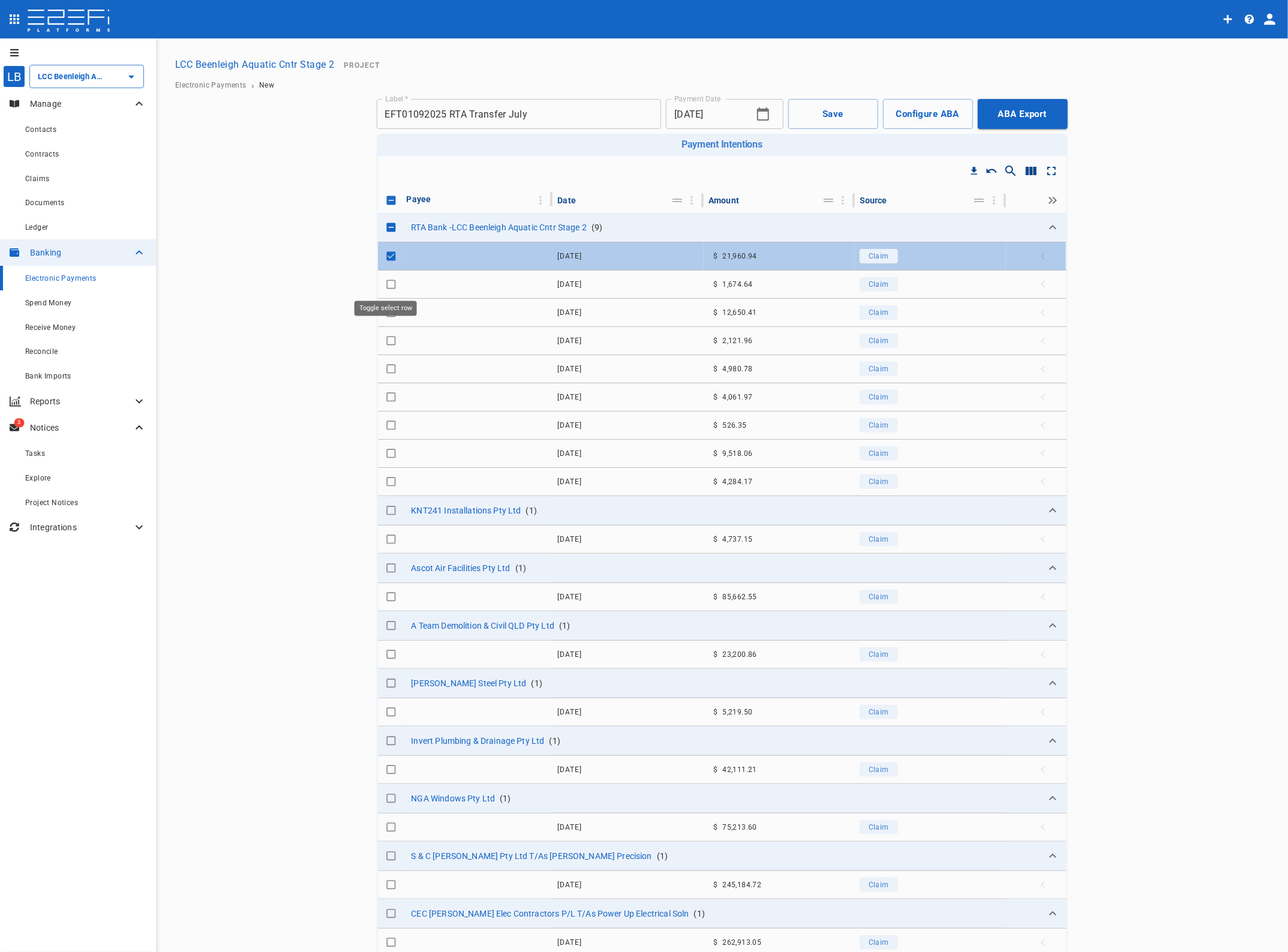
click at [383, 285] on input "Toggle select row" at bounding box center [391, 285] width 17 height 17
checkbox input "true"
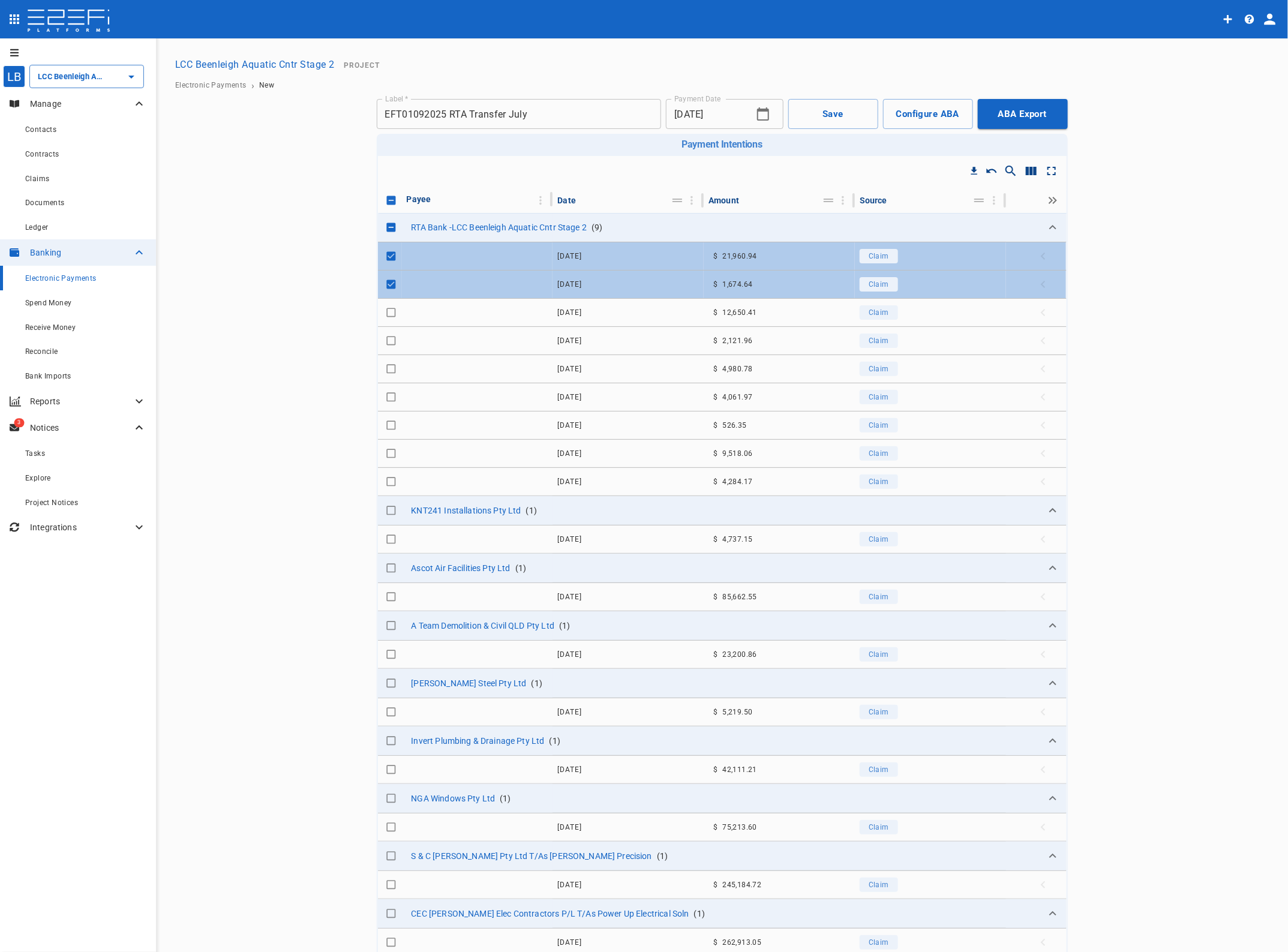
click at [384, 310] on input "Toggle select row" at bounding box center [391, 313] width 17 height 17
checkbox input "true"
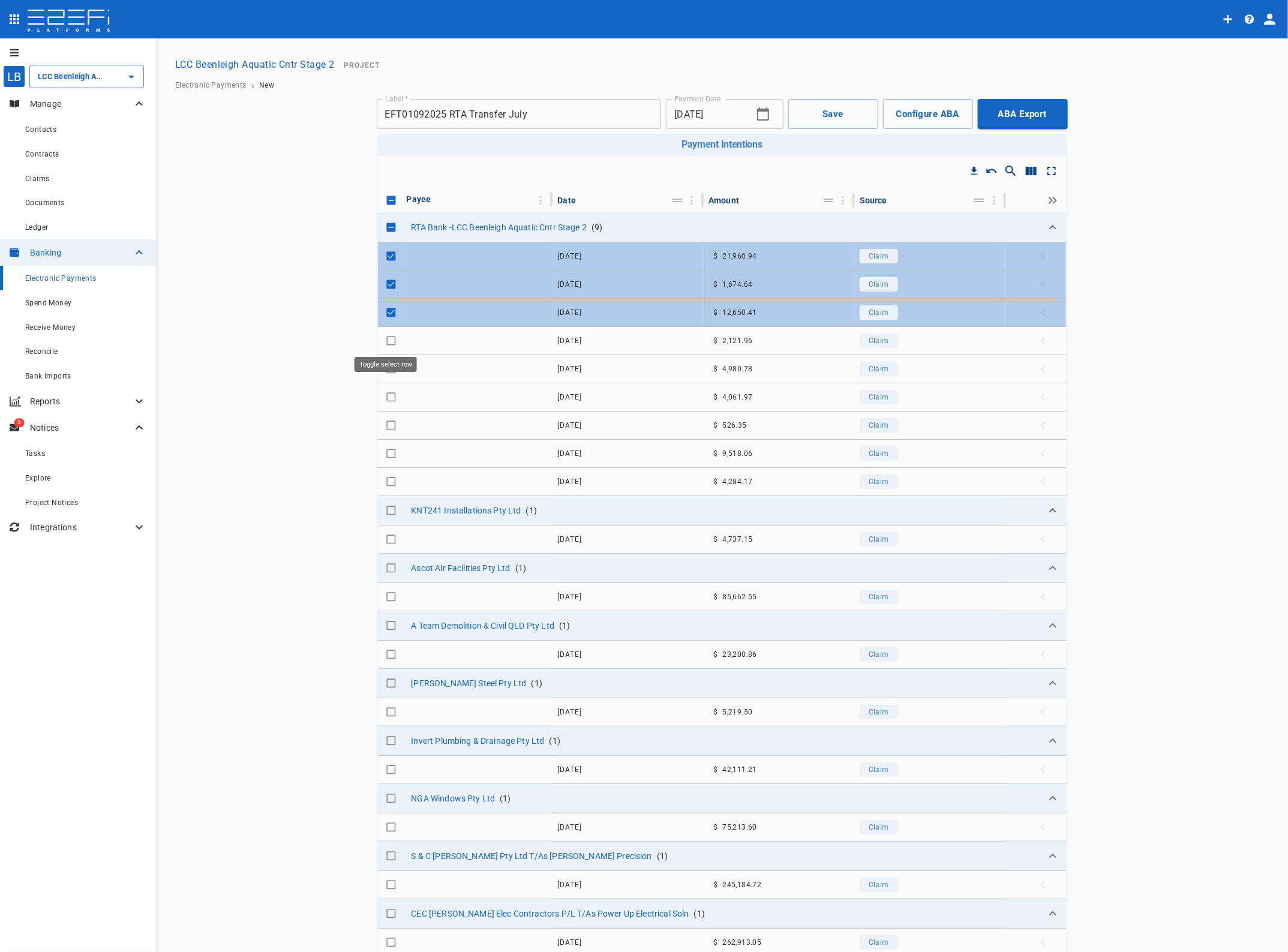
click at [385, 343] on input "Toggle select row" at bounding box center [391, 340] width 17 height 17
checkbox input "true"
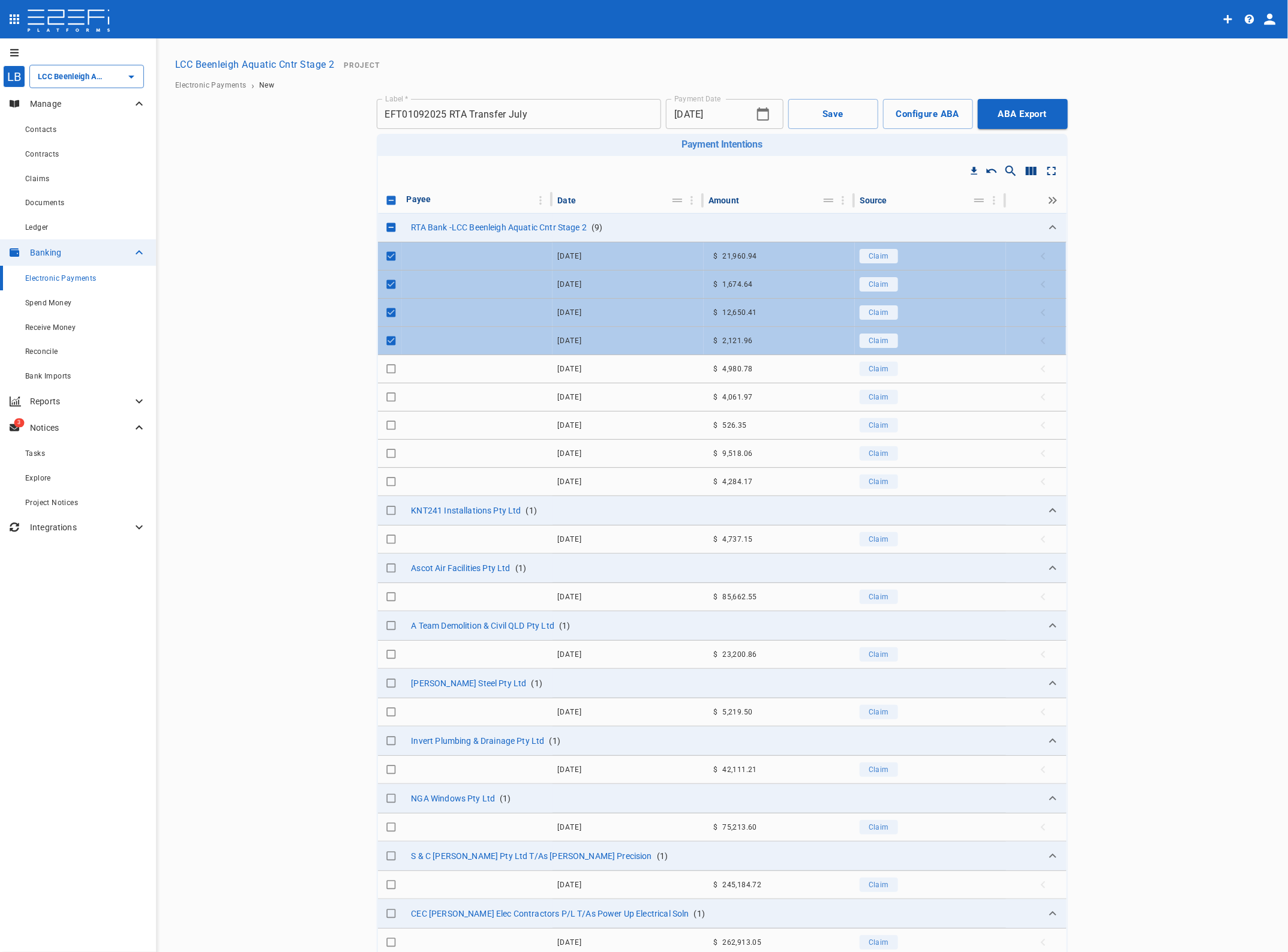
click at [385, 367] on input "Toggle select row" at bounding box center [391, 369] width 17 height 17
checkbox input "true"
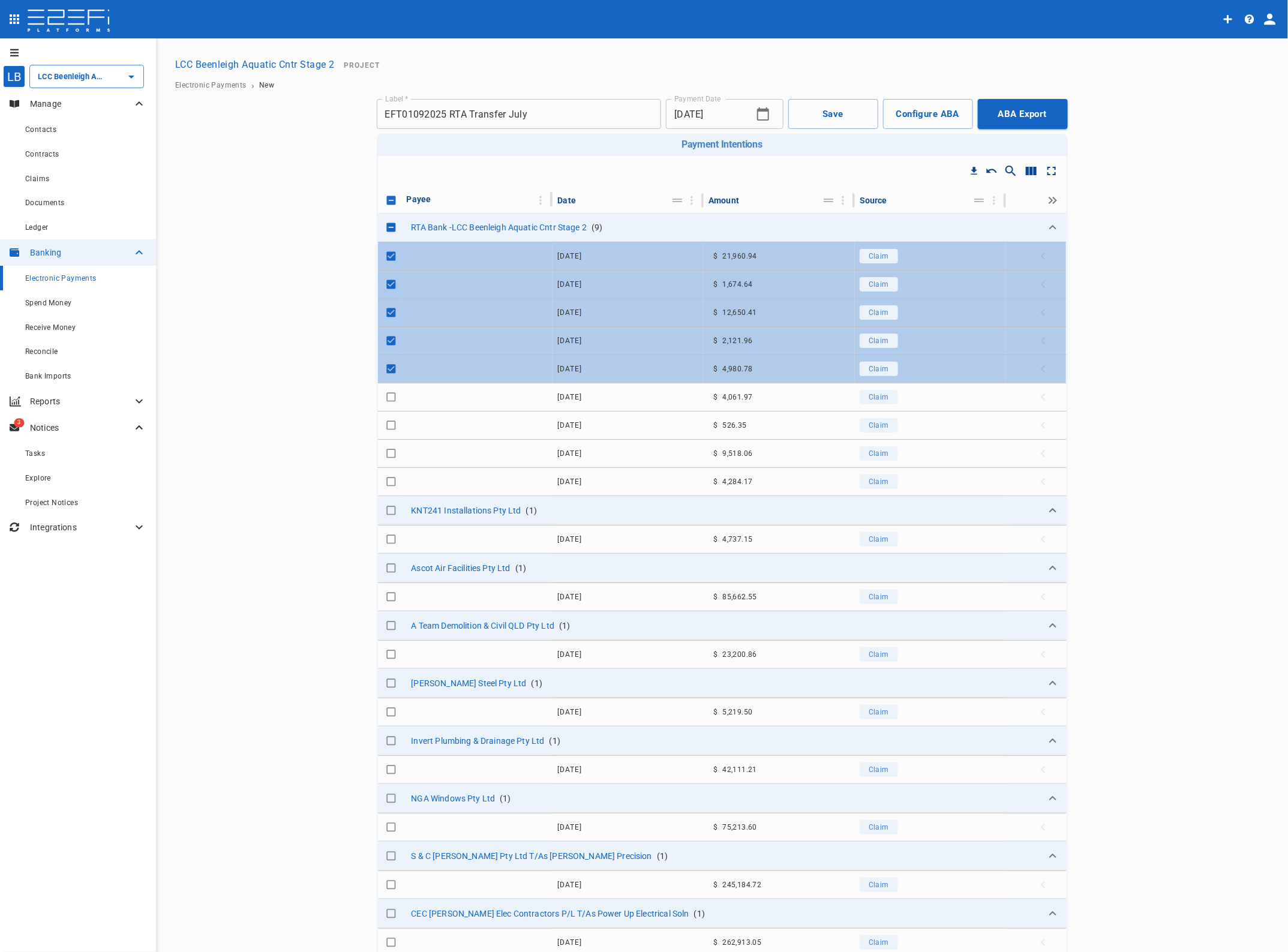
click at [383, 398] on input "Toggle select row" at bounding box center [391, 397] width 17 height 17
checkbox input "true"
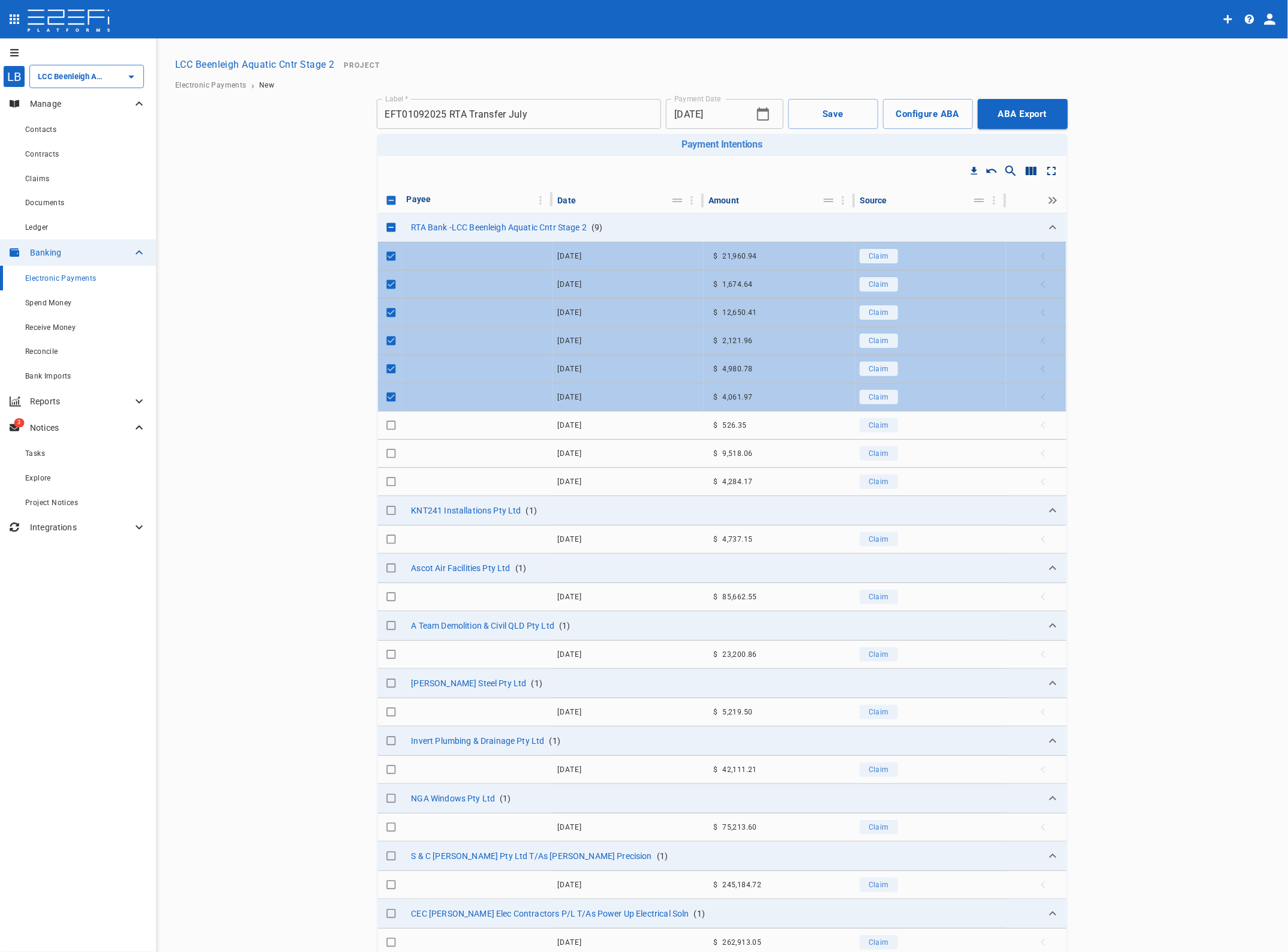
click at [838, 114] on button "Save" at bounding box center [833, 114] width 90 height 30
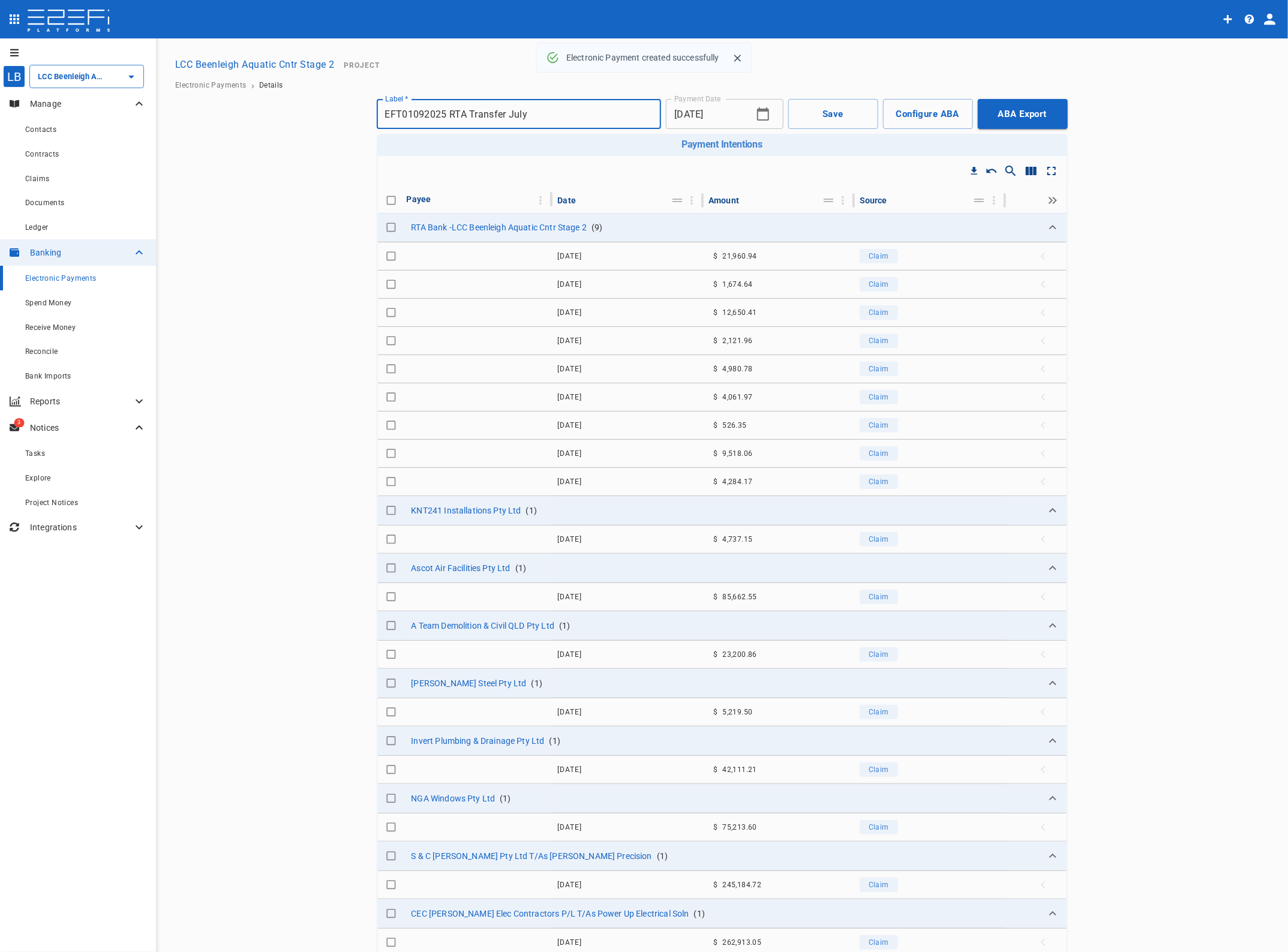
checkbox input "true"
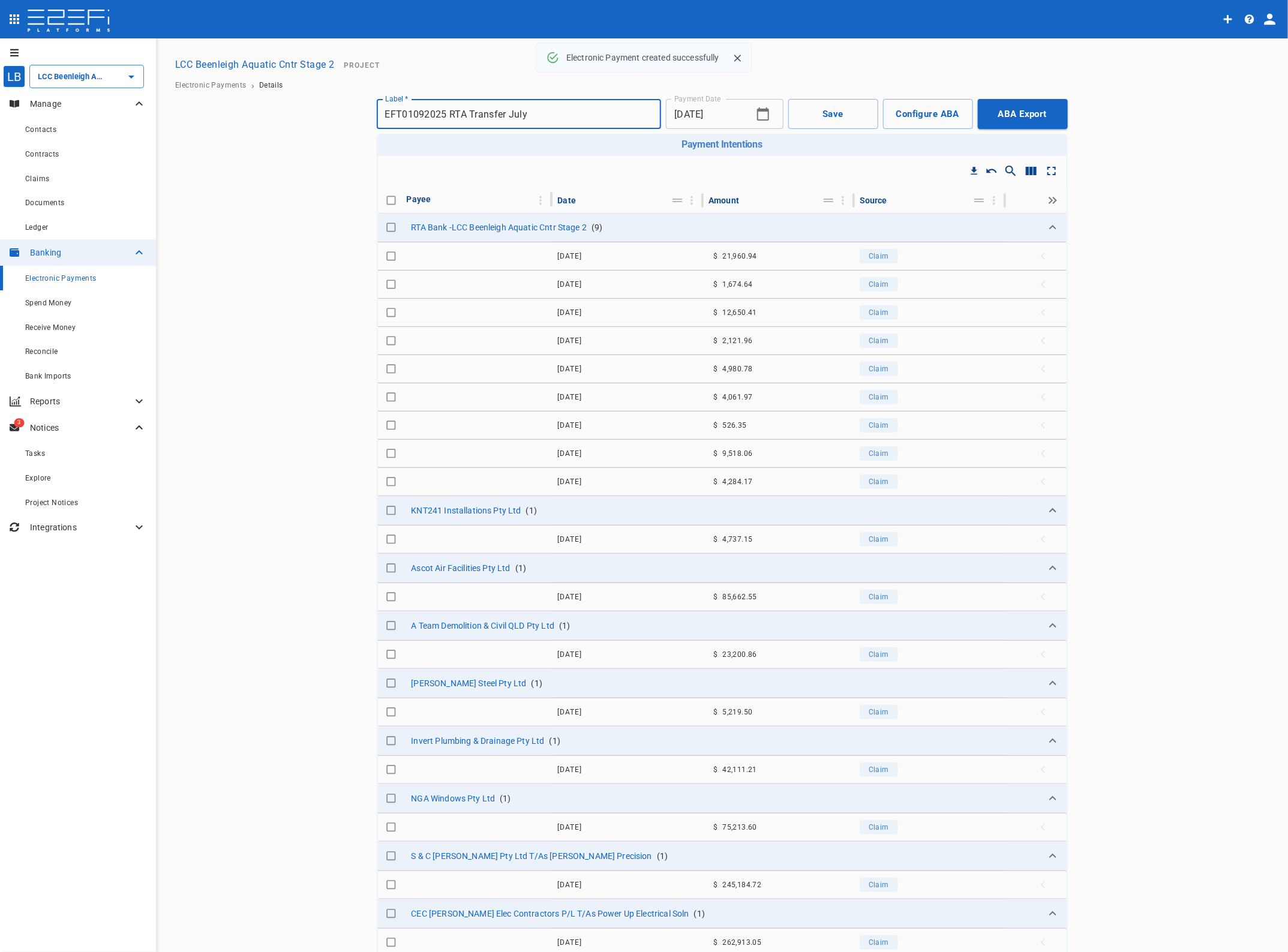
checkbox input "true"
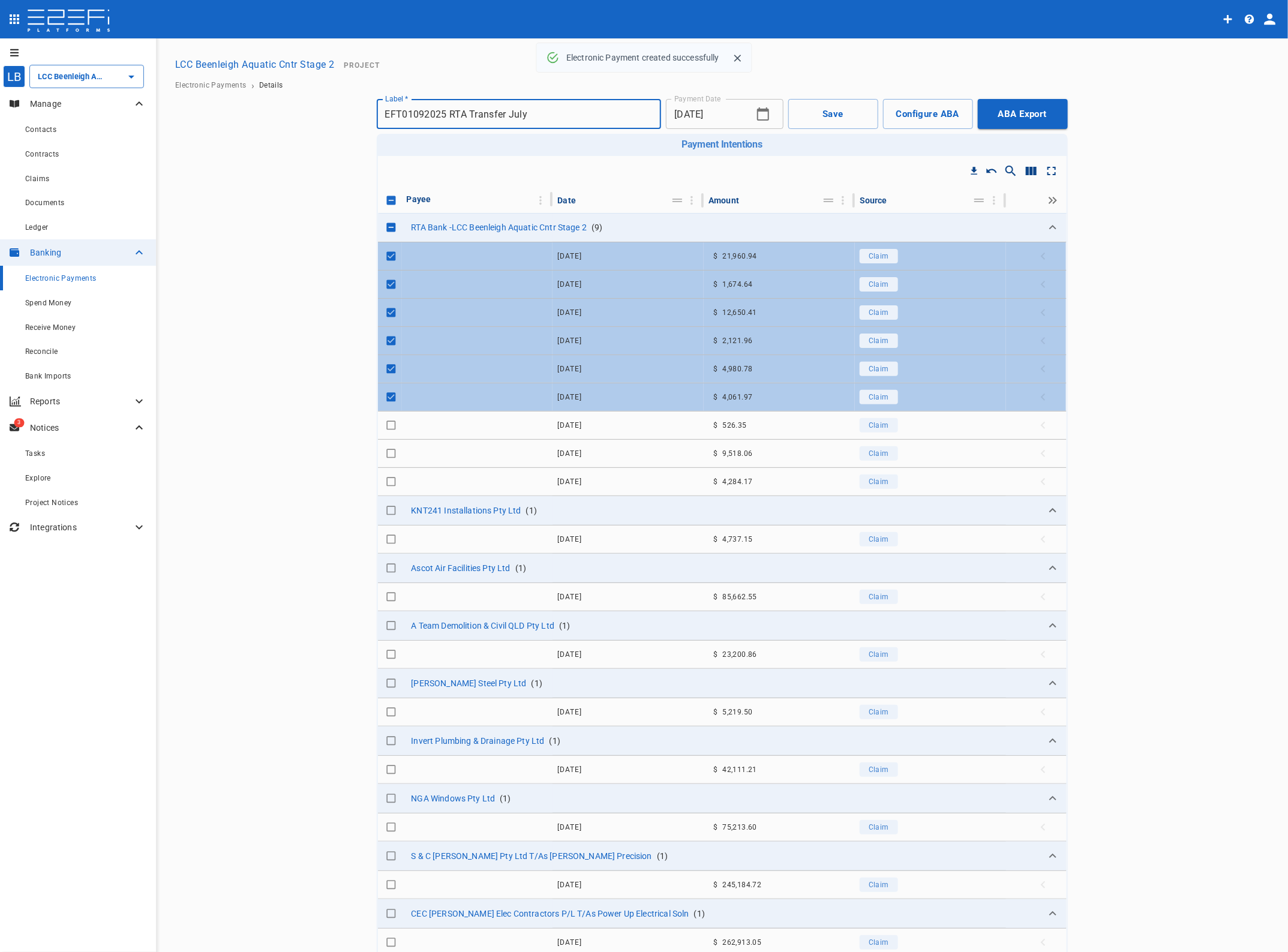
click at [1270, 15] on icon "profile" at bounding box center [1270, 20] width 12 height 12
click at [1247, 48] on span "Logout" at bounding box center [1246, 53] width 28 height 14
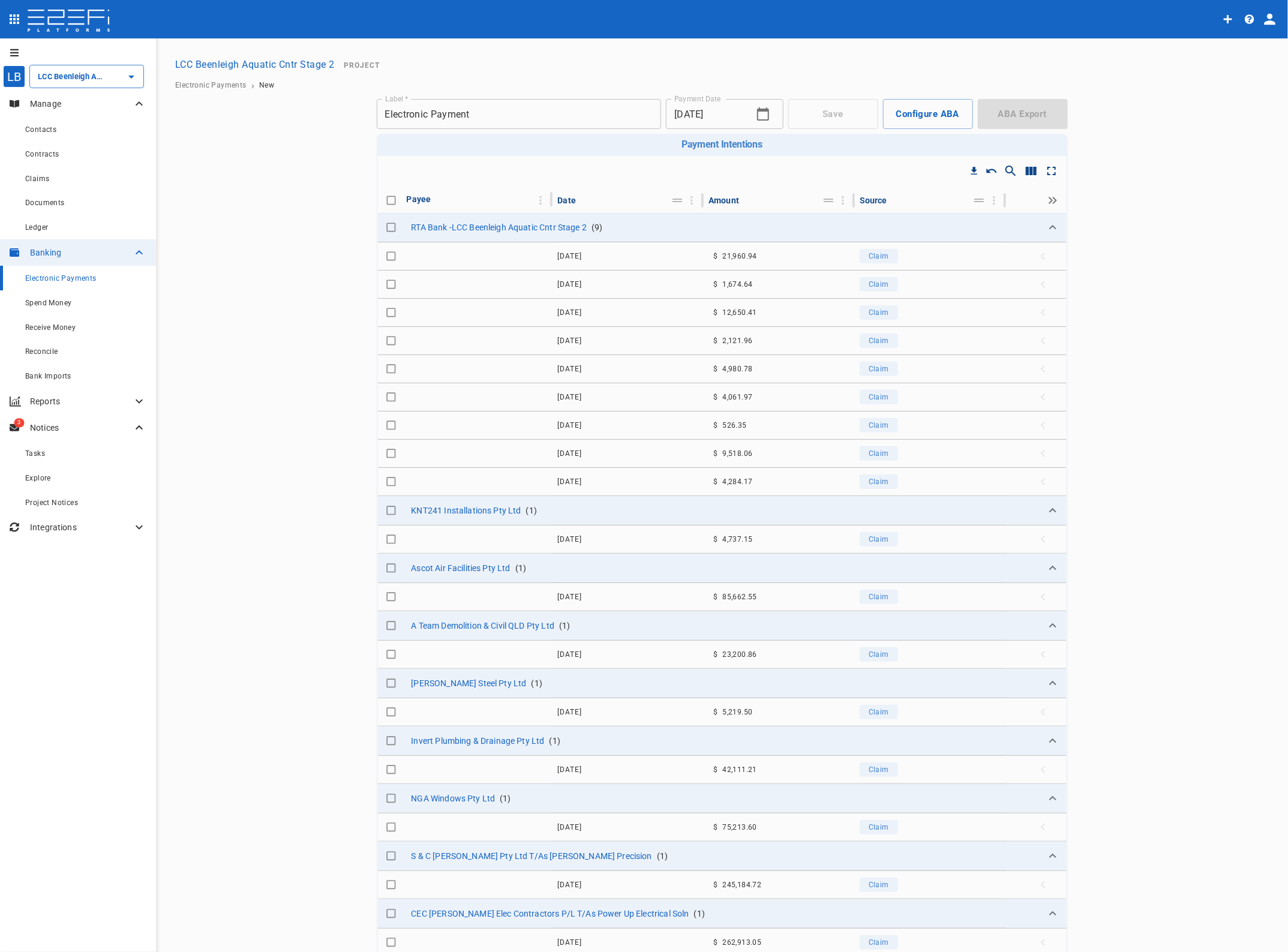
drag, startPoint x: 867, startPoint y: 652, endPoint x: 859, endPoint y: 651, distance: 8.1
click at [868, 651] on span "Claim" at bounding box center [878, 655] width 20 height 8
click at [868, 592] on span "Claim" at bounding box center [878, 595] width 20 height 8
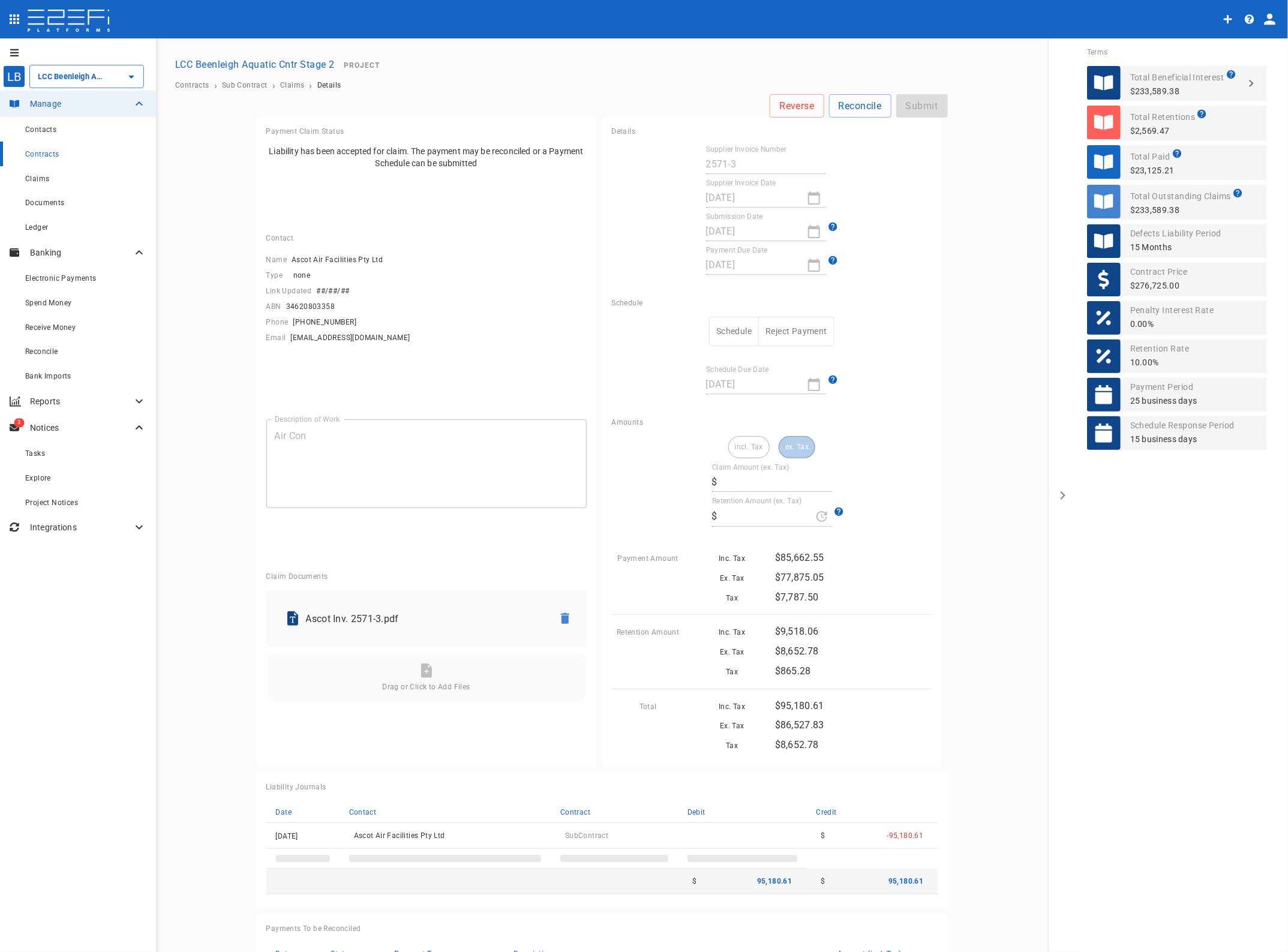
type input "86,527.83"
type input "8,652.78"
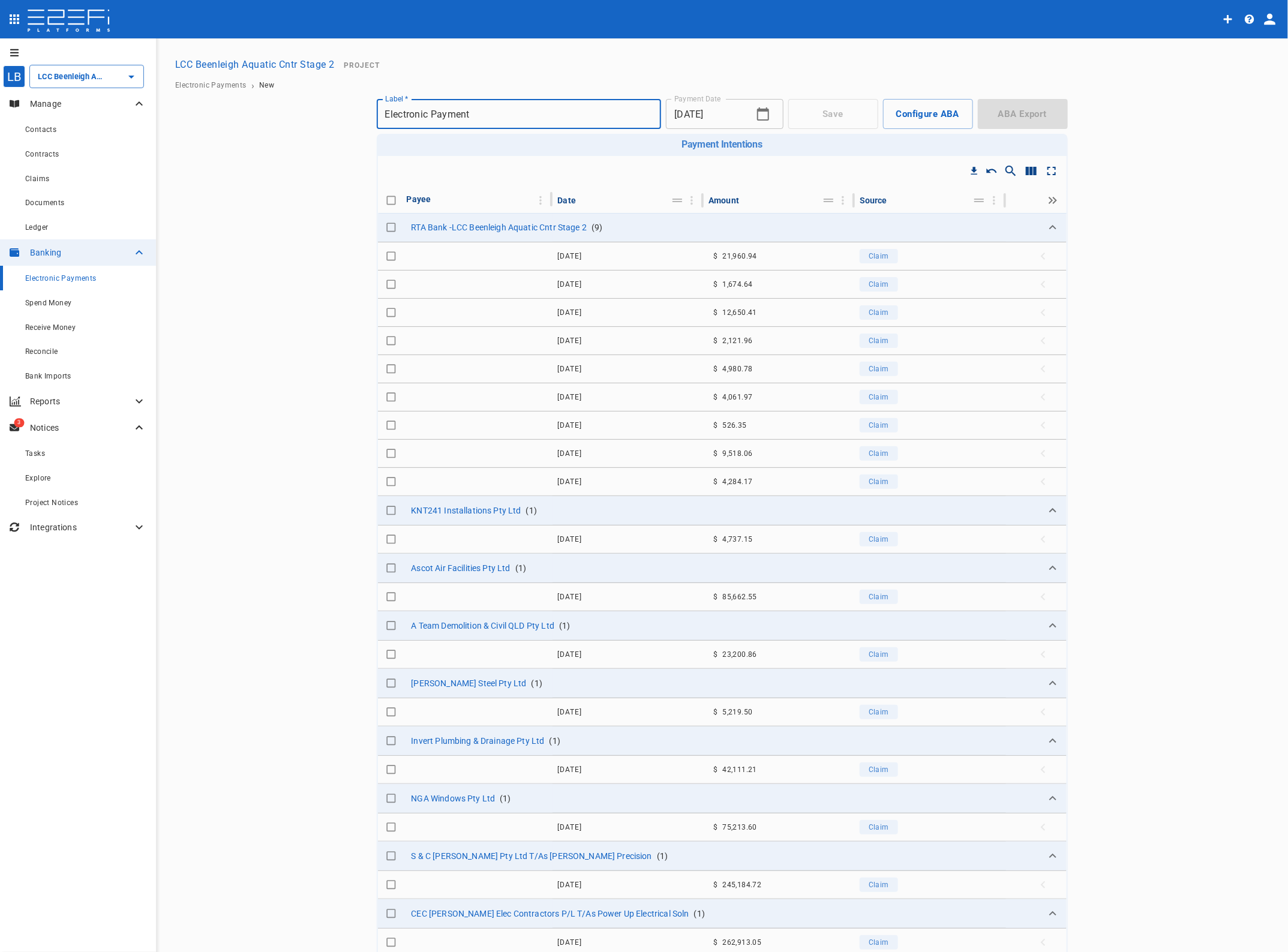
click at [868, 254] on span "Claim" at bounding box center [878, 256] width 20 height 8
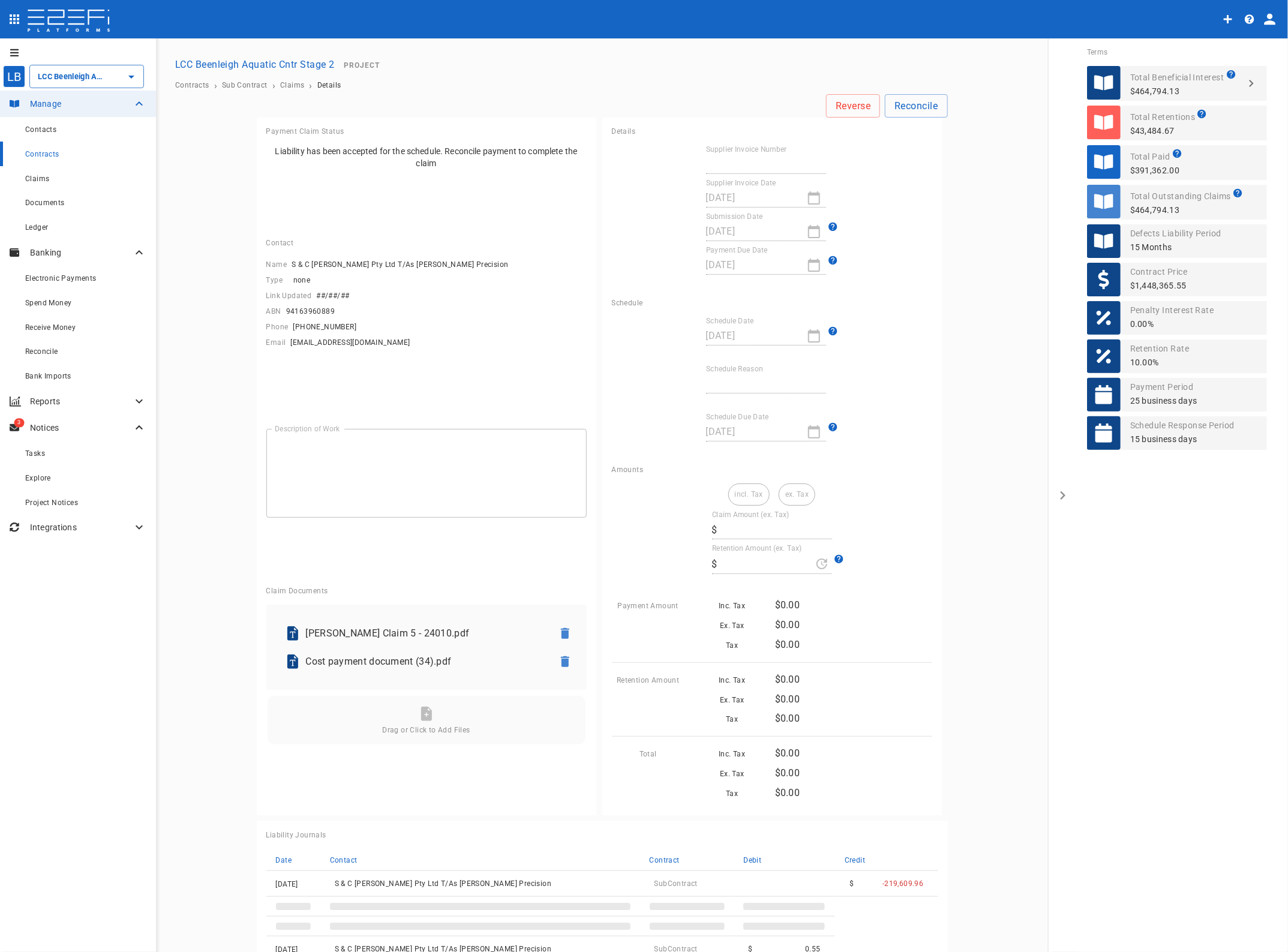
type textarea "C&P"
type input "24010-PC5 [PERSON_NAME]"
type input "[DATE]"
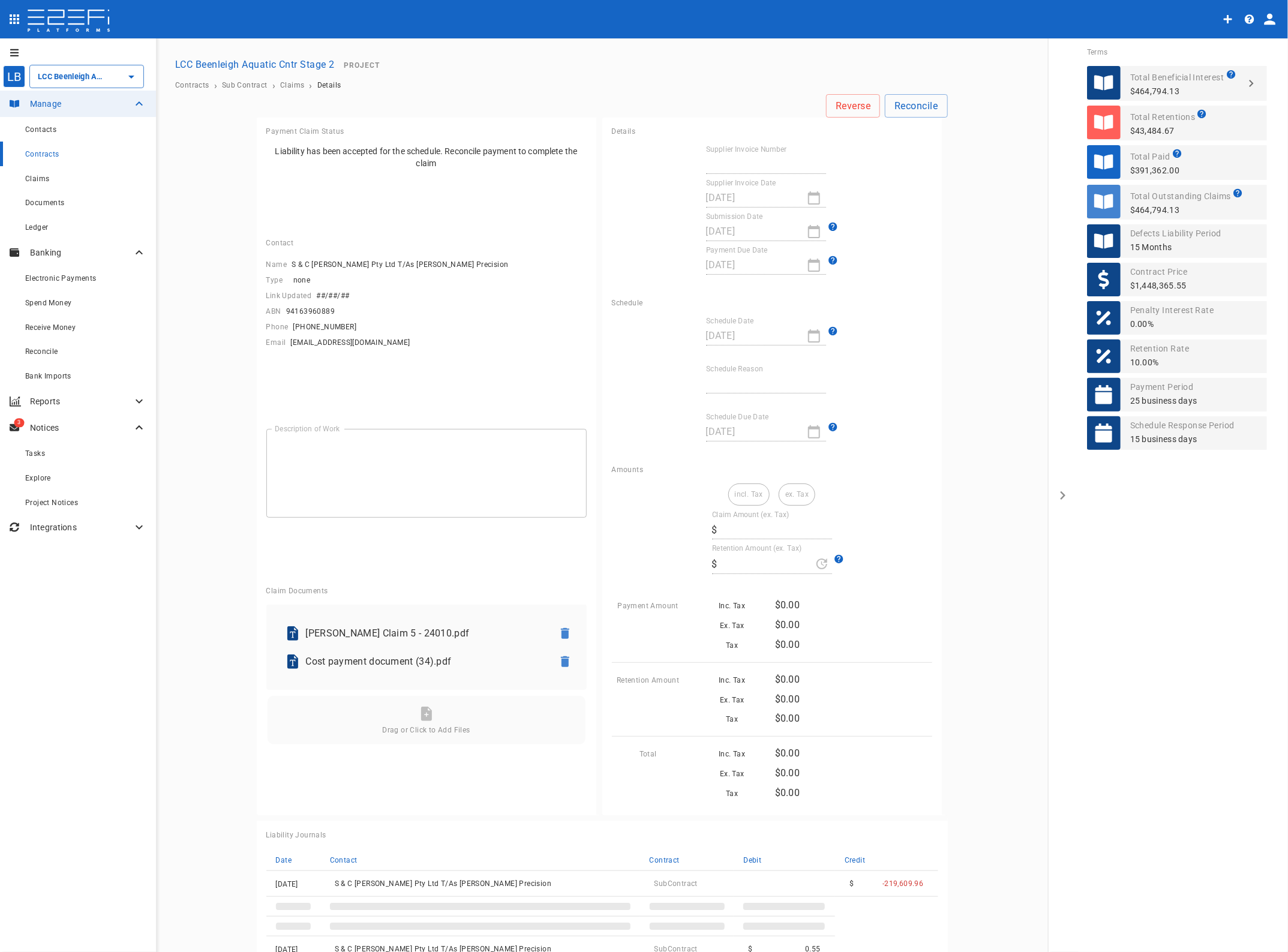
type input "Paid in full"
type input "[DATE]"
type input "199,645.42"
type input "19,964.49"
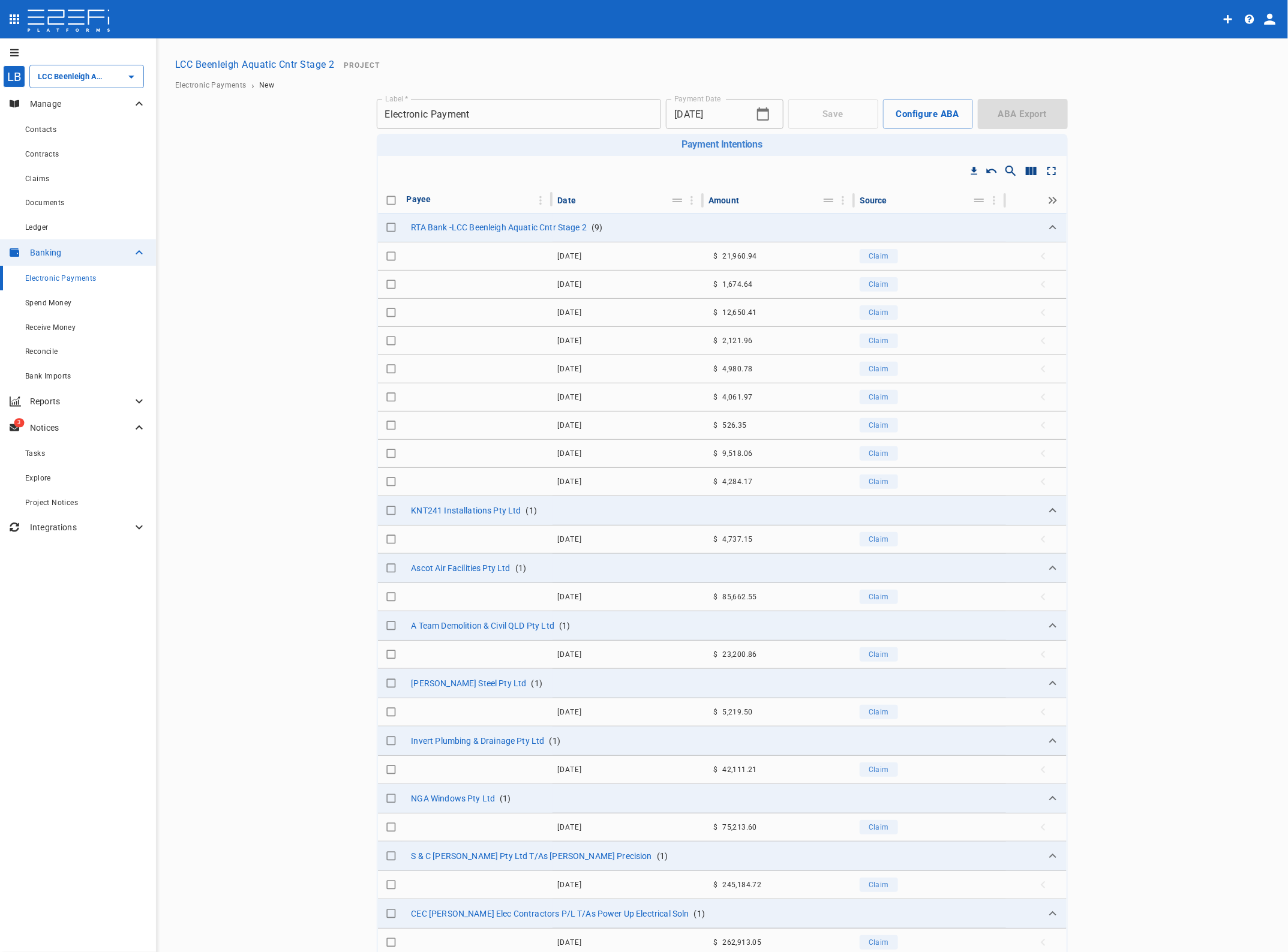
click at [385, 255] on input "Toggle select row" at bounding box center [391, 256] width 17 height 17
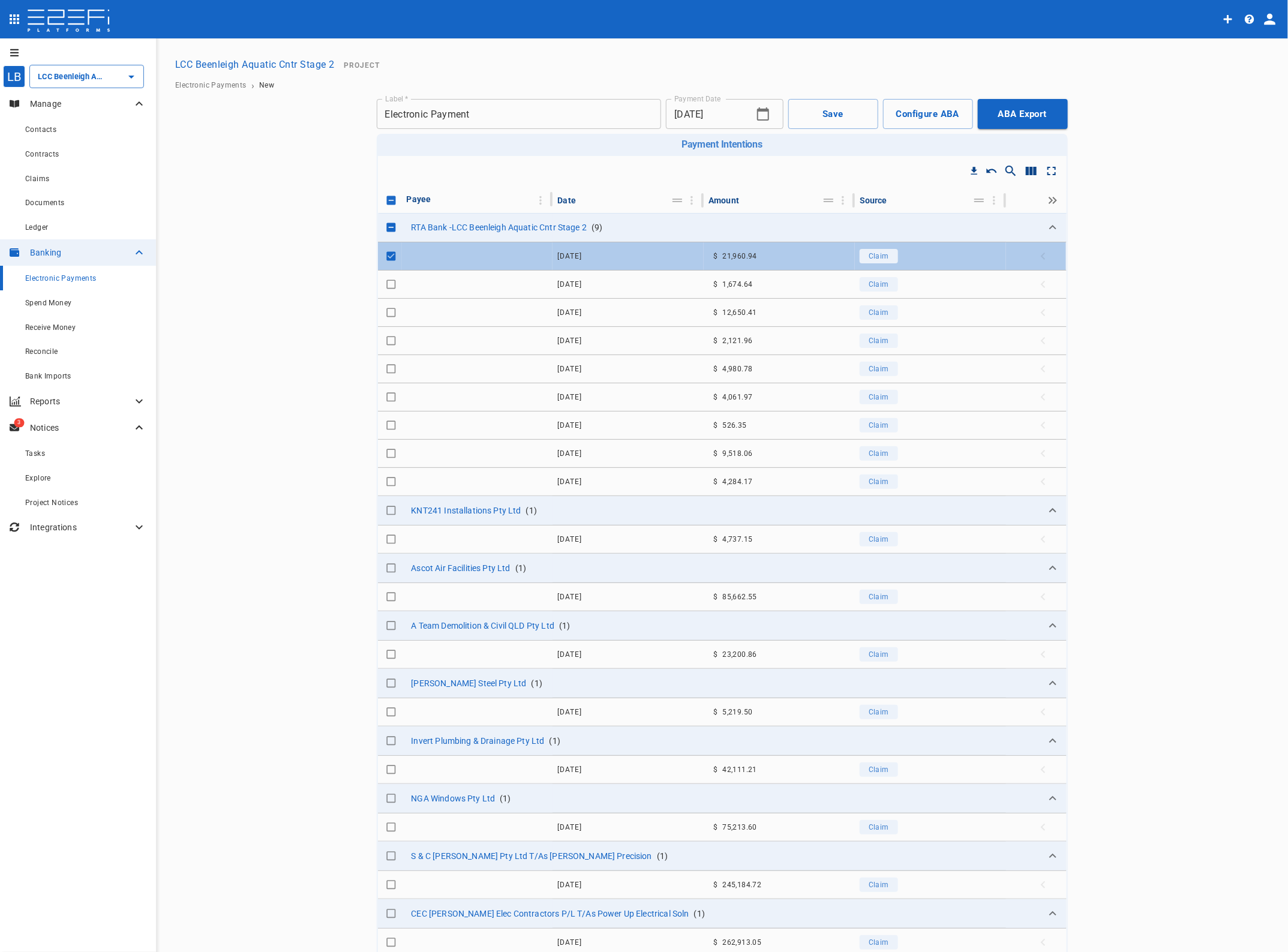
click at [385, 255] on input "Toggle select row" at bounding box center [391, 256] width 17 height 17
checkbox input "true"
click at [868, 285] on span "Claim" at bounding box center [878, 285] width 20 height 8
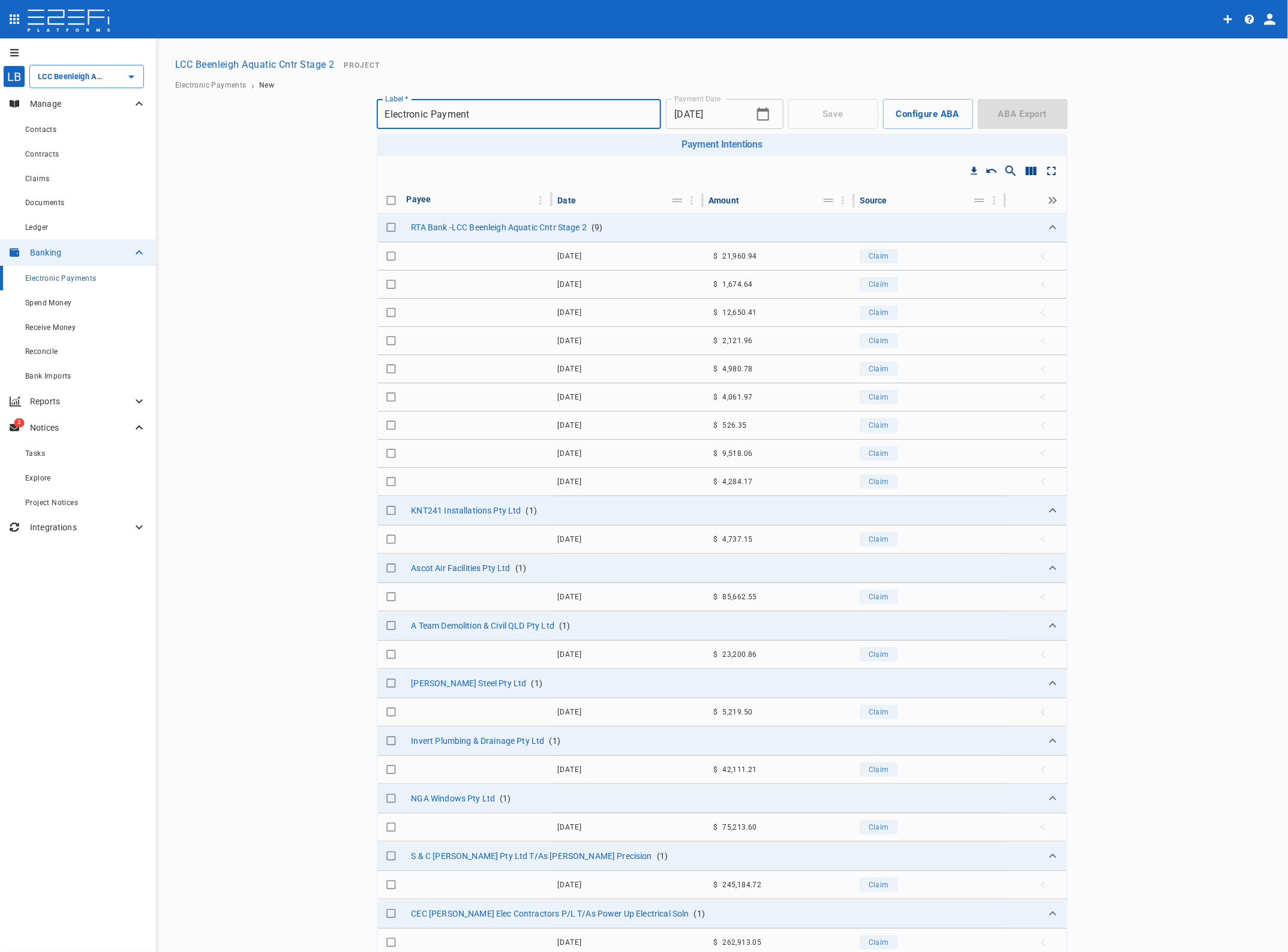
type input "LCC Beenleigh Aquatic Cntr Stage 2"
click at [868, 310] on span "Claim" at bounding box center [878, 313] width 20 height 8
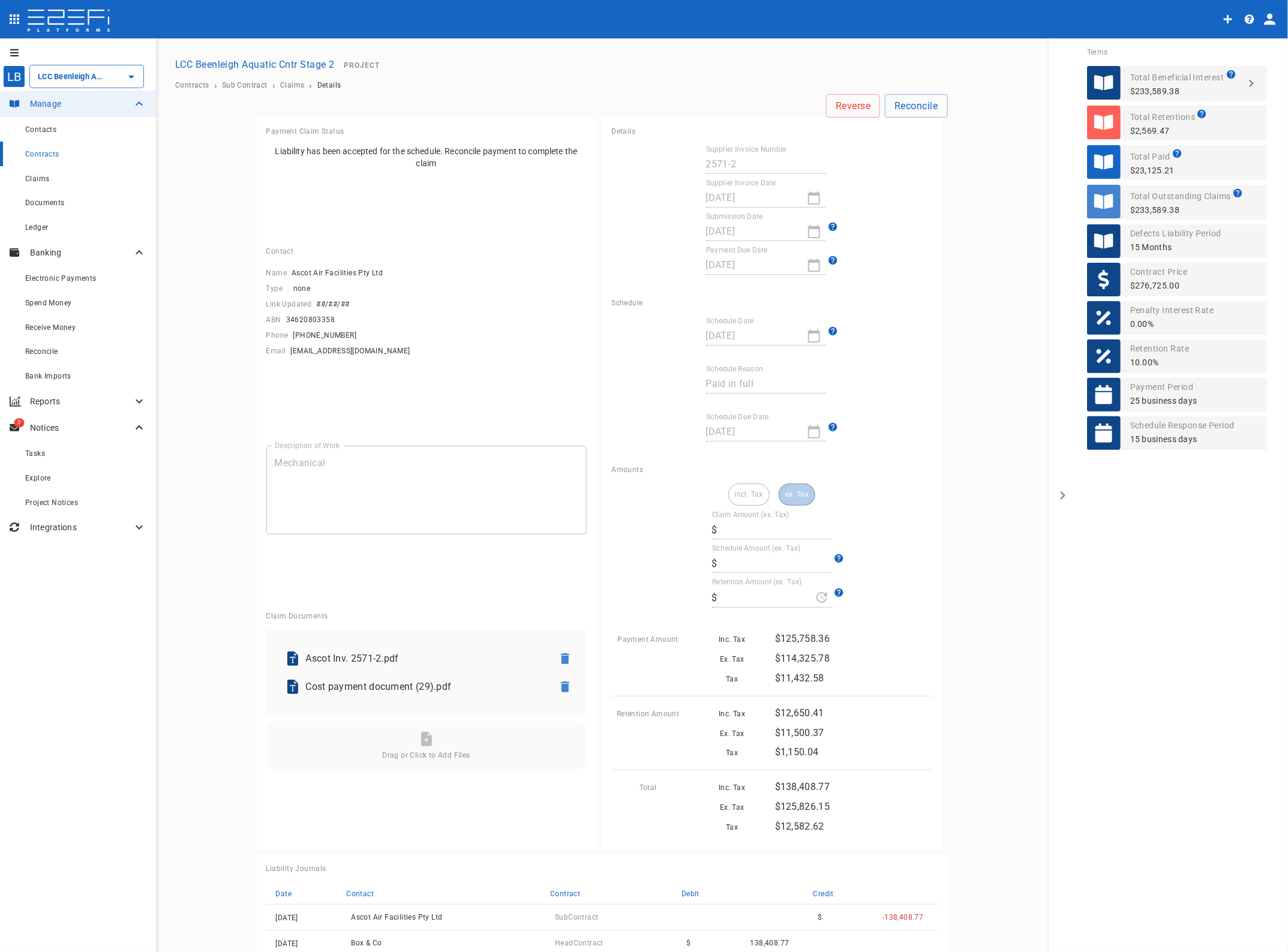
type input "125,826.15"
type input "11,500.37"
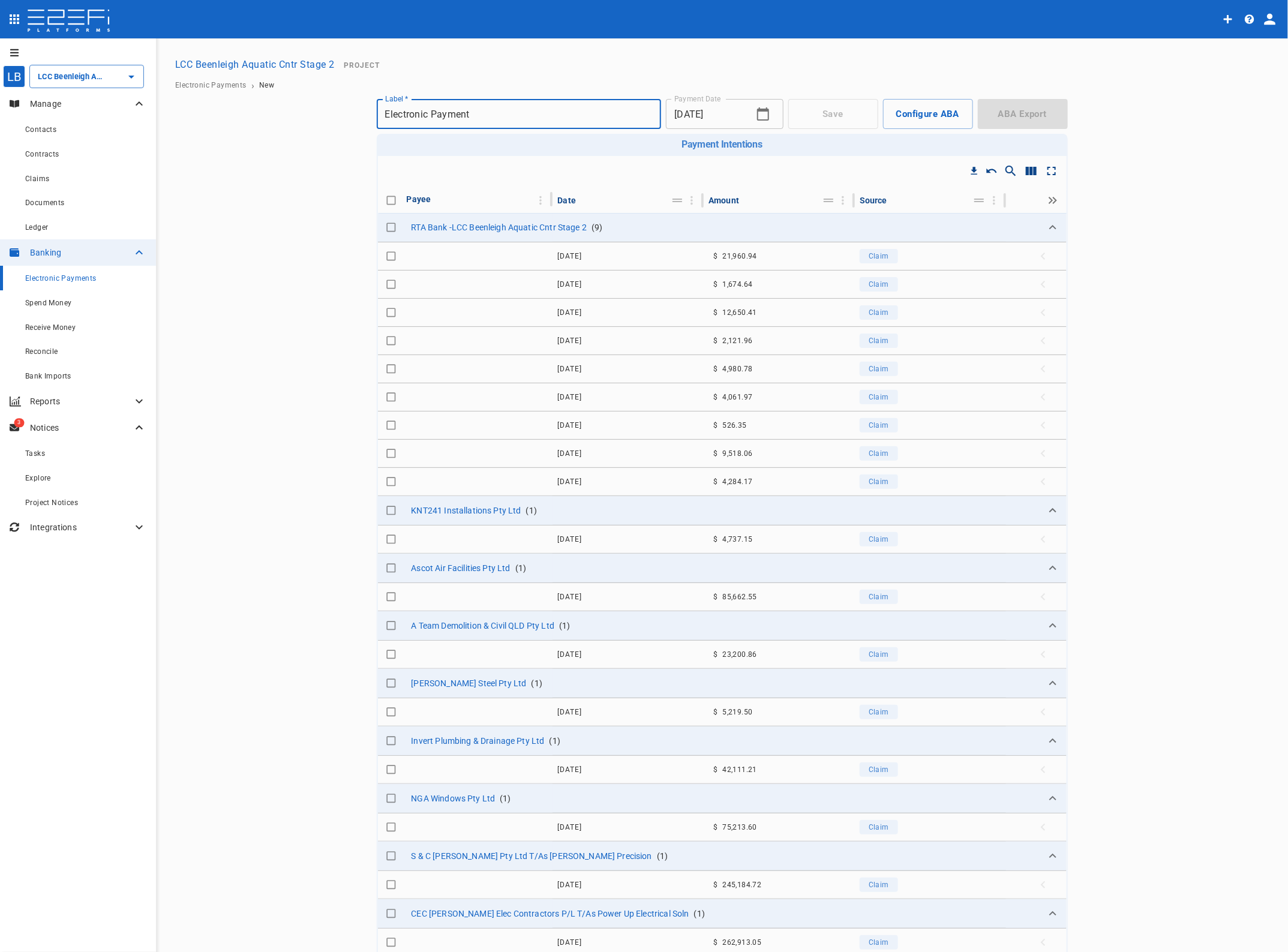
type input "LCC Beenleigh Aquatic Cntr Stage 2"
click at [868, 342] on span "Claim" at bounding box center [878, 340] width 20 height 8
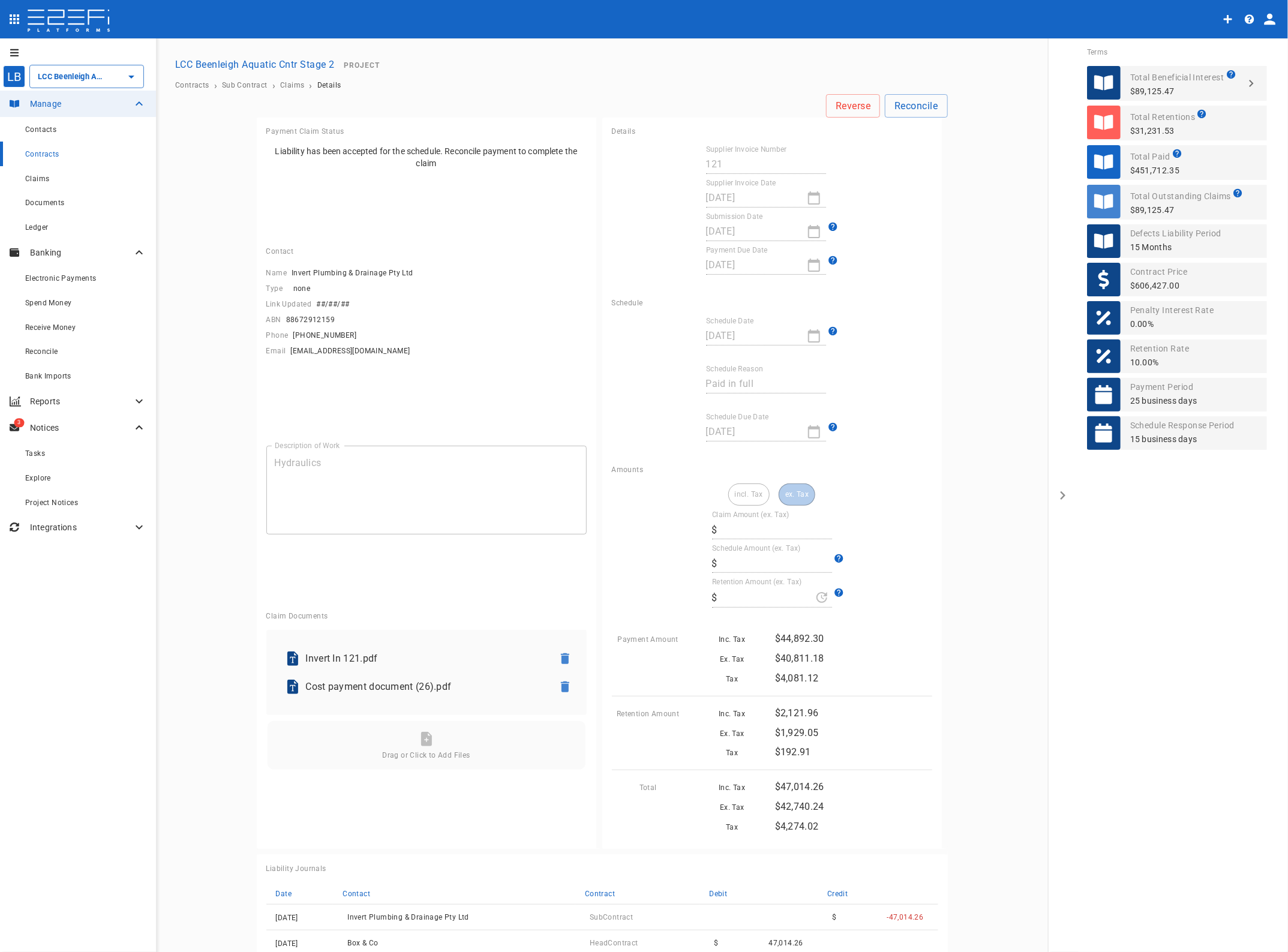
type input "42,740.24"
type input "1,929.05"
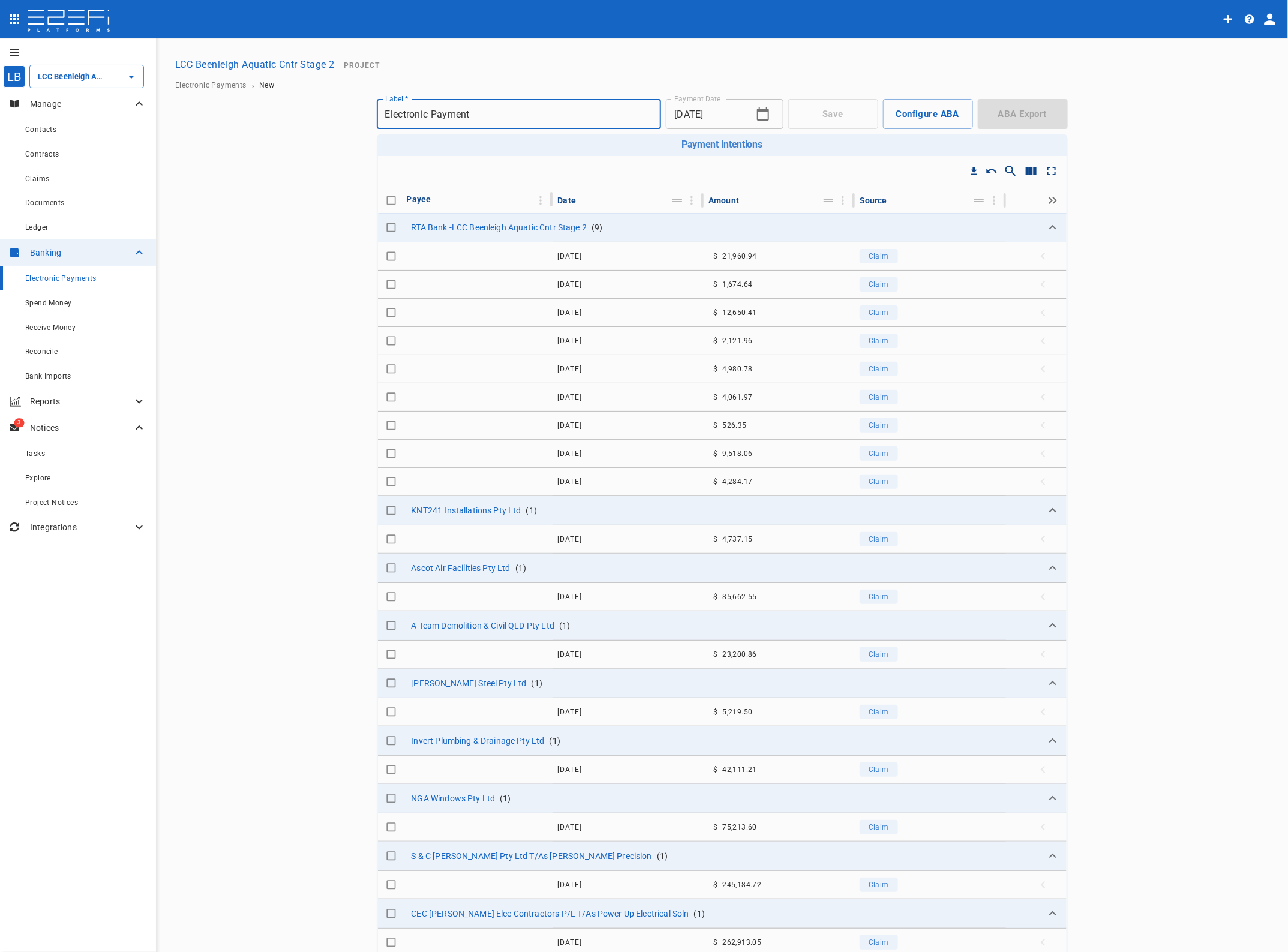
click at [871, 366] on span "Claim" at bounding box center [878, 369] width 20 height 8
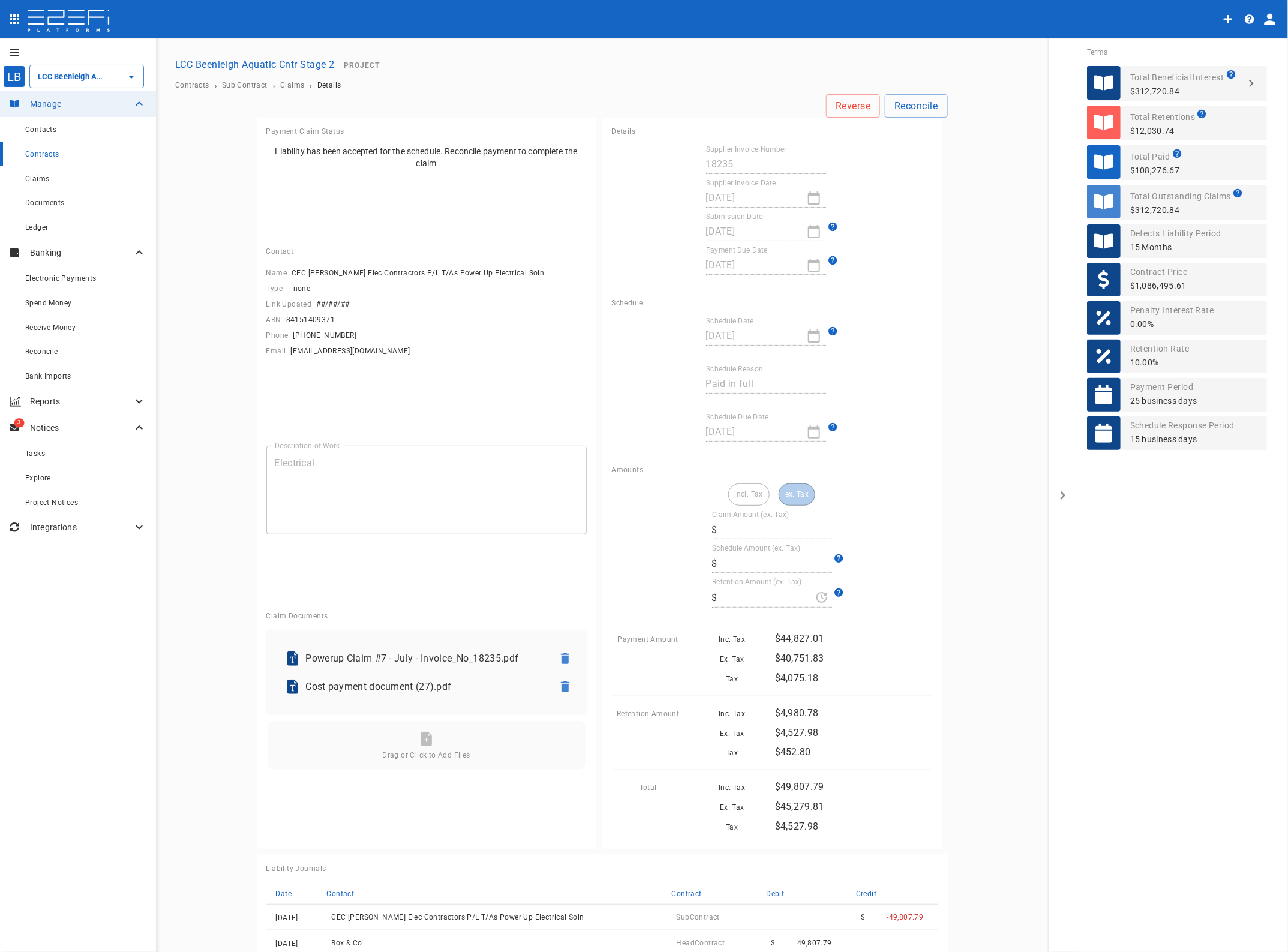
type input "45,279.81"
type input "4,527.98"
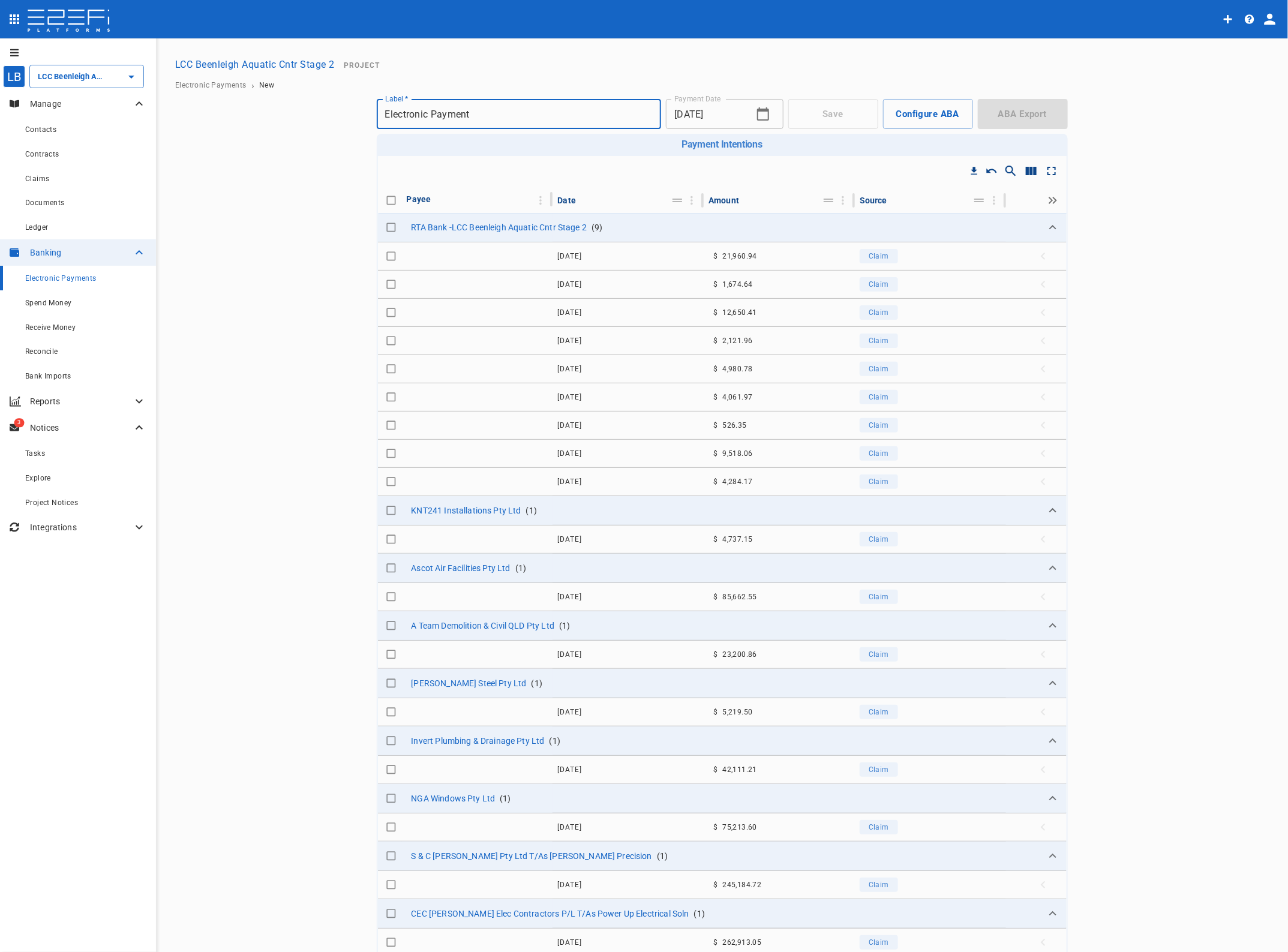
type input "LCC Beenleigh Aquatic Cntr Stage 2"
click at [868, 397] on span "Claim" at bounding box center [878, 397] width 20 height 8
click at [868, 426] on span "Claim" at bounding box center [878, 426] width 20 height 8
click at [871, 453] on span "Claim" at bounding box center [878, 454] width 20 height 8
click at [868, 481] on span "Claim" at bounding box center [878, 482] width 20 height 8
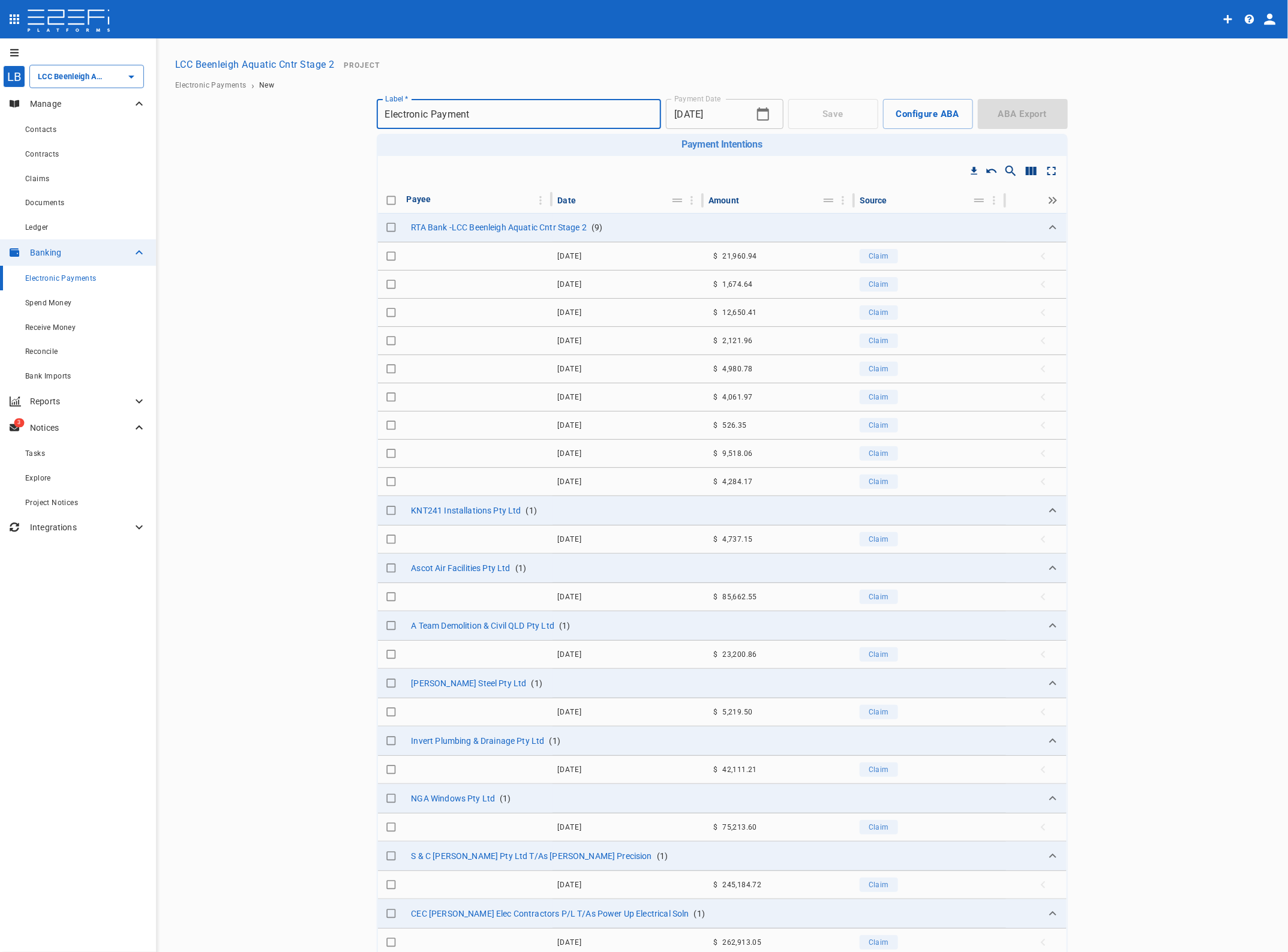
click at [868, 455] on span "Claim" at bounding box center [878, 454] width 20 height 8
click at [873, 424] on span "Claim" at bounding box center [878, 426] width 20 height 8
